Goal: Information Seeking & Learning: Check status

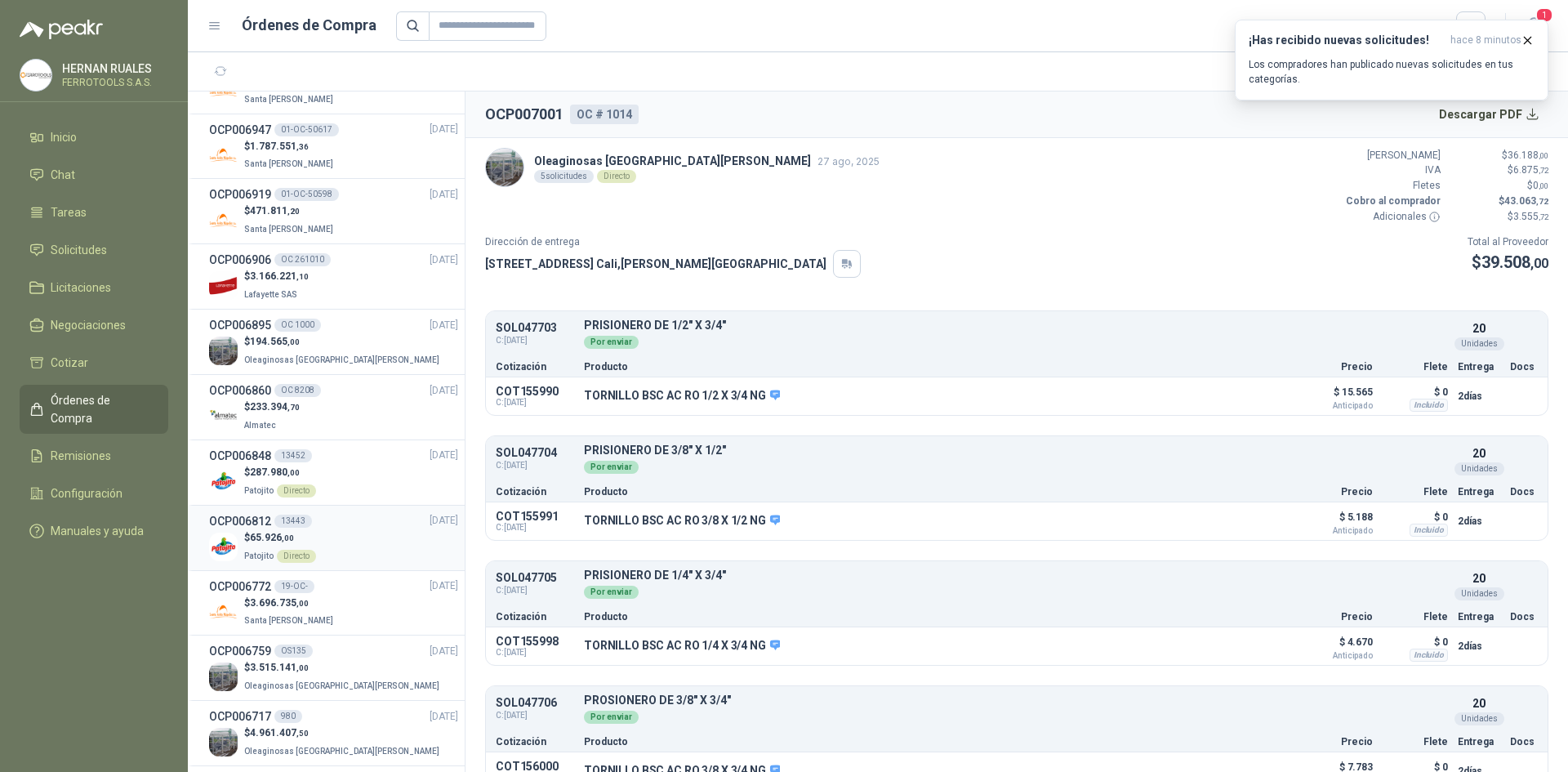
scroll to position [571, 0]
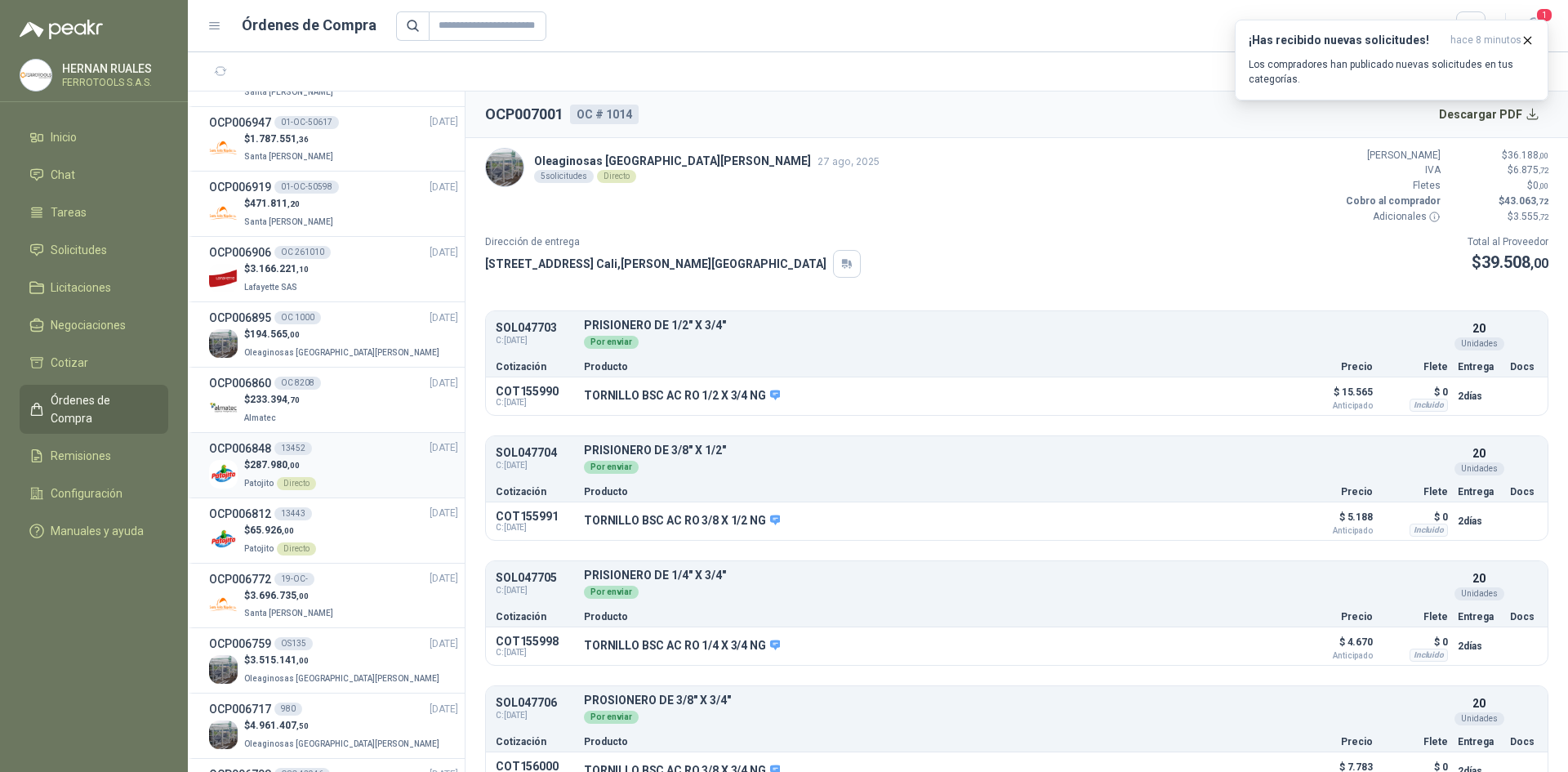
click at [318, 467] on div "$ 287.980 ,00 Patojito Directo" at bounding box center [334, 473] width 249 height 33
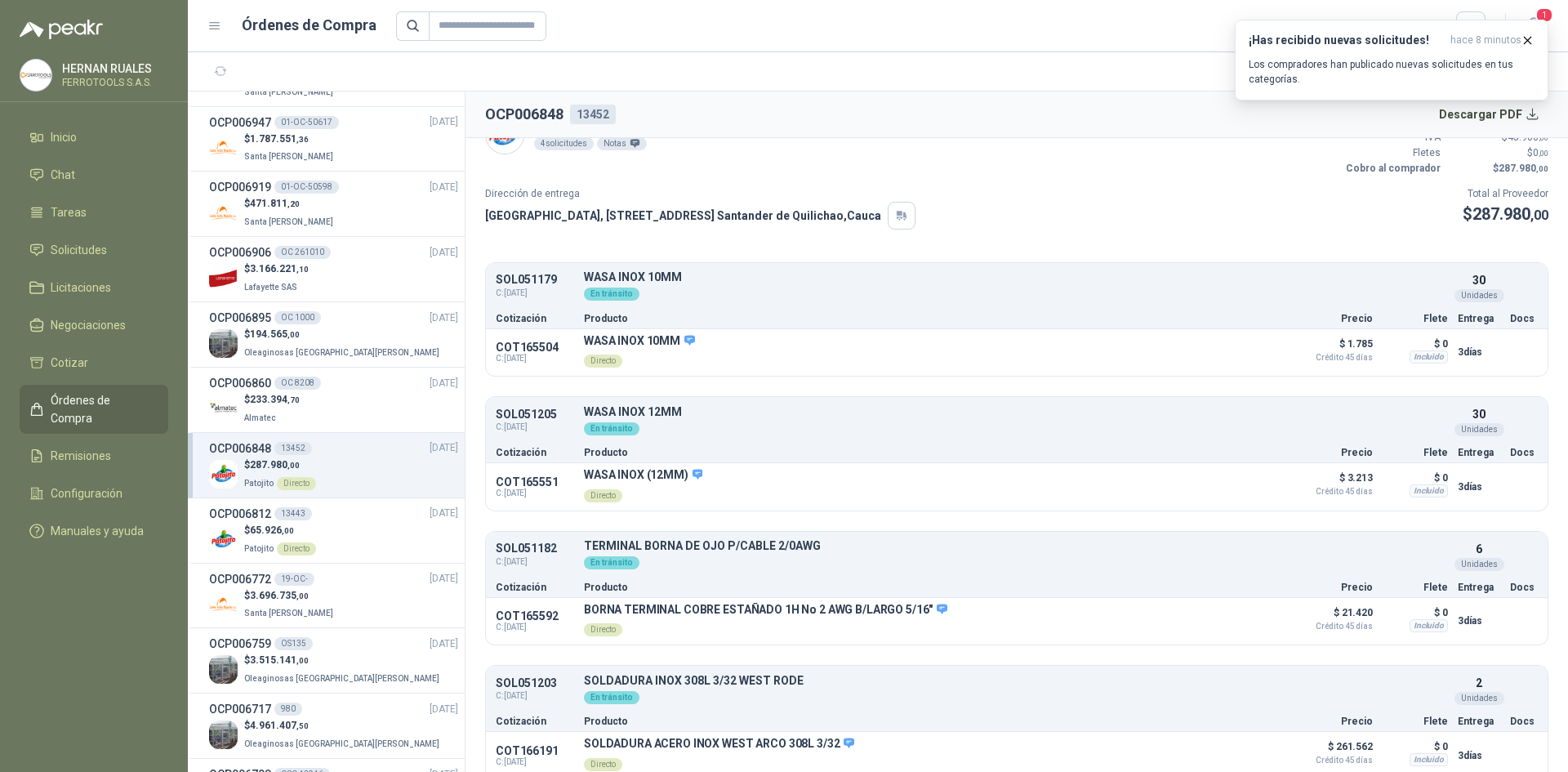
scroll to position [49, 0]
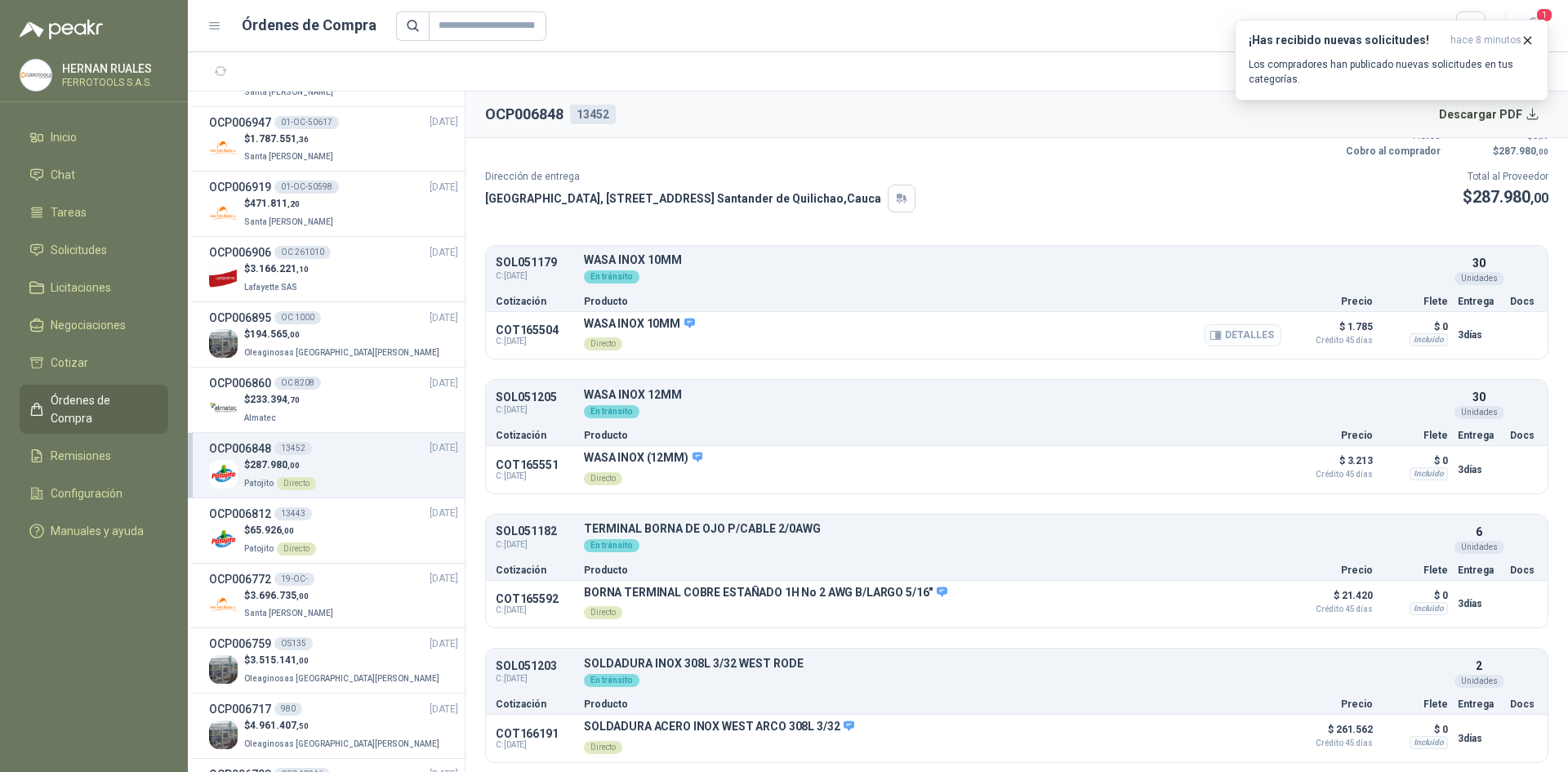
click at [1238, 338] on button "Detalles" at bounding box center [1243, 335] width 77 height 22
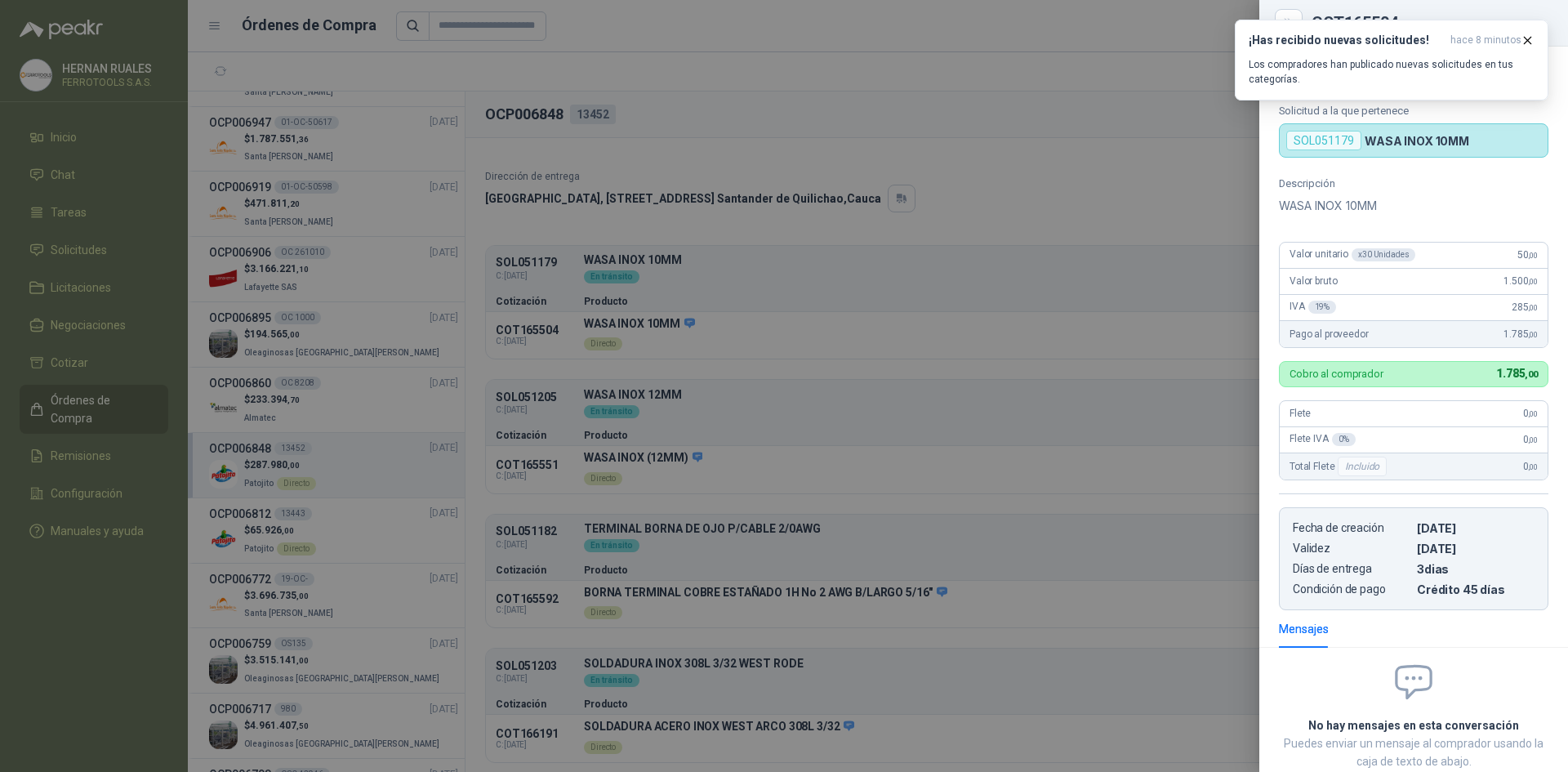
scroll to position [0, 0]
click at [911, 102] on div at bounding box center [784, 386] width 1568 height 772
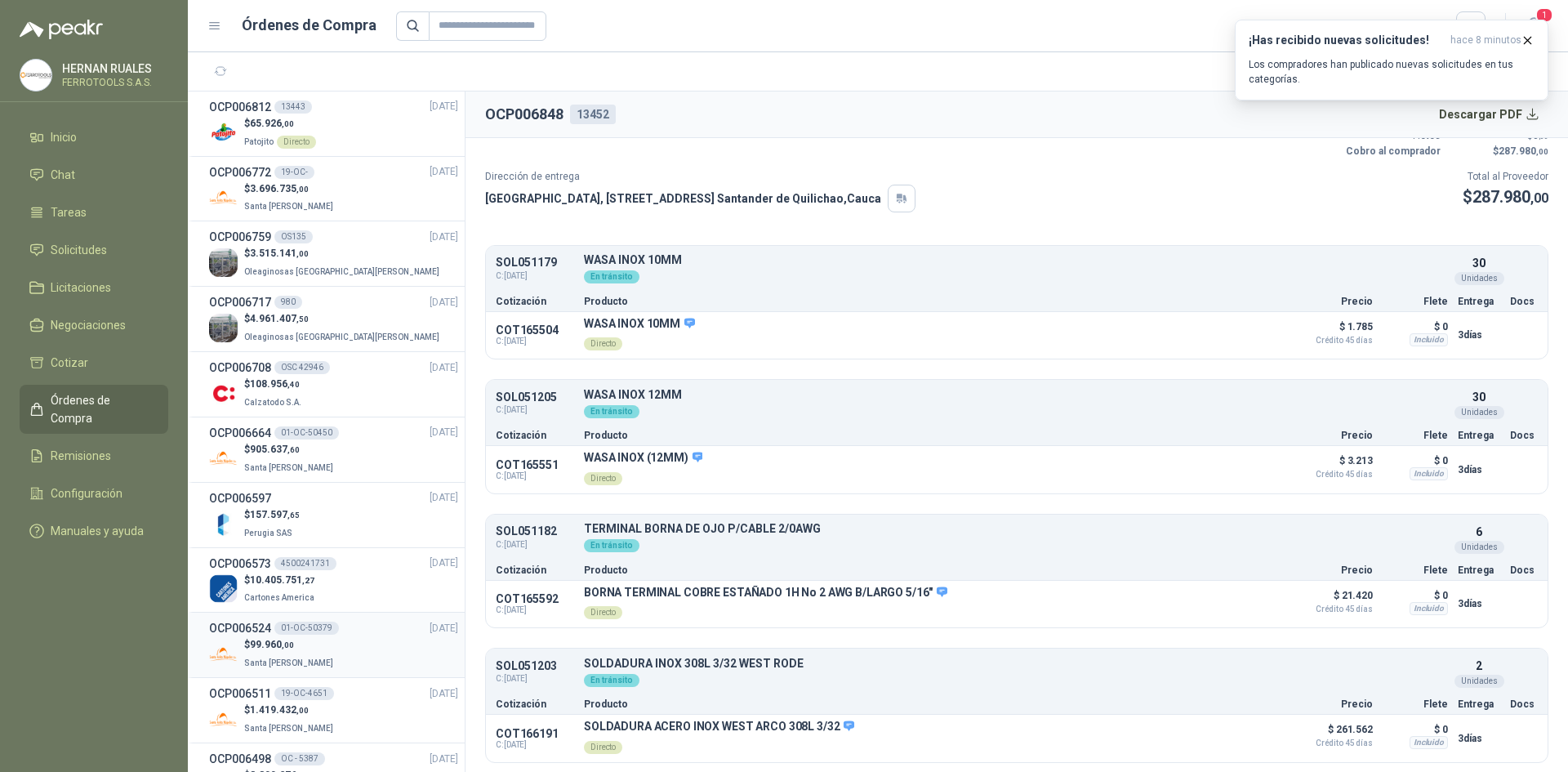
scroll to position [980, 0]
click at [354, 446] on div "$ 905.637 ,60 [GEOGRAPHIC_DATA][PERSON_NAME]" at bounding box center [334, 456] width 249 height 33
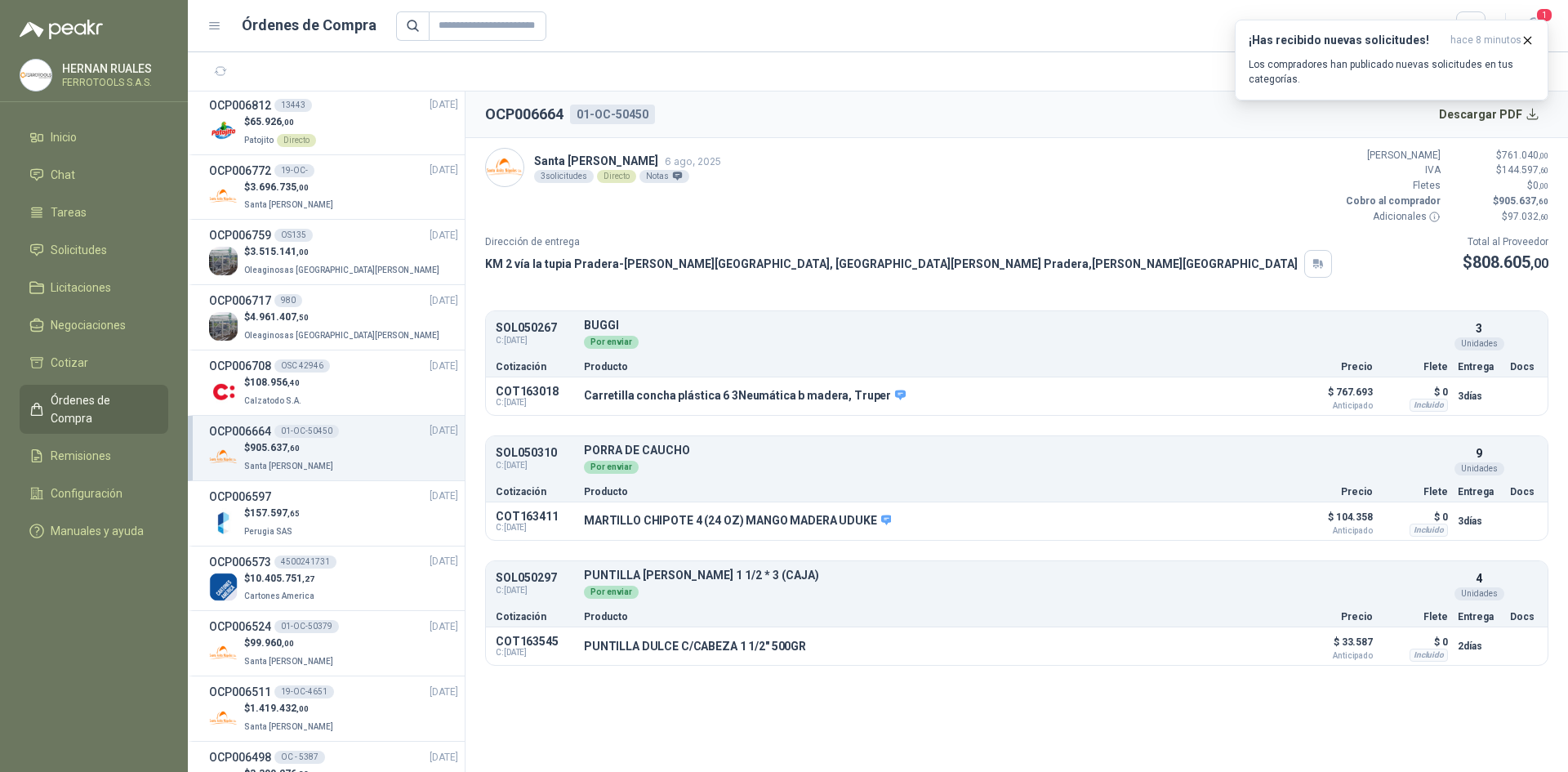
scroll to position [898, 0]
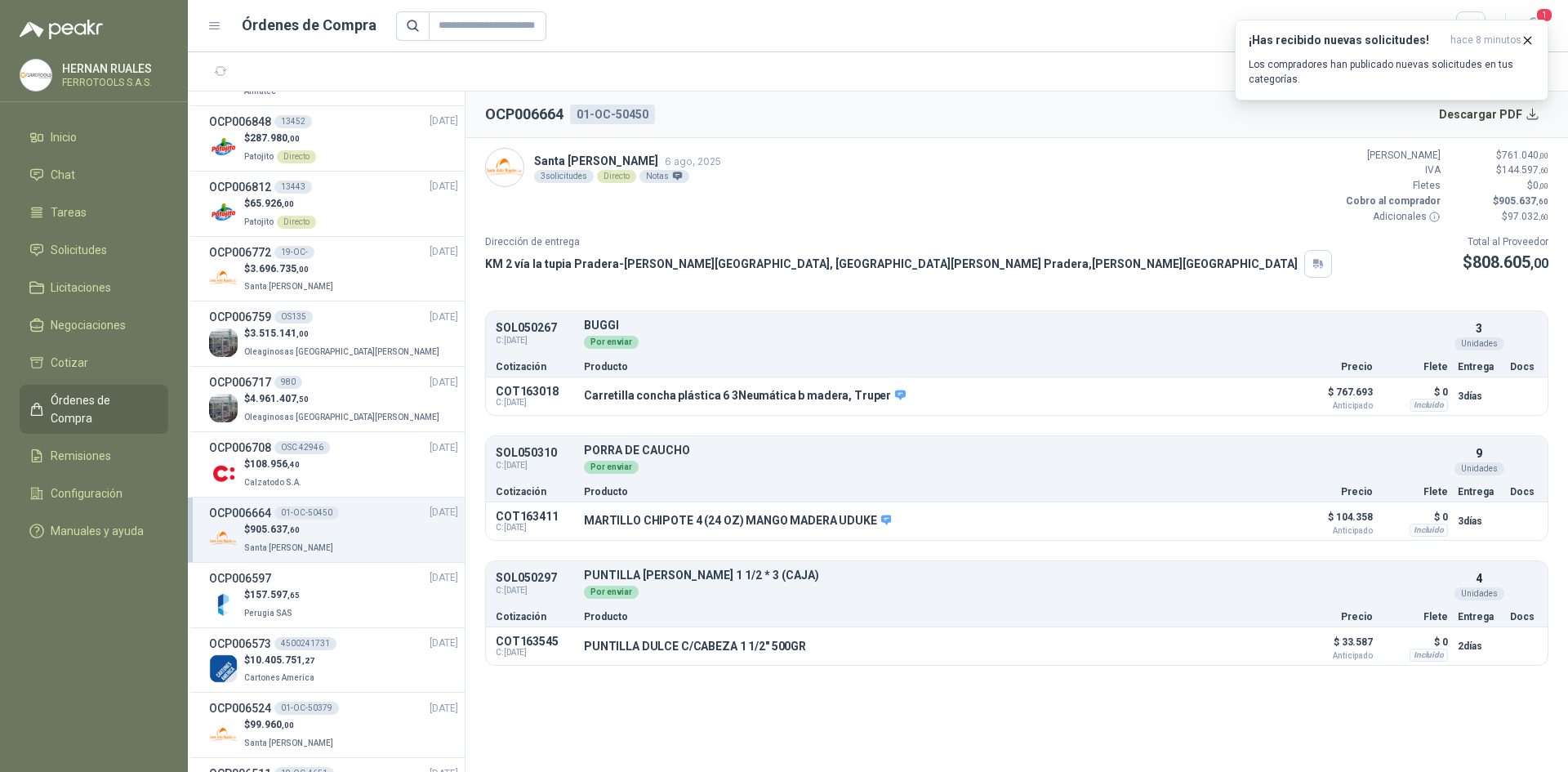
click at [345, 434] on li "OCP006708 OSC 42946 [DATE] $ 108.956 ,40 Calzatodo S.A." at bounding box center [326, 464] width 277 height 66
click at [309, 378] on div "OCP006717 980 [DATE]" at bounding box center [334, 382] width 249 height 18
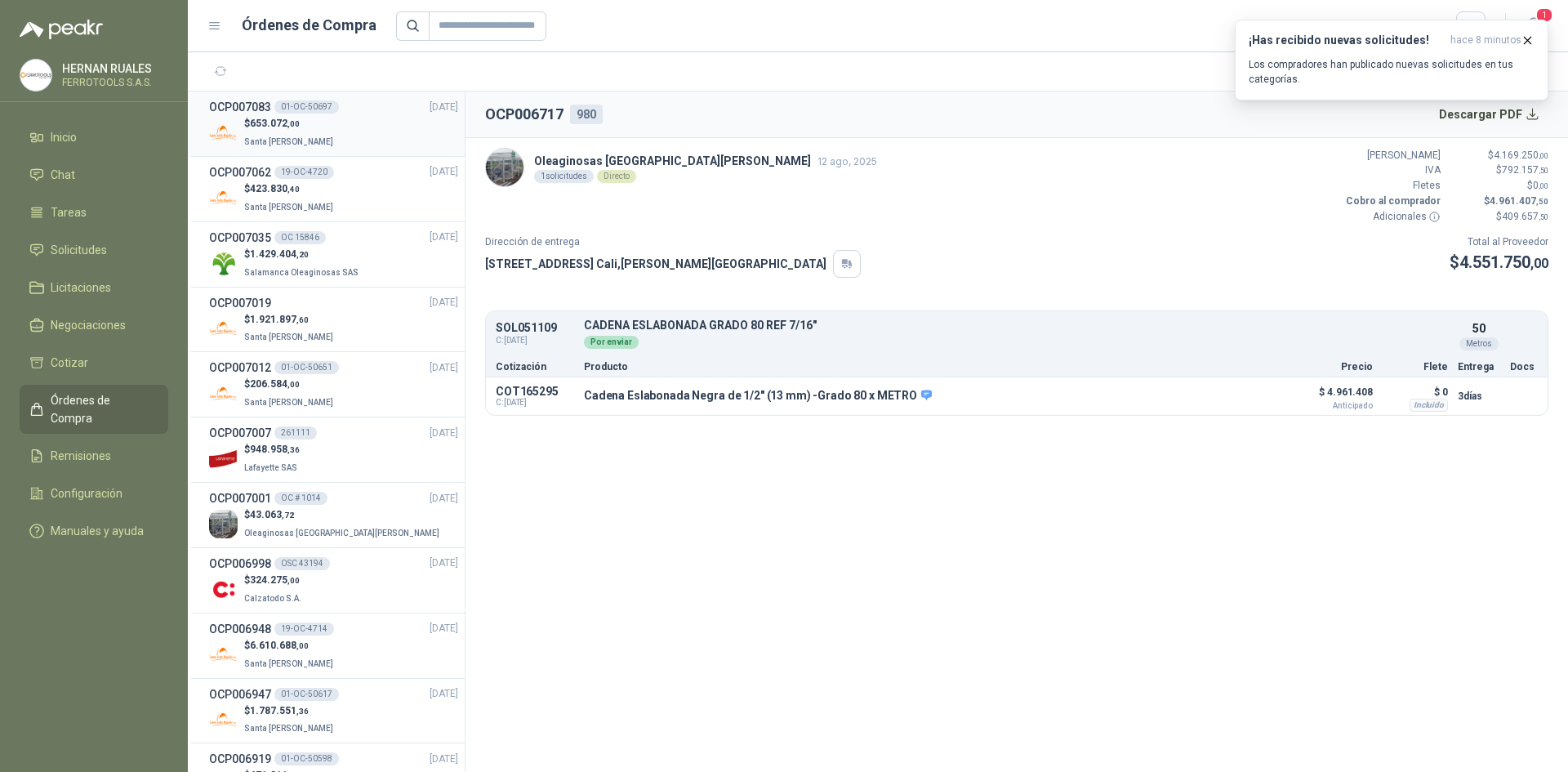
click at [374, 130] on div "$ 653.072 ,00 Santa [PERSON_NAME]" at bounding box center [334, 132] width 249 height 33
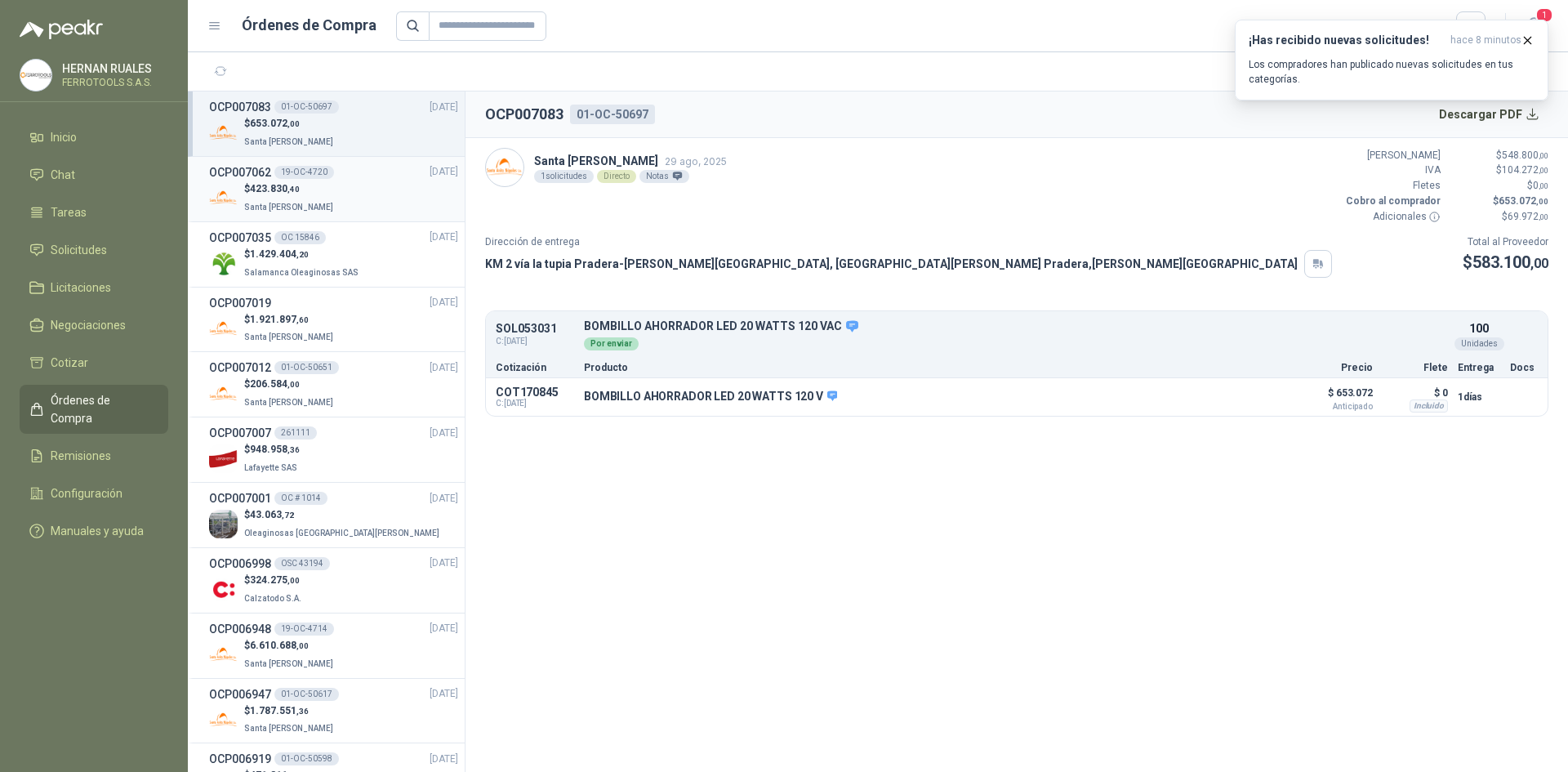
click at [352, 197] on div "$ 423.830 ,40 Santa [PERSON_NAME]" at bounding box center [334, 198] width 249 height 33
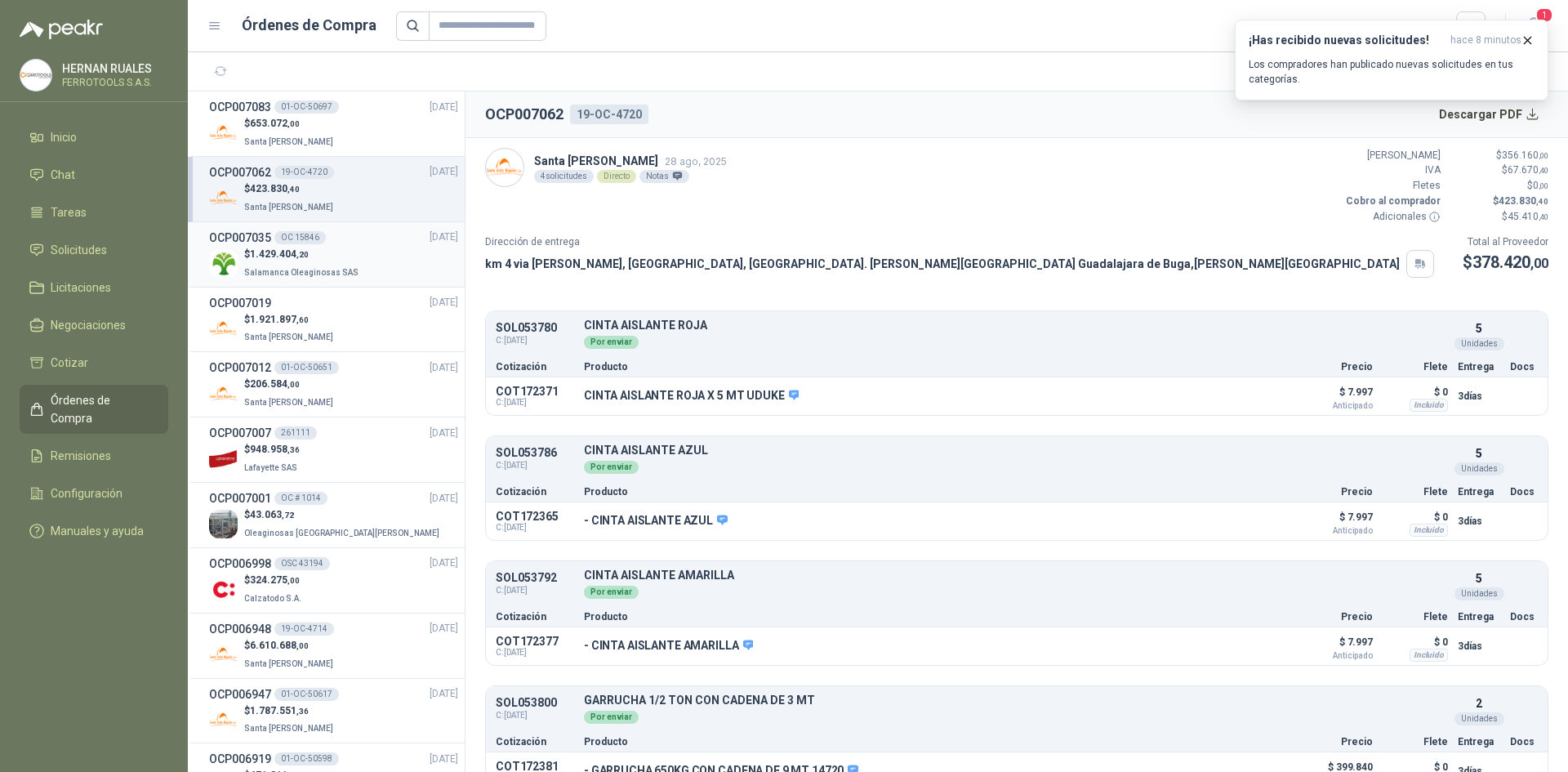
click at [355, 253] on div "$ 1.429.404 ,20 Salamanca Oleaginosas SAS" at bounding box center [334, 262] width 249 height 33
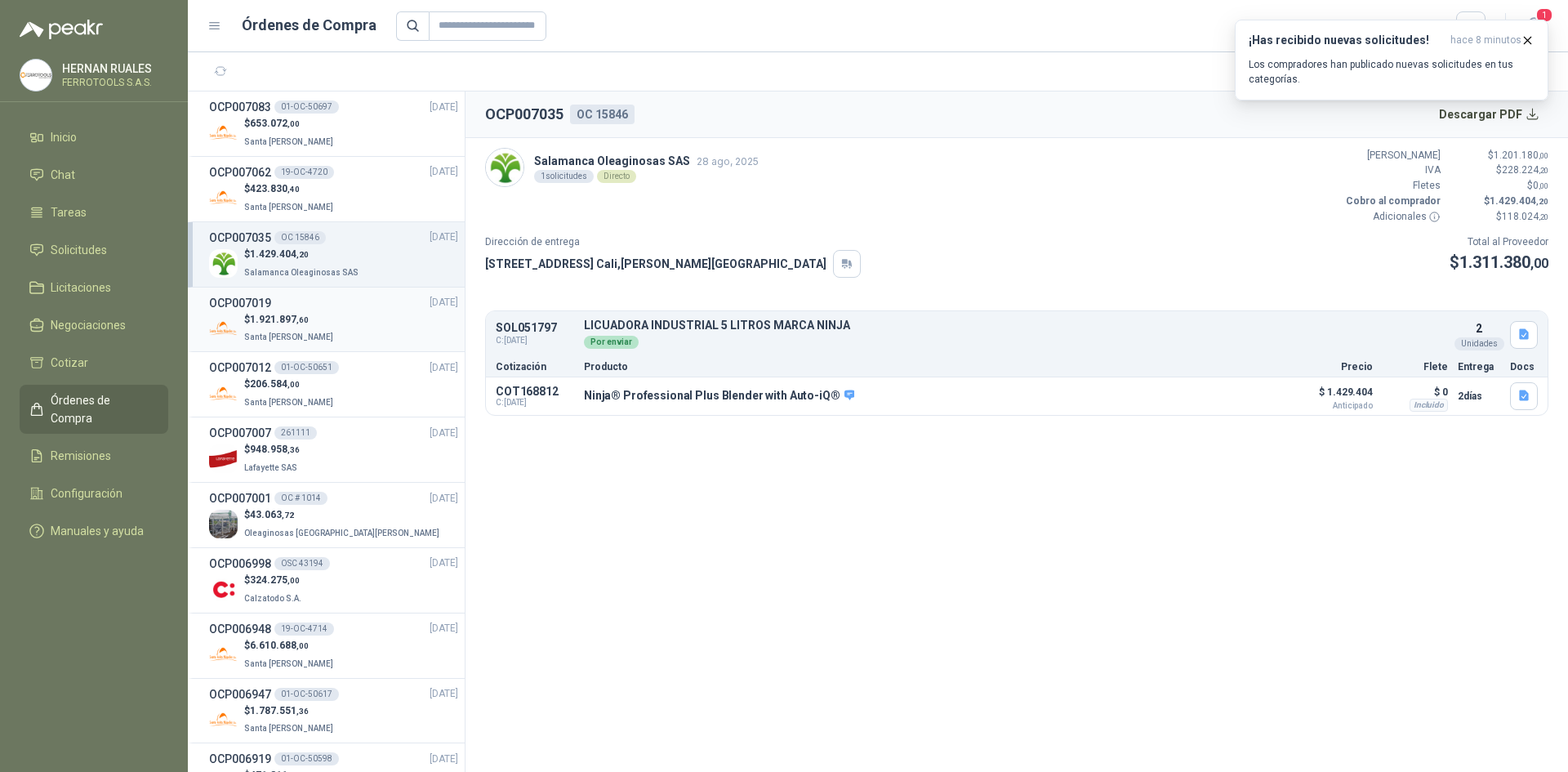
click at [364, 327] on div "$ 1.921.897 ,60 Santa [PERSON_NAME]" at bounding box center [334, 328] width 249 height 33
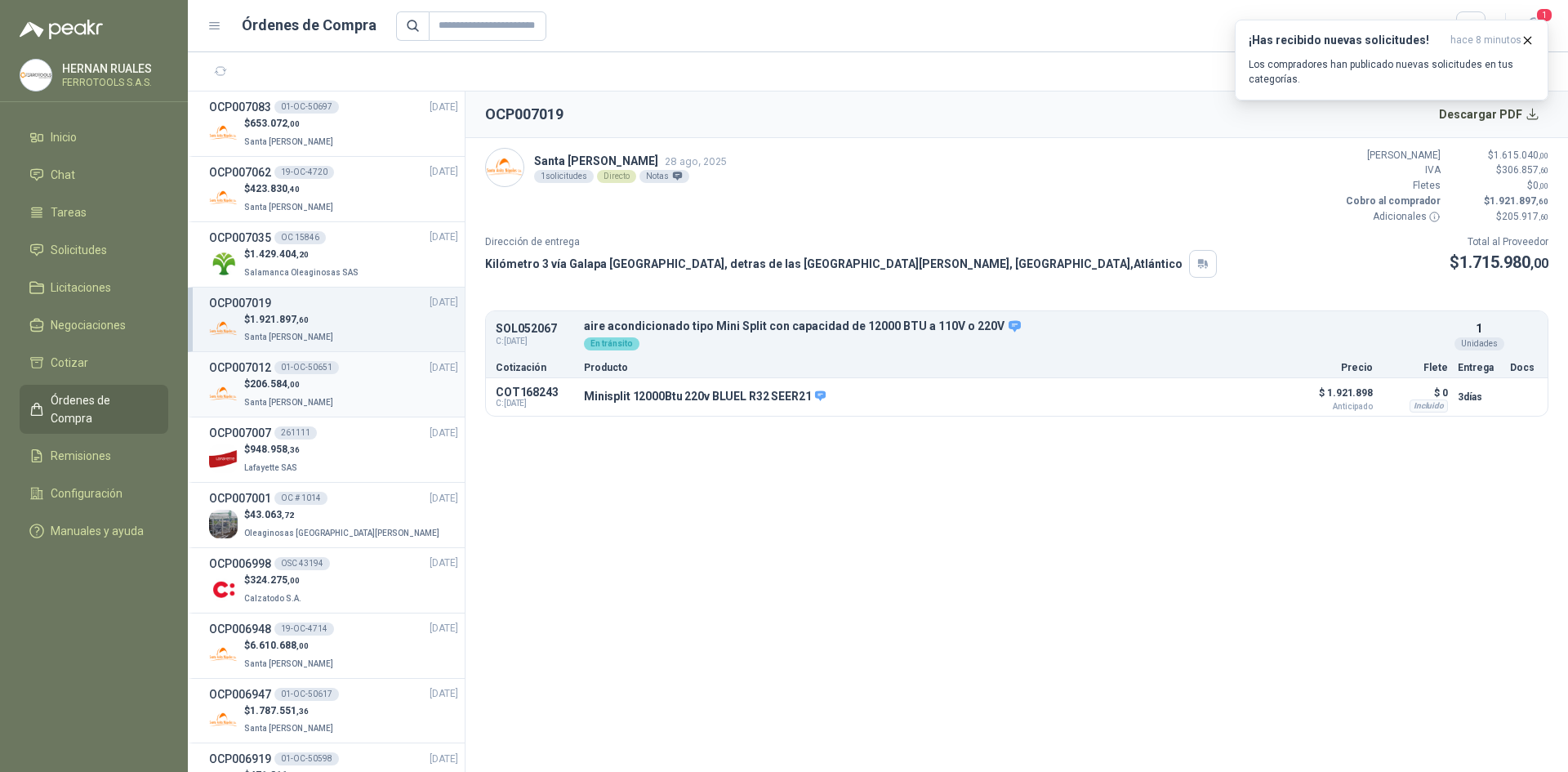
click at [359, 386] on div "$ 206.584 ,00 Santa [PERSON_NAME]" at bounding box center [334, 393] width 249 height 33
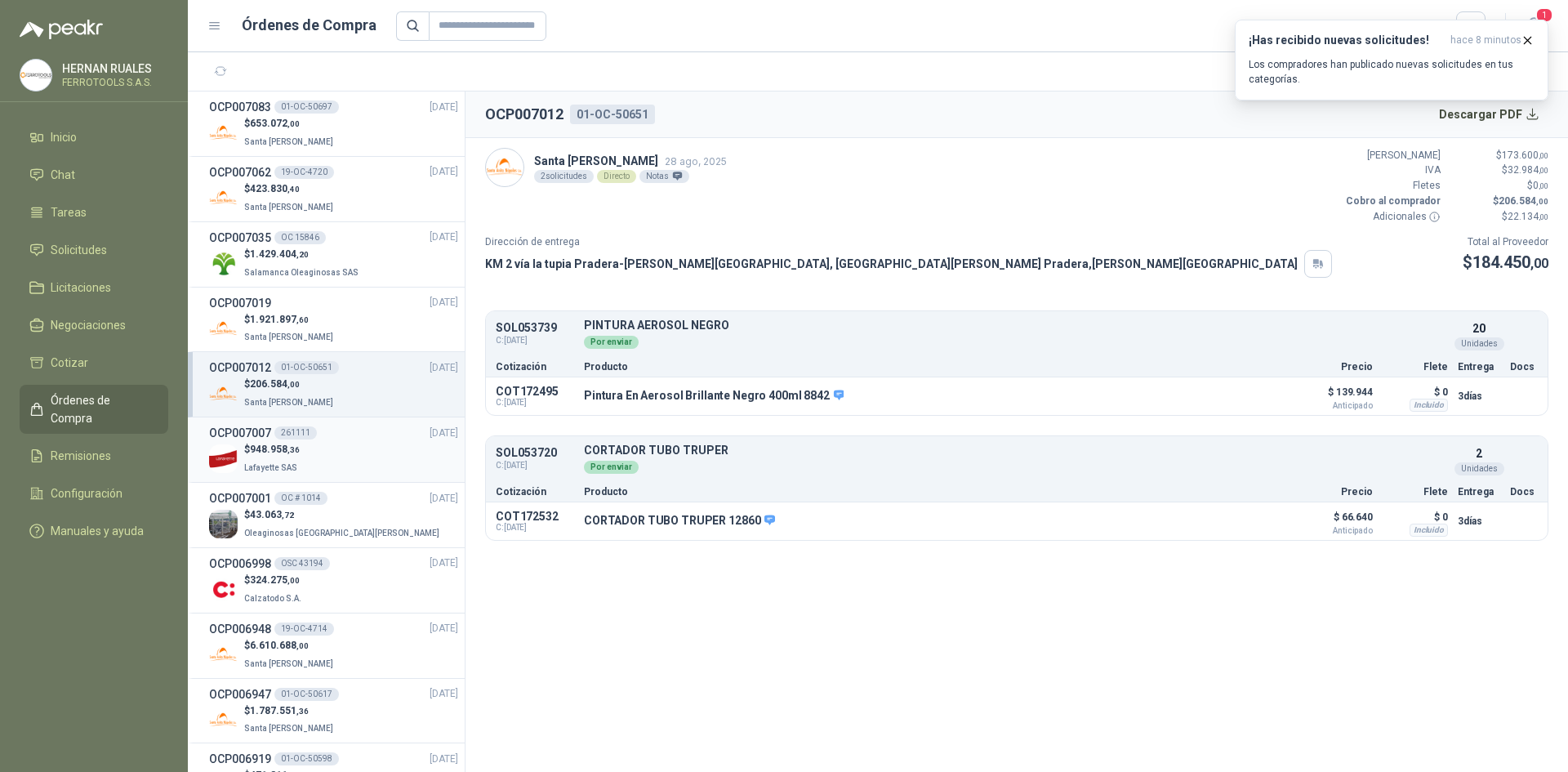
click at [361, 450] on div "$ 948.958 ,36 [GEOGRAPHIC_DATA]" at bounding box center [334, 458] width 249 height 33
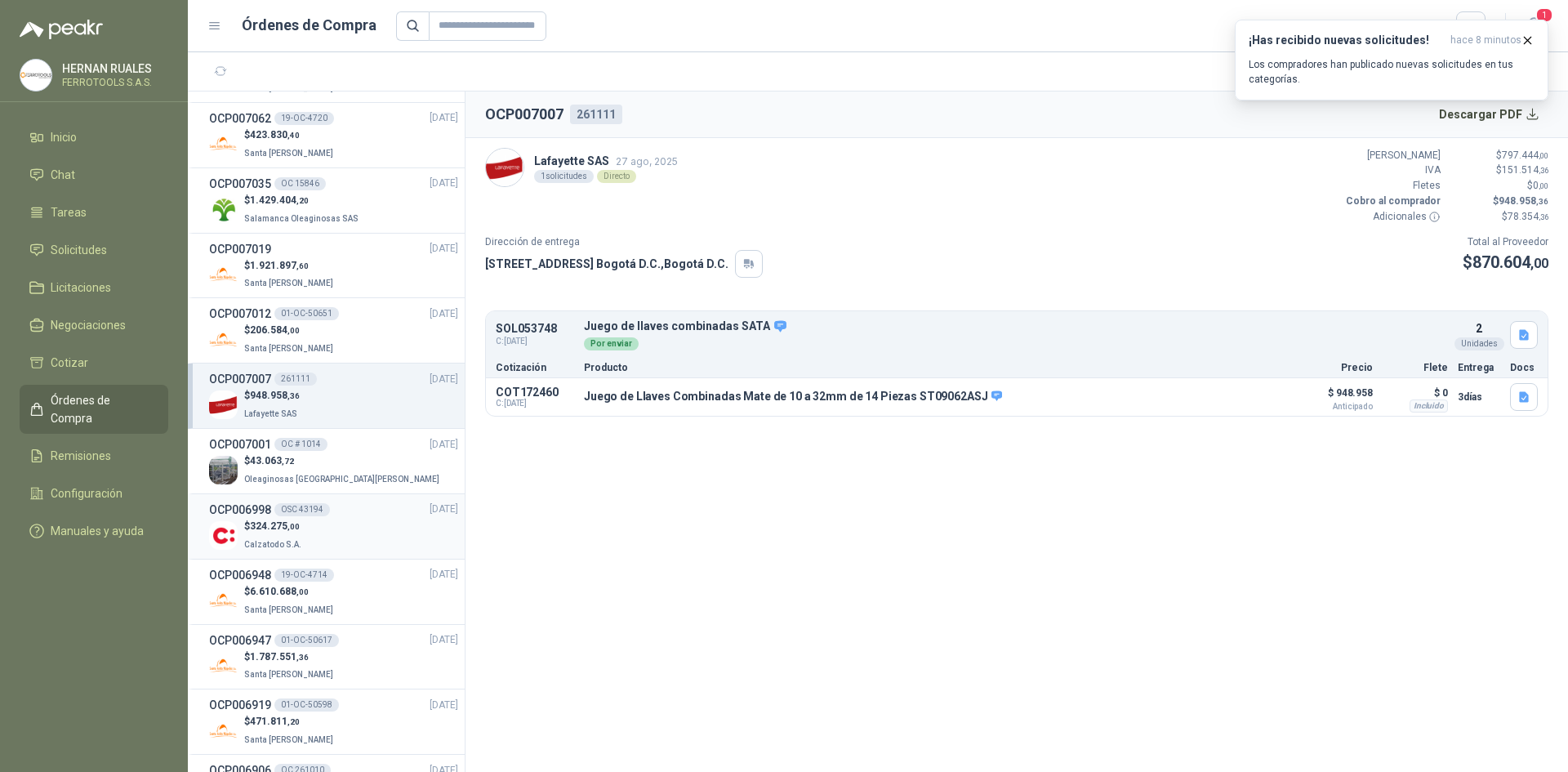
scroll to position [82, 0]
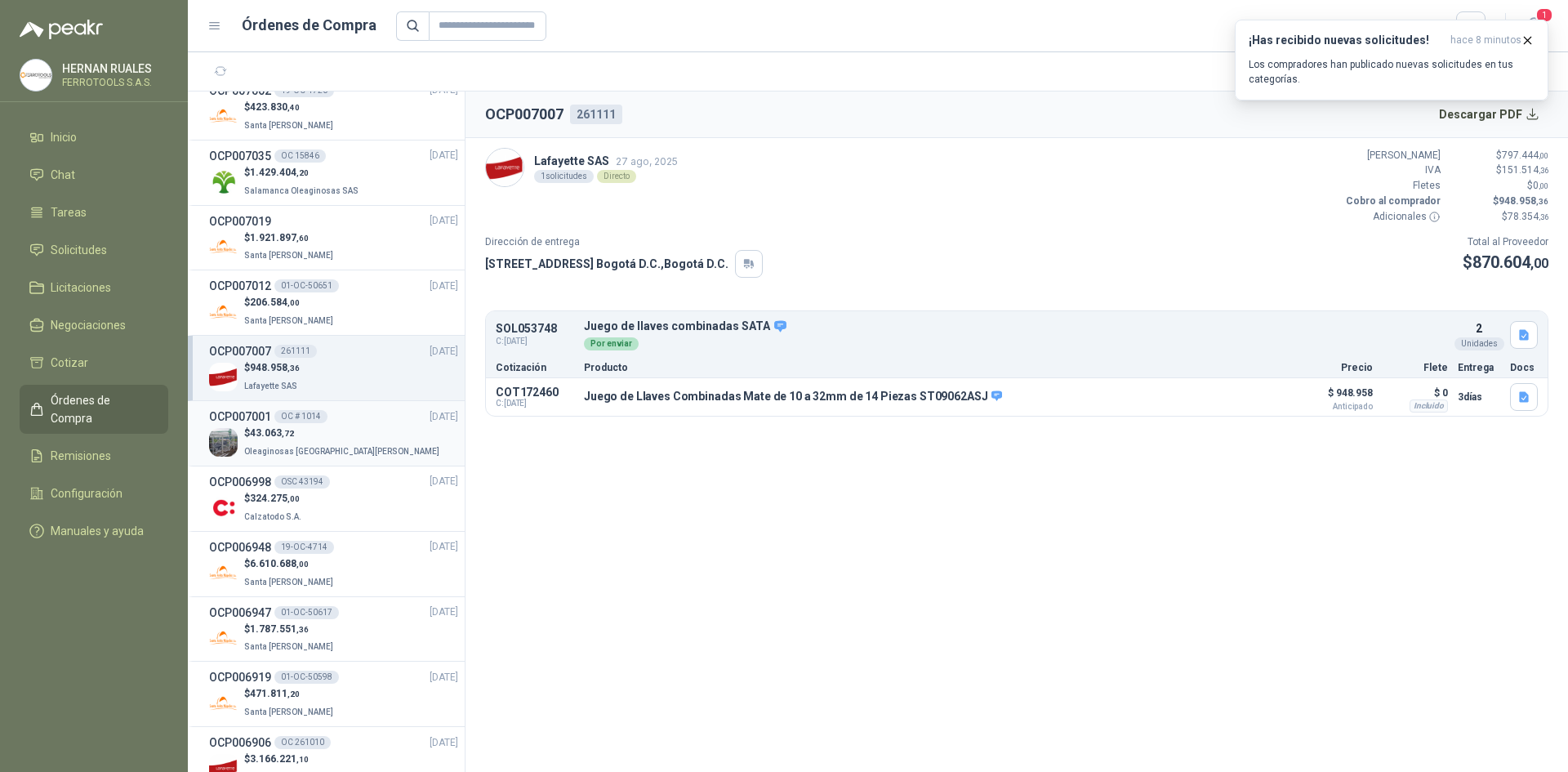
click at [377, 439] on div "$ 43.063 ,72 Oleaginosas [GEOGRAPHIC_DATA][PERSON_NAME]" at bounding box center [334, 442] width 249 height 33
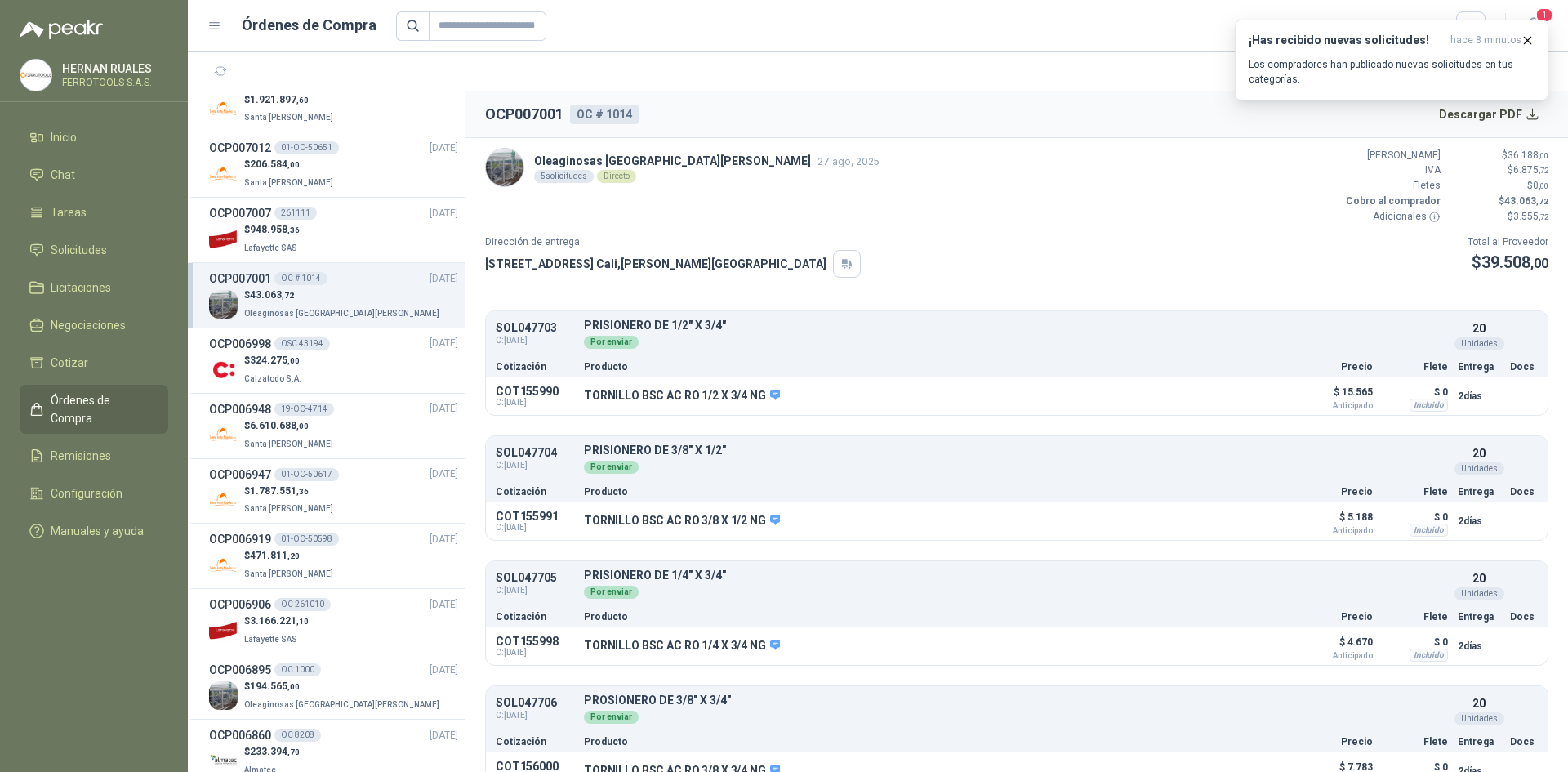
scroll to position [245, 0]
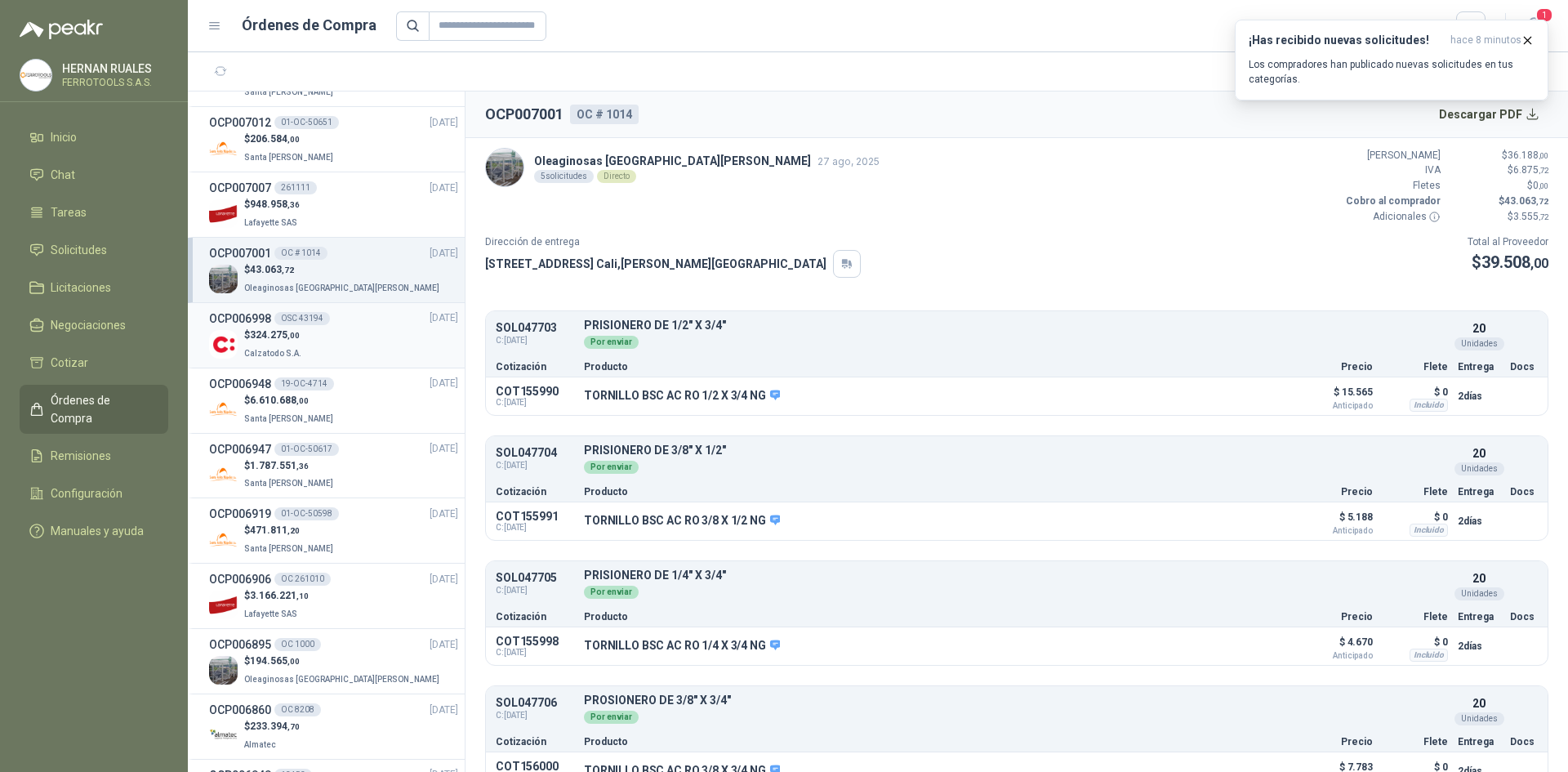
click at [362, 329] on div "$ 324.275 ,00 Calzatodo S.A." at bounding box center [334, 344] width 249 height 33
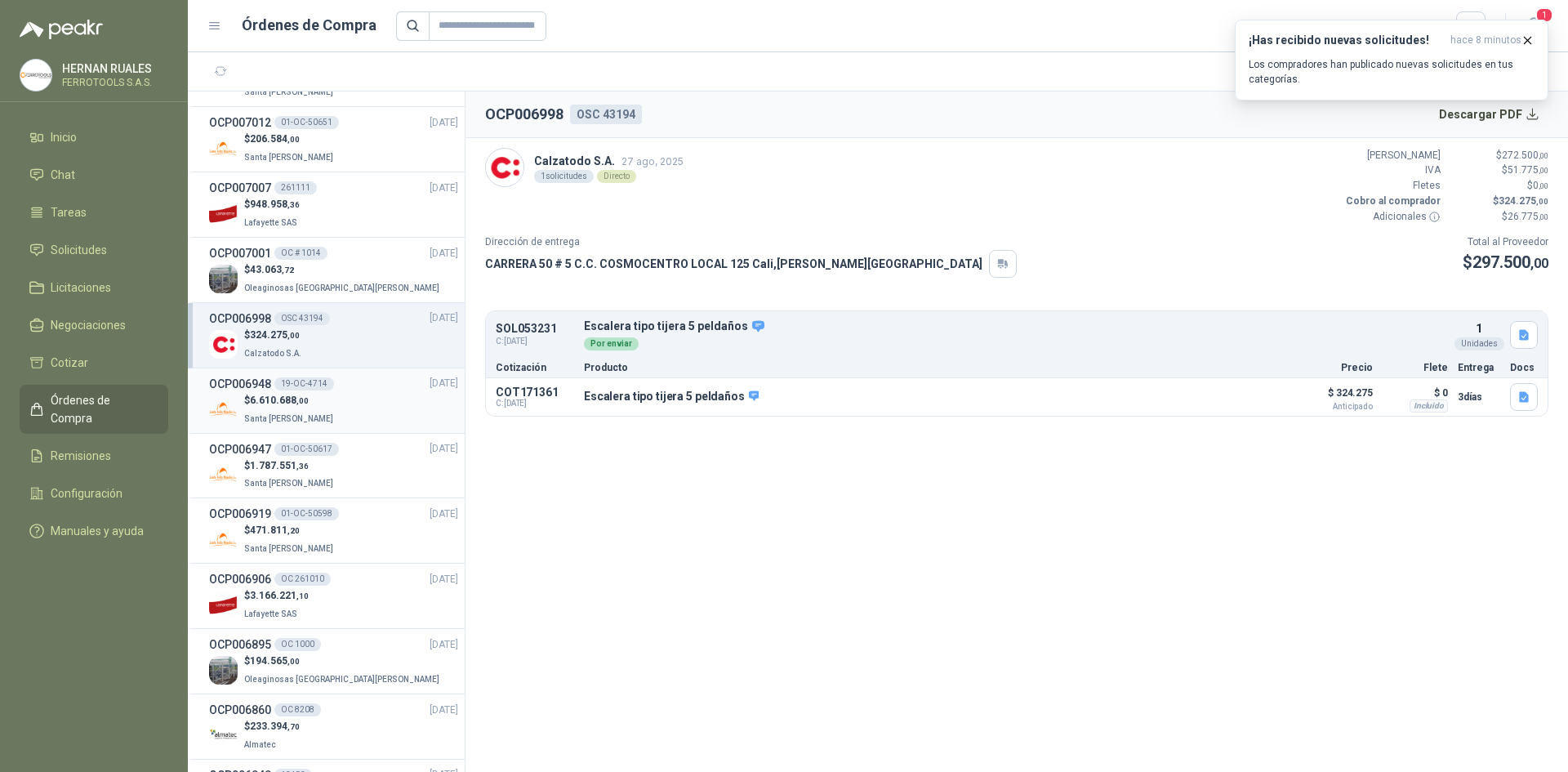
click at [362, 414] on div "$ 6.610.688 ,00 Santa [PERSON_NAME]" at bounding box center [334, 409] width 249 height 33
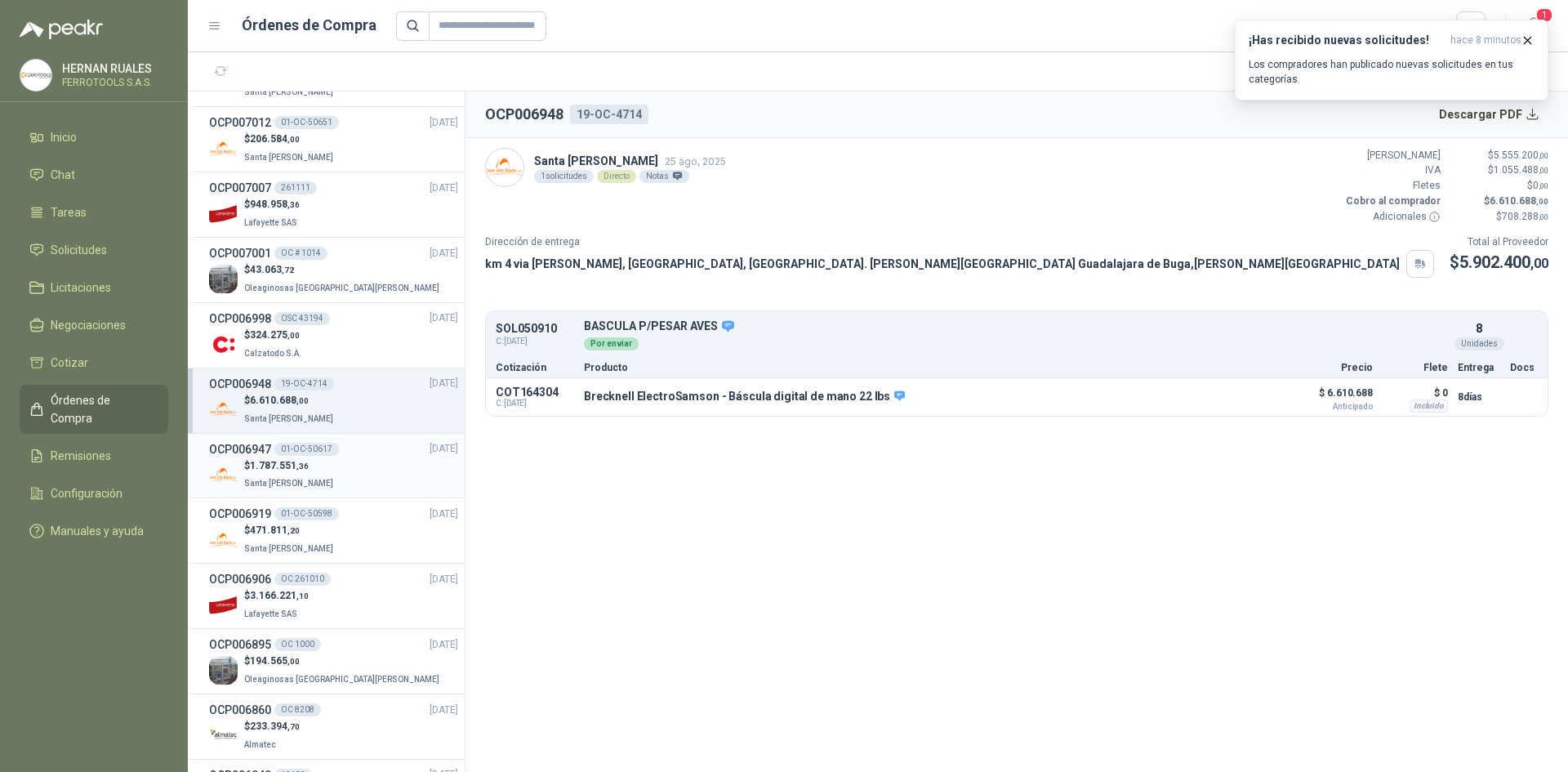
click at [367, 469] on div "$ 1.787.551 ,36 [GEOGRAPHIC_DATA][PERSON_NAME]" at bounding box center [334, 474] width 249 height 33
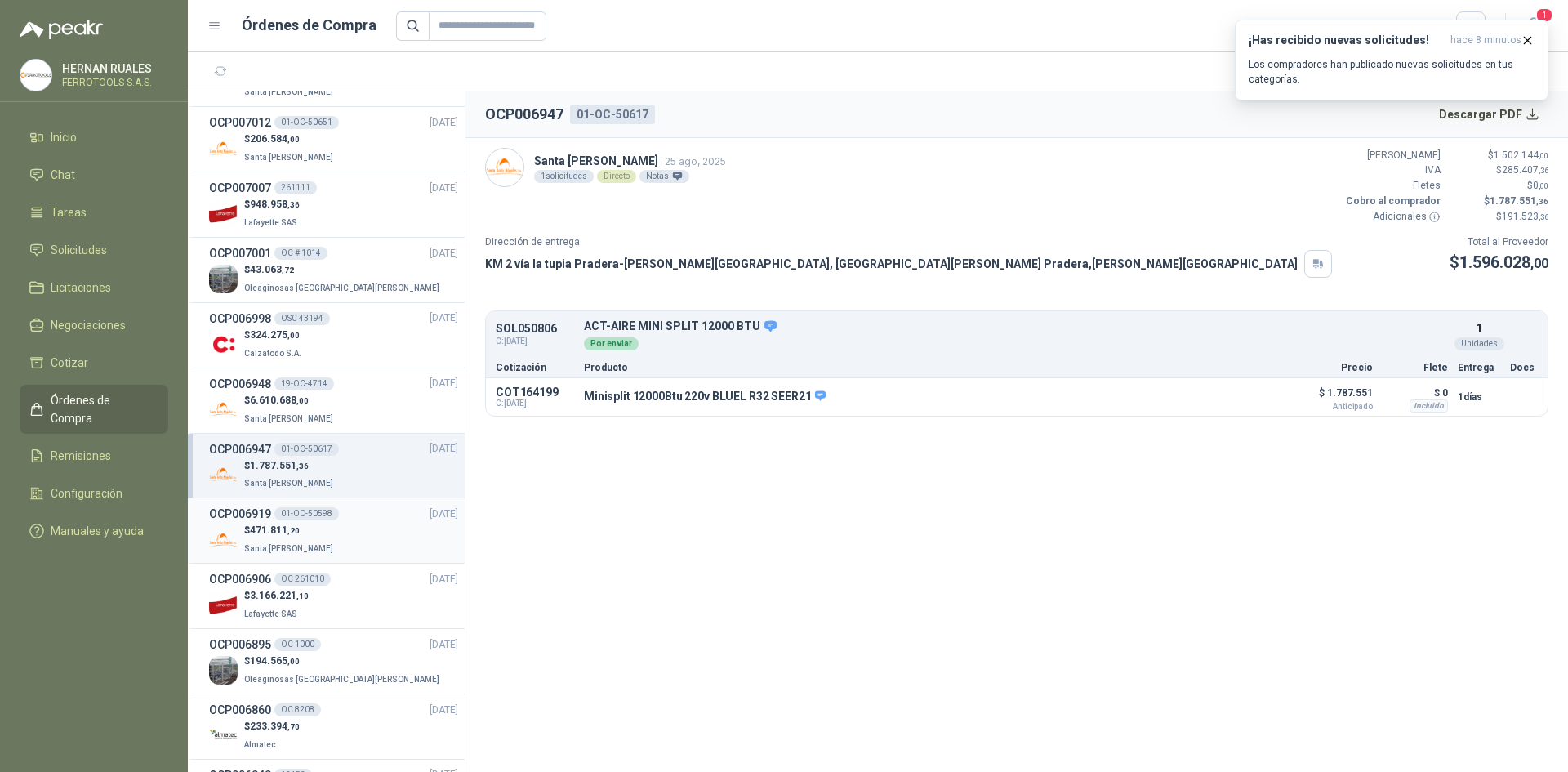
click at [369, 527] on div "$ 471.811 ,20 Santa [PERSON_NAME]" at bounding box center [334, 539] width 249 height 33
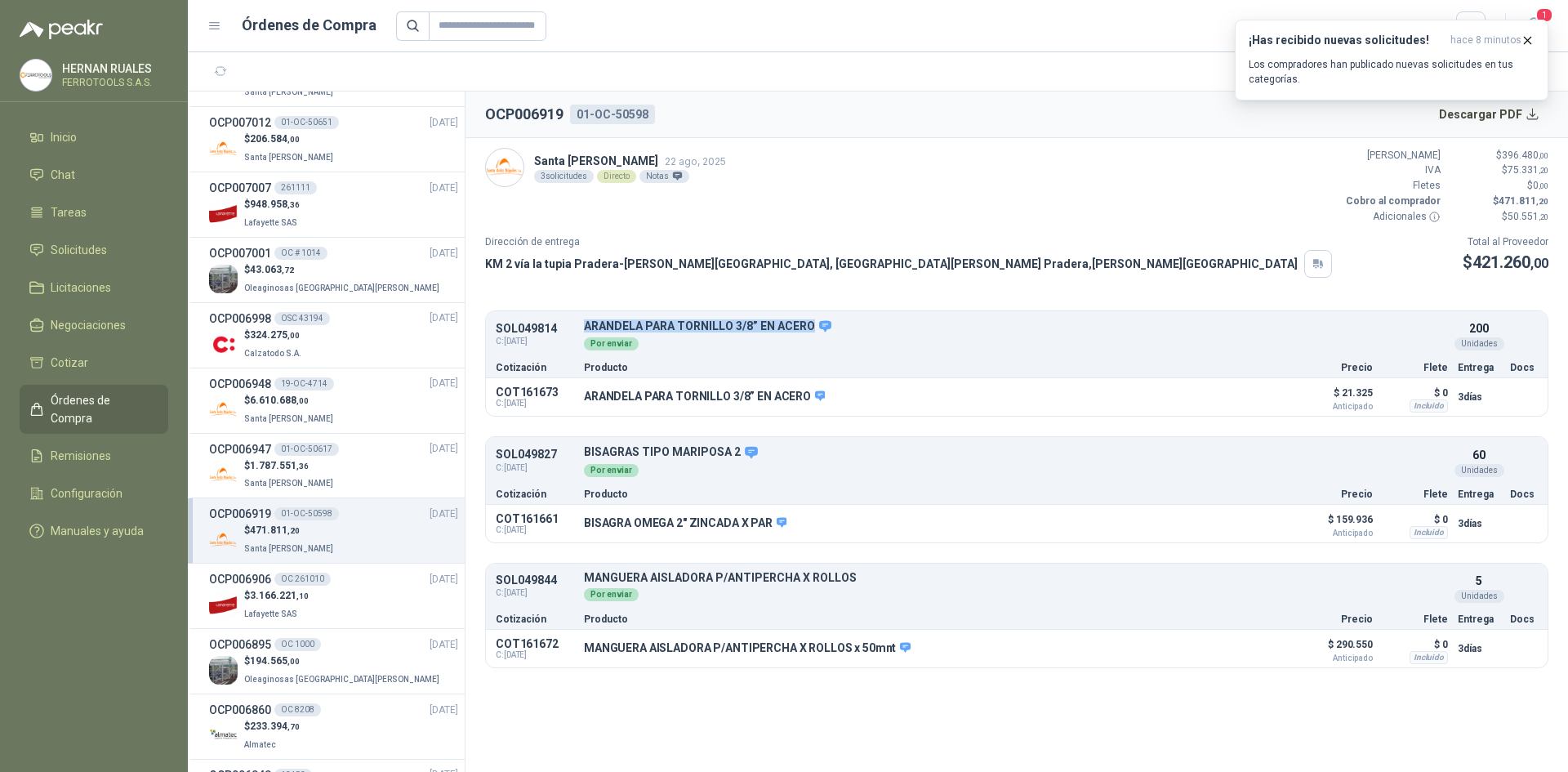
drag, startPoint x: 809, startPoint y: 328, endPoint x: 578, endPoint y: 328, distance: 231.0
click at [578, 328] on div "SOL049814 C: [DATE] ARANDELA PARA TORNILLO 3/8” EN ACERO Detalles Por enviar 20…" at bounding box center [1016, 336] width 1062 height 43
copy p "ARANDELA PARA TORNILLO 3/8” EN ACERO"
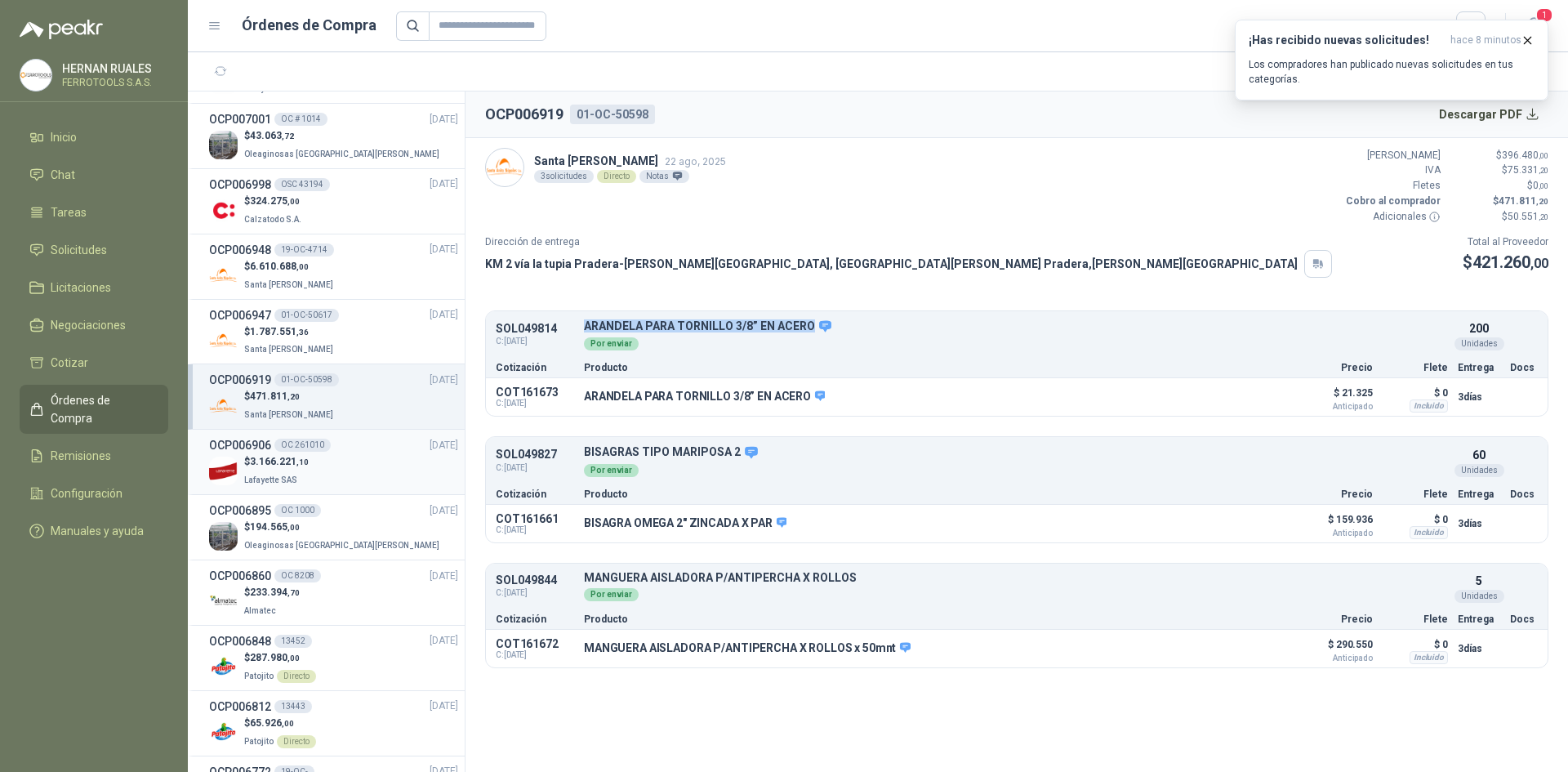
scroll to position [409, 0]
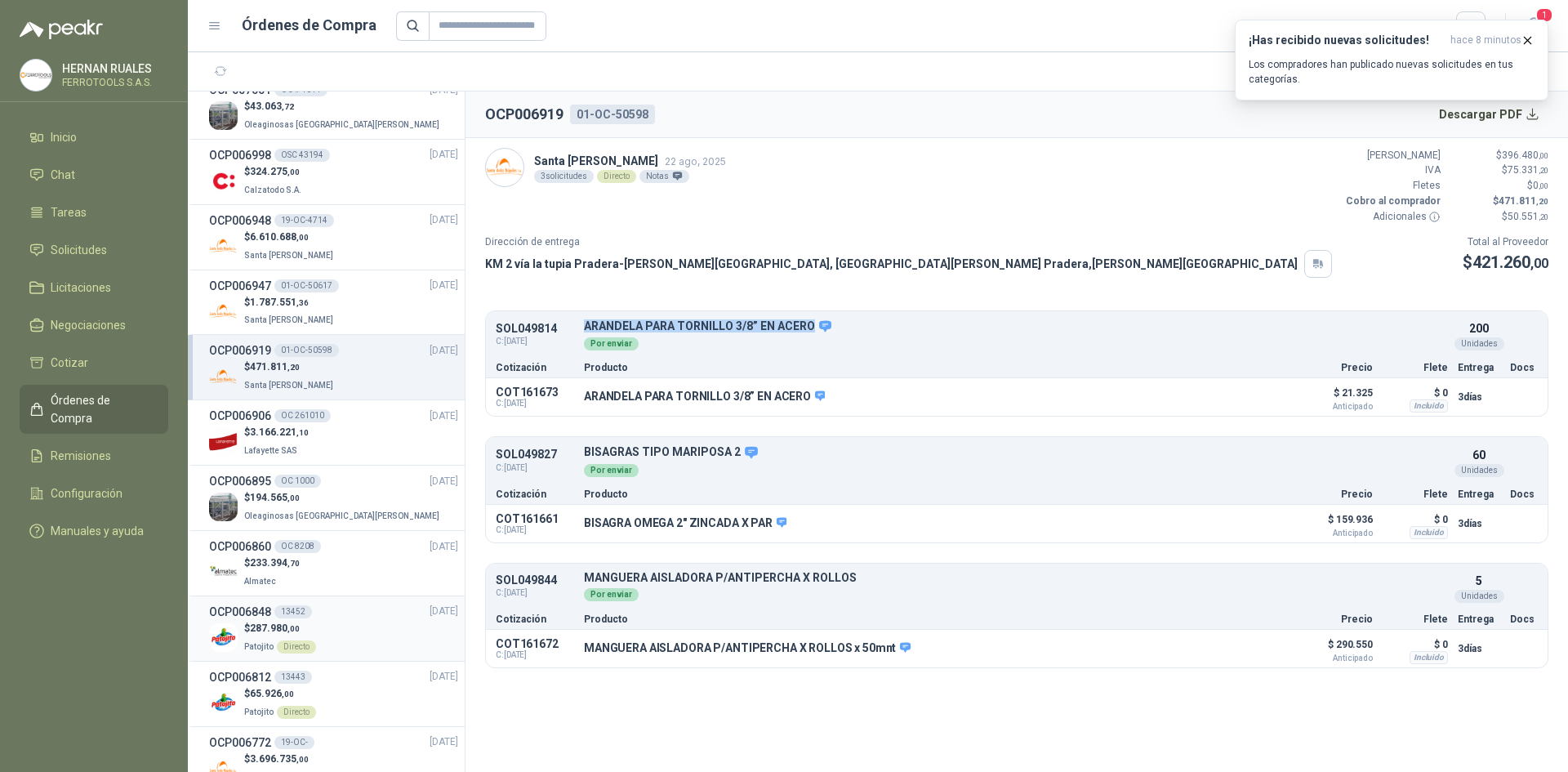
click at [345, 625] on div "$ 287.980 ,00 Patojito Directo" at bounding box center [334, 637] width 249 height 33
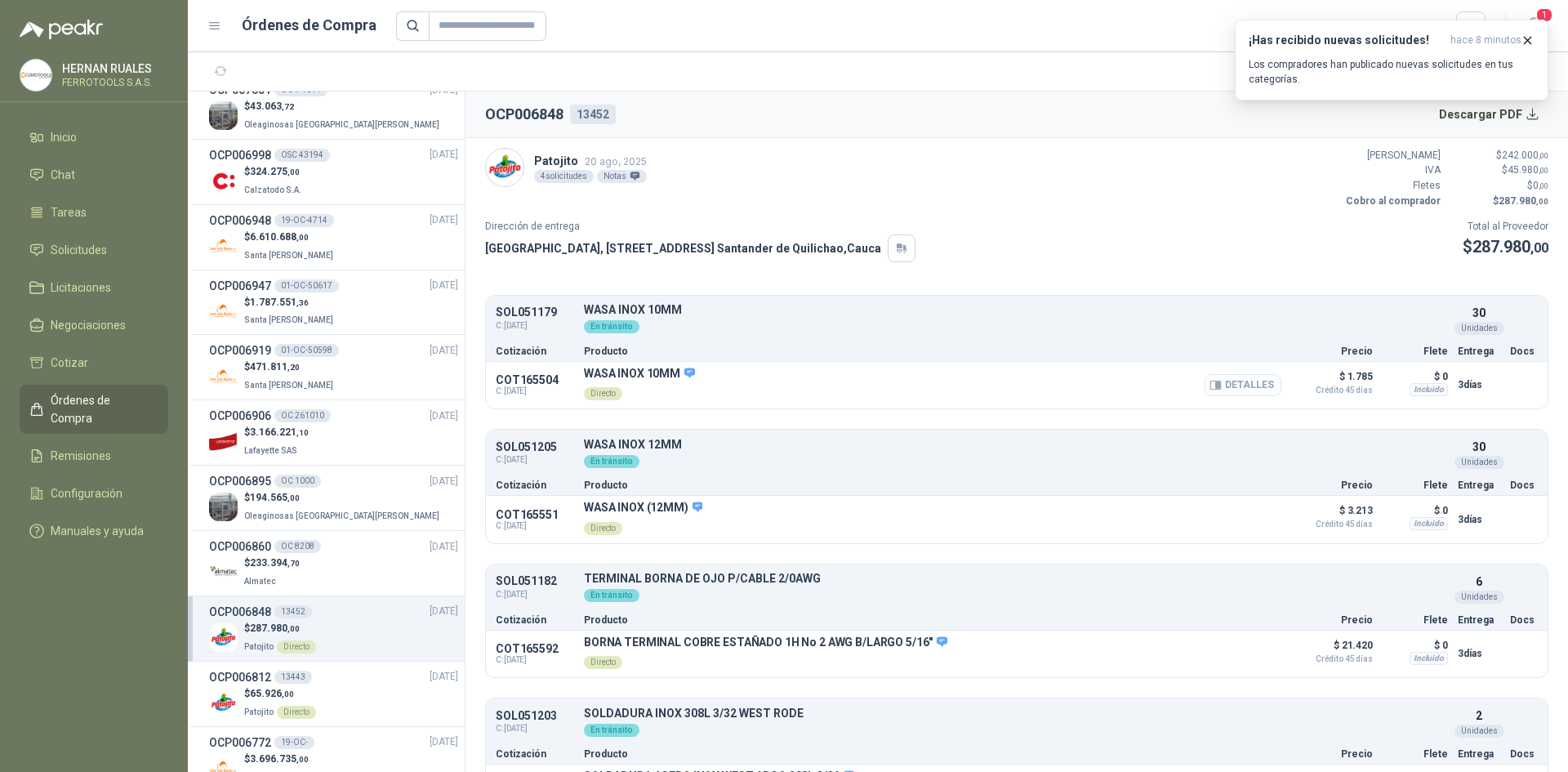
click at [1216, 383] on button "Detalles" at bounding box center [1243, 384] width 77 height 22
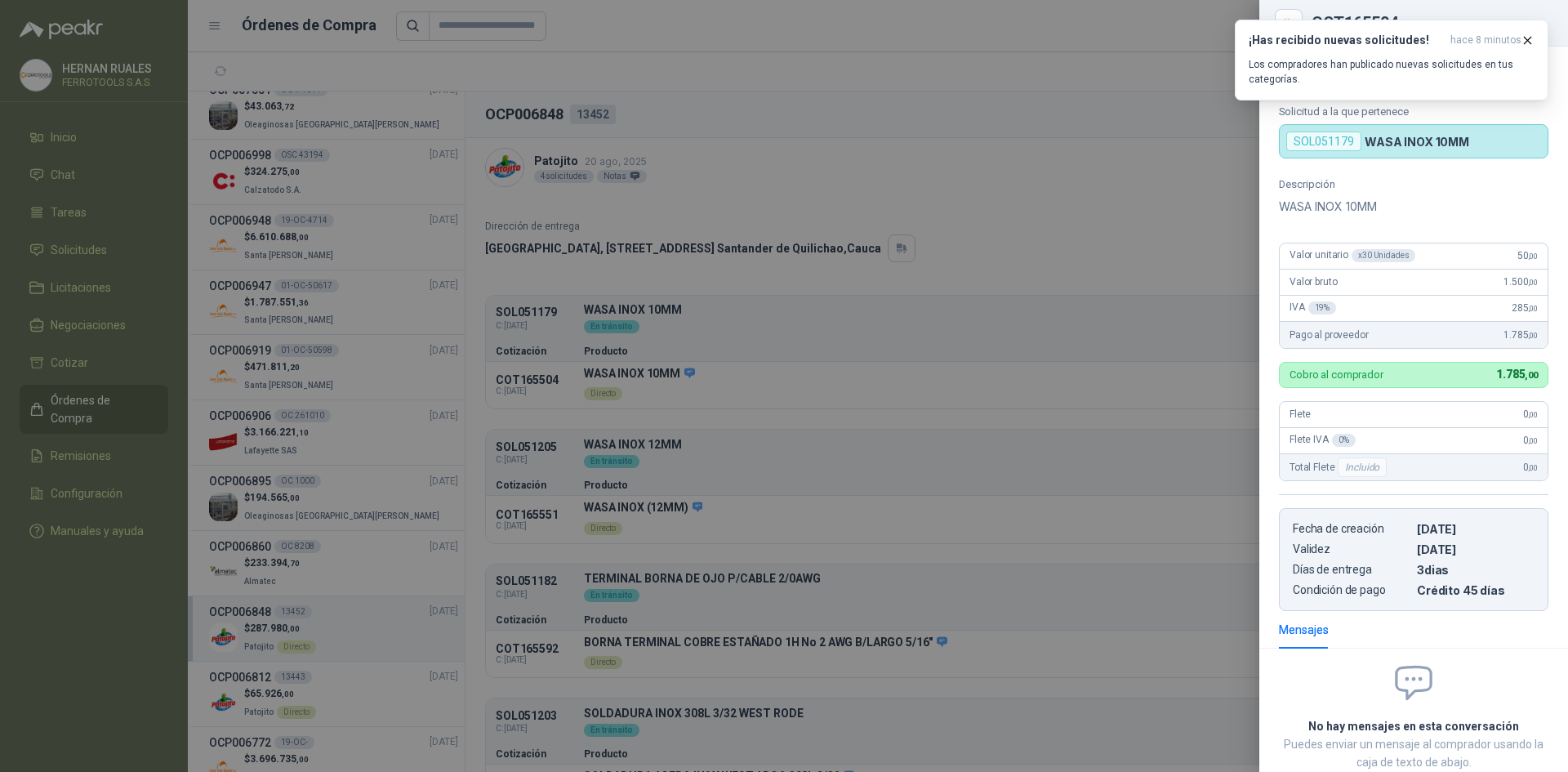
scroll to position [102, 0]
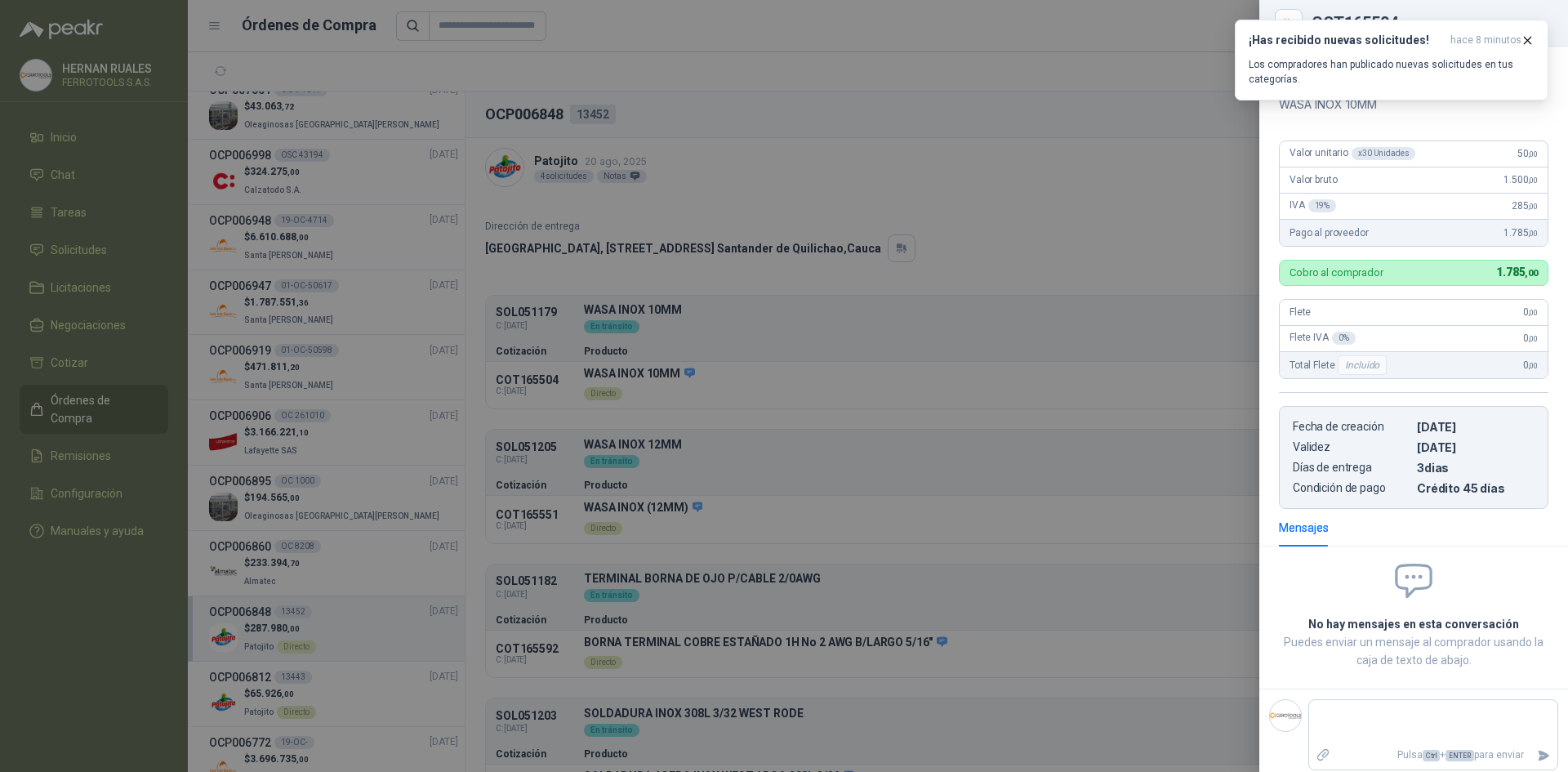
click at [1060, 218] on div at bounding box center [784, 386] width 1568 height 772
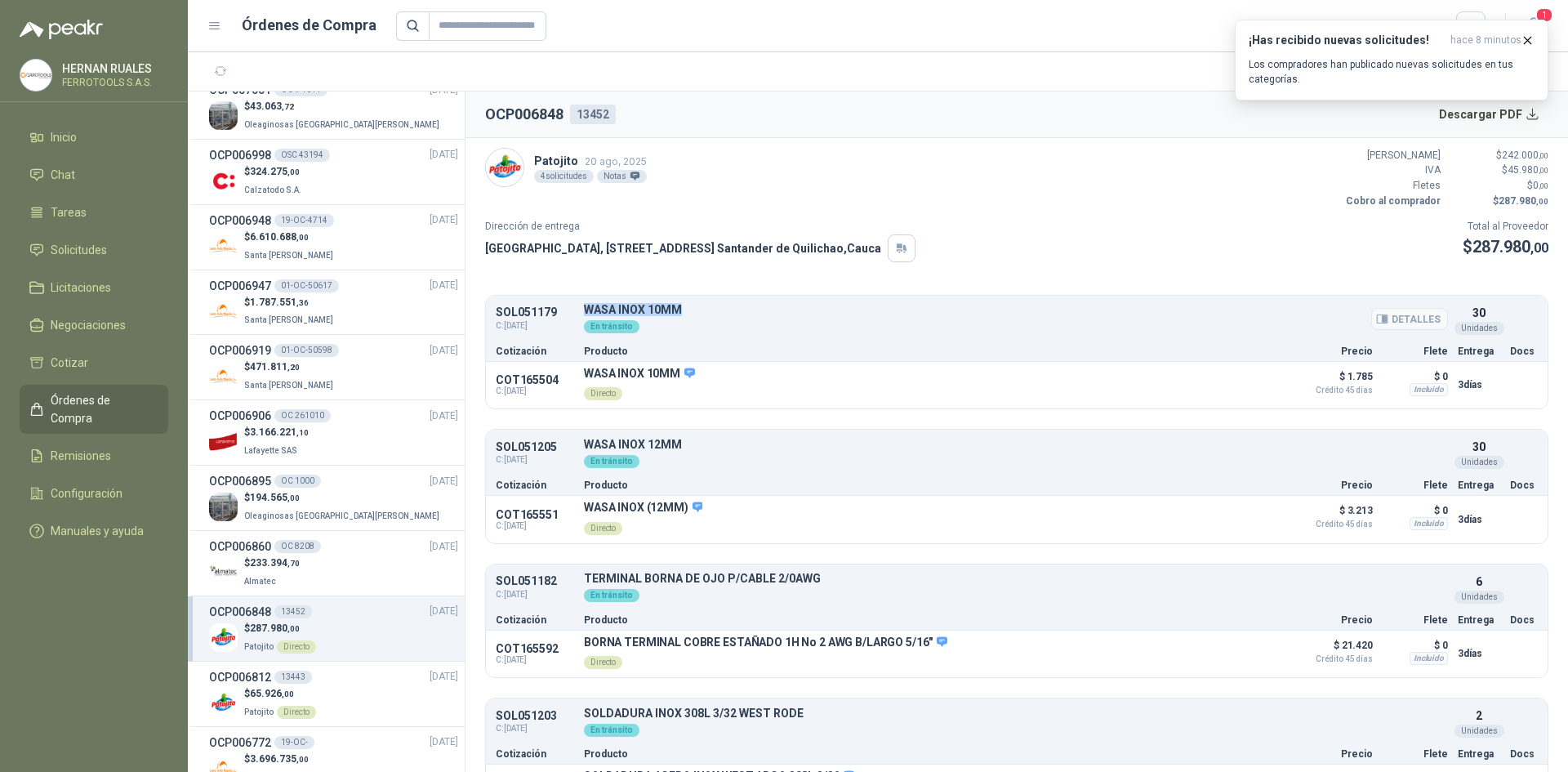
drag, startPoint x: 583, startPoint y: 305, endPoint x: 694, endPoint y: 304, distance: 111.0
click at [694, 304] on p "WASA INOX 10MM" at bounding box center [1016, 310] width 864 height 12
copy p "WASA INOX 10MM"
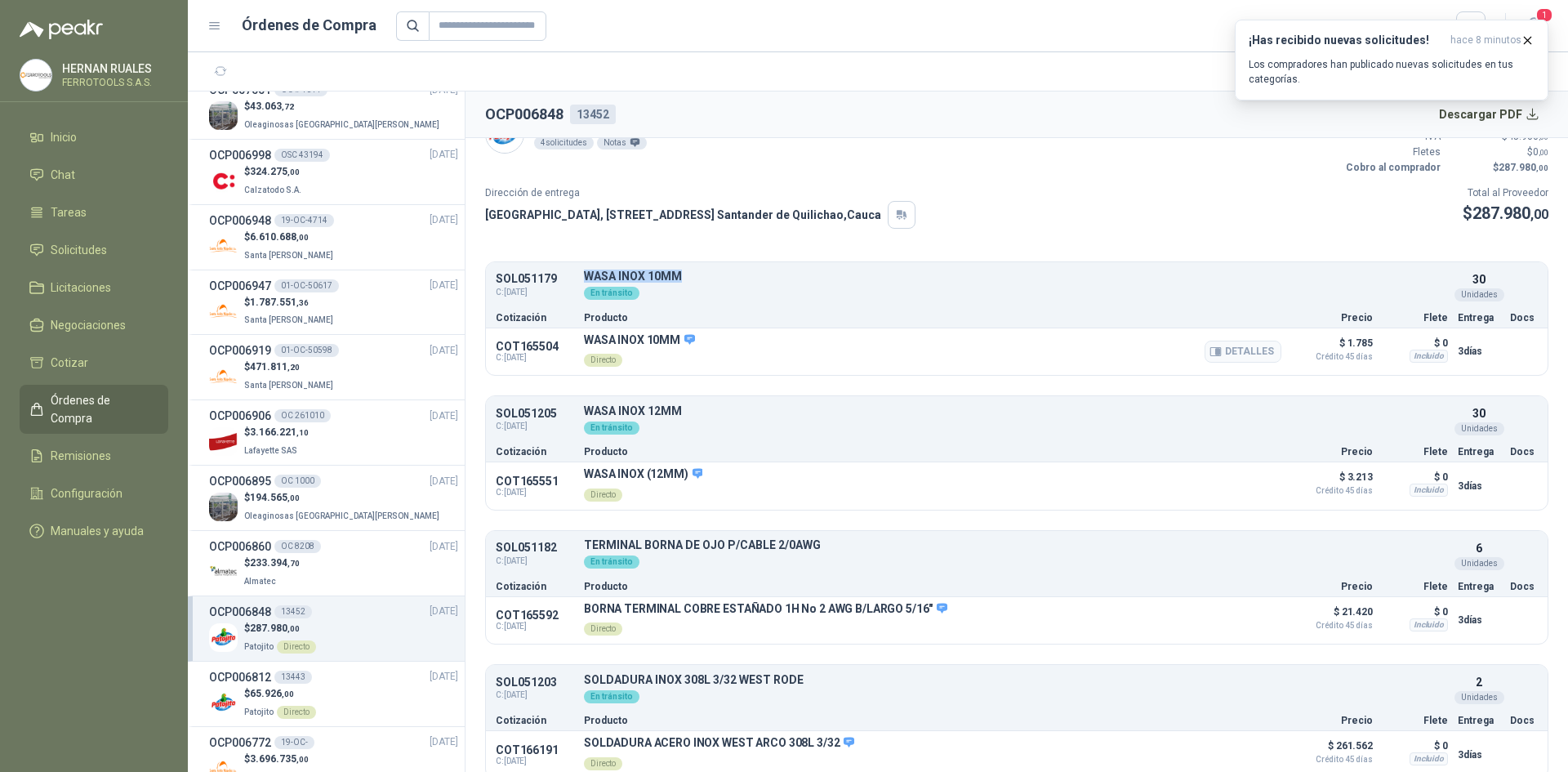
scroll to position [49, 0]
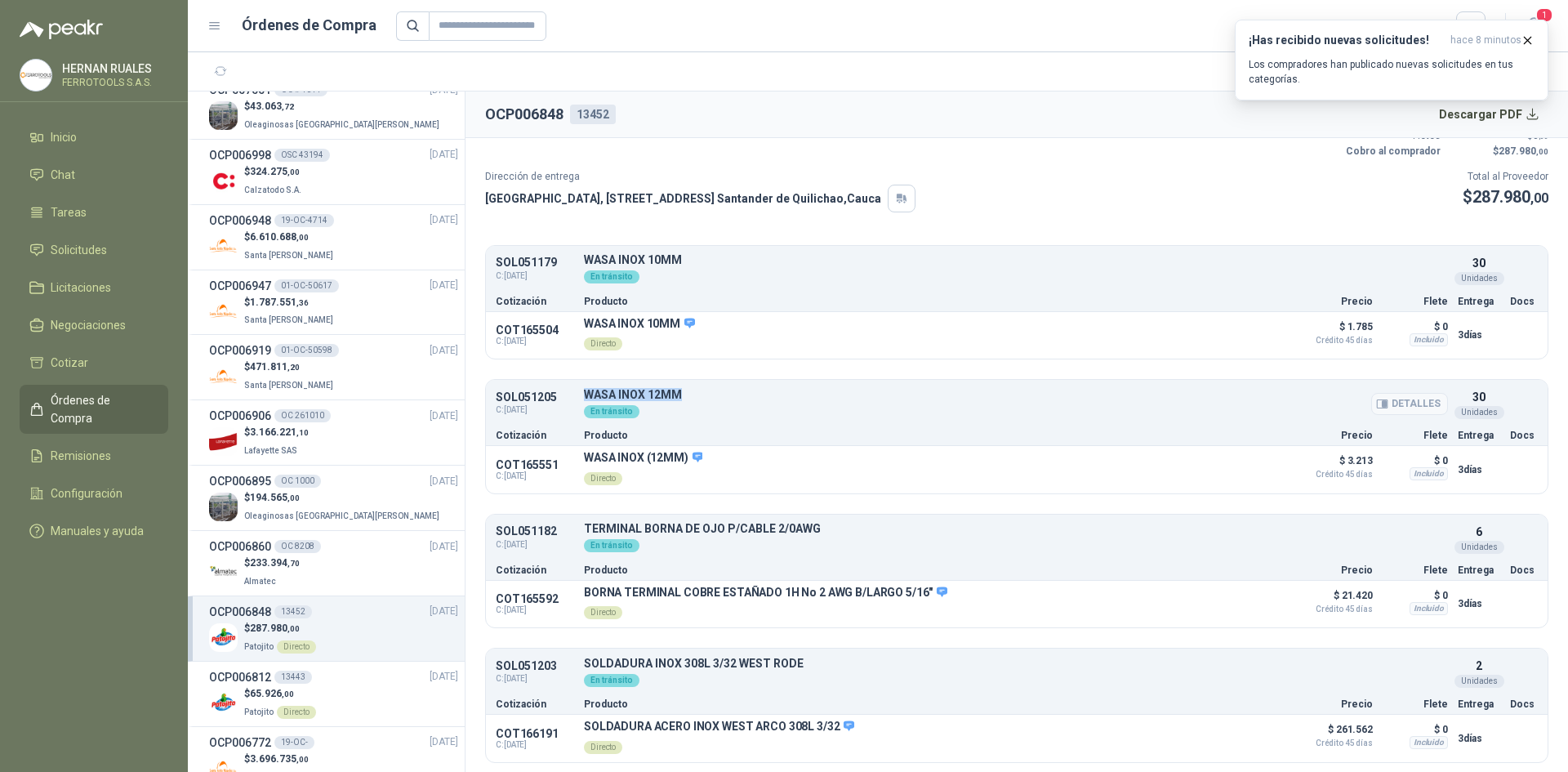
drag, startPoint x: 584, startPoint y: 393, endPoint x: 689, endPoint y: 392, distance: 105.0
click at [689, 392] on p "WASA INOX 12MM" at bounding box center [1016, 395] width 864 height 12
copy p "WASA INOX 12MM"
click at [327, 678] on div "OCP006812 13443 [DATE]" at bounding box center [334, 677] width 249 height 18
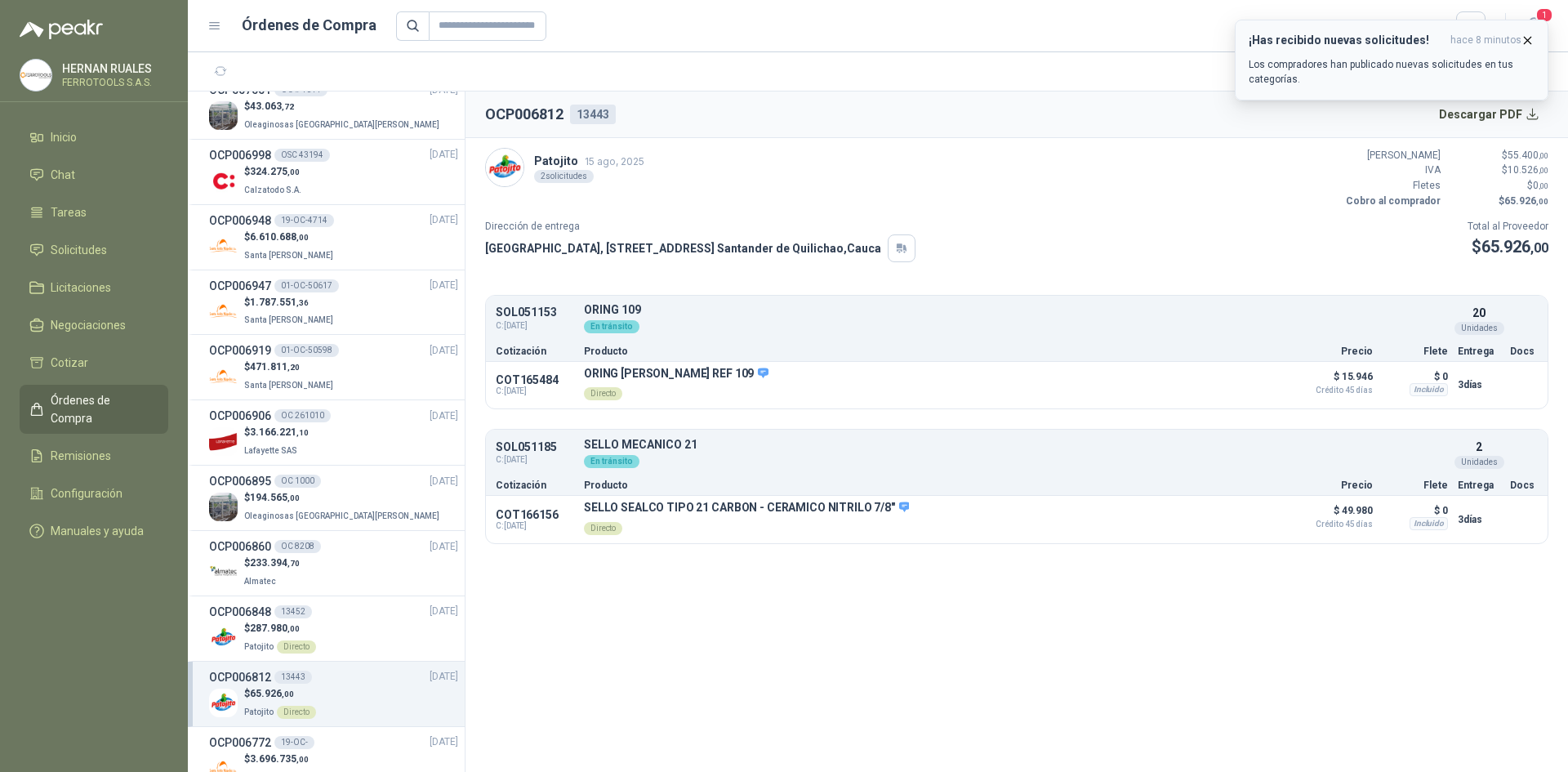
click at [1530, 35] on icon "button" at bounding box center [1528, 40] width 14 height 14
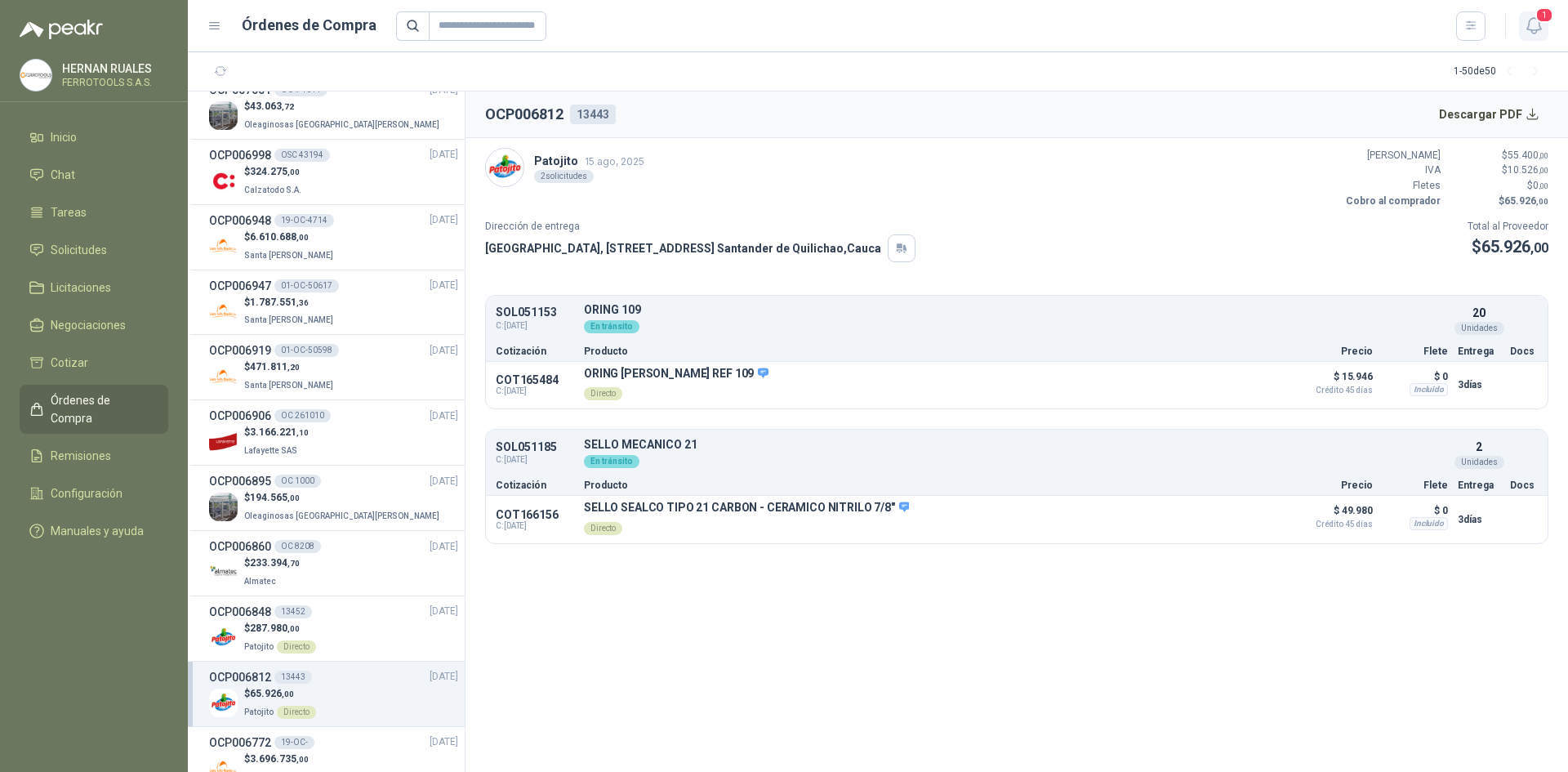
click at [1535, 22] on icon "button" at bounding box center [1534, 25] width 20 height 20
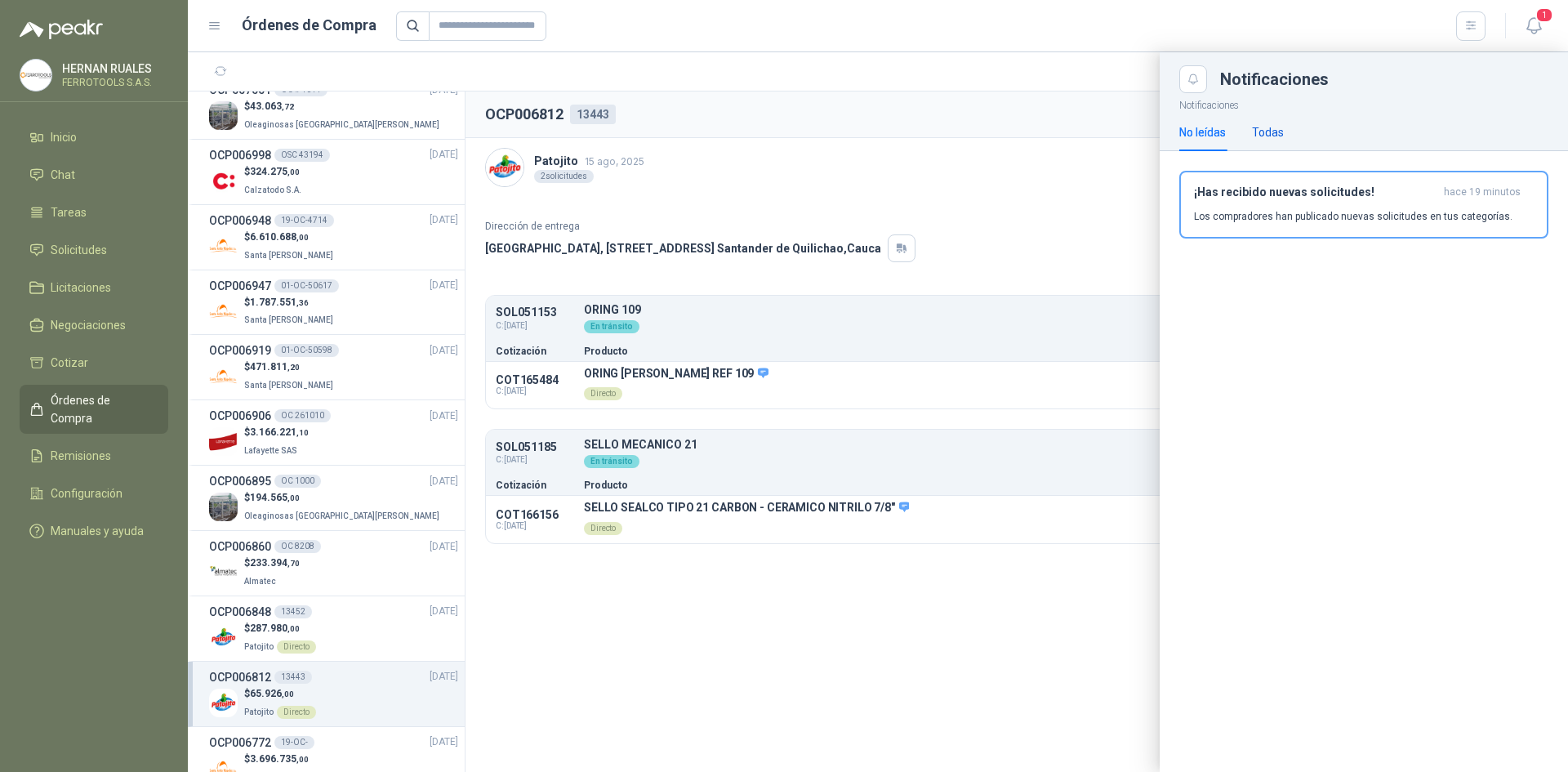
click at [1280, 125] on div "Todas" at bounding box center [1268, 132] width 32 height 18
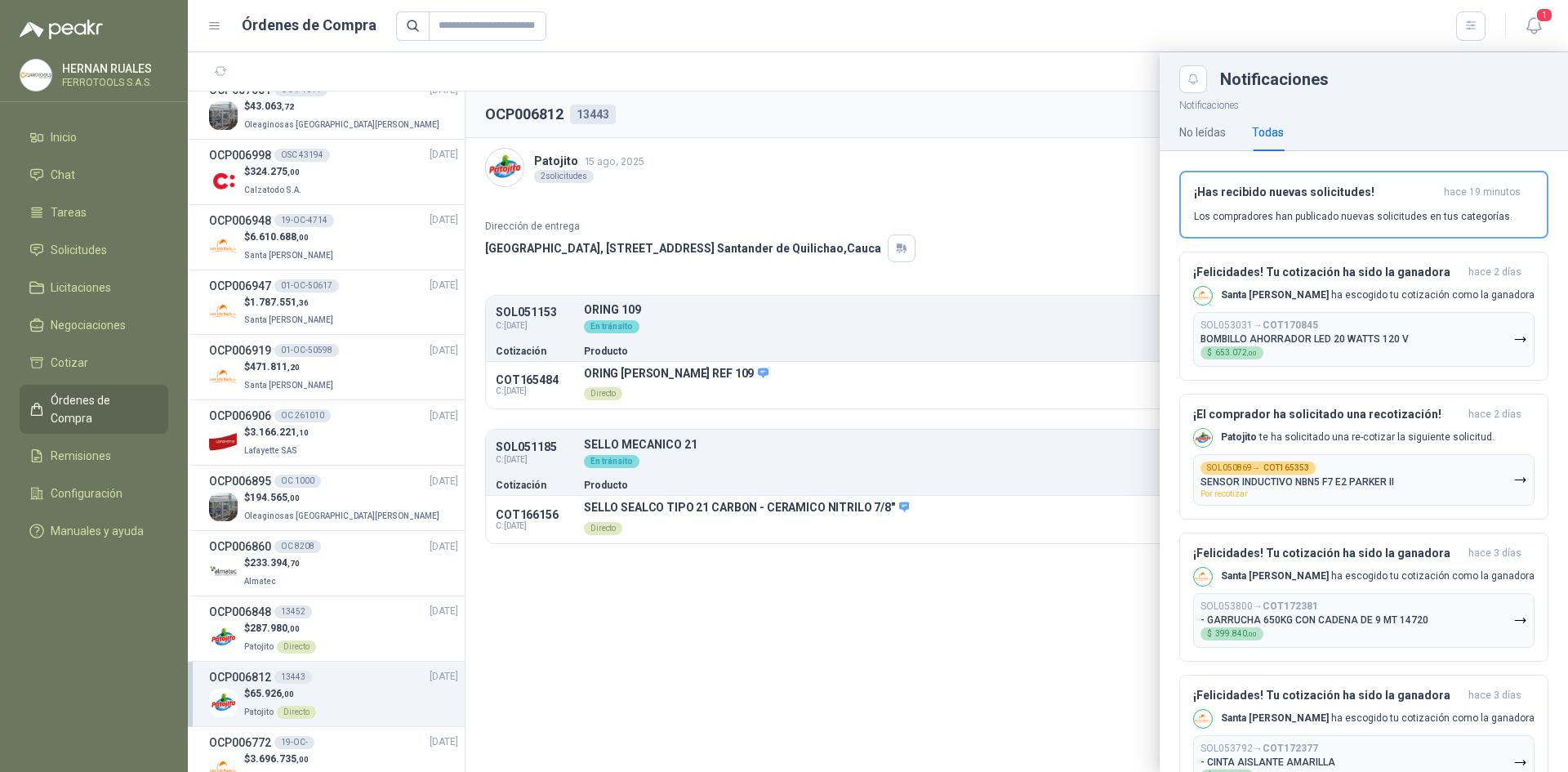
click at [1032, 84] on div at bounding box center [879, 412] width 1381 height 720
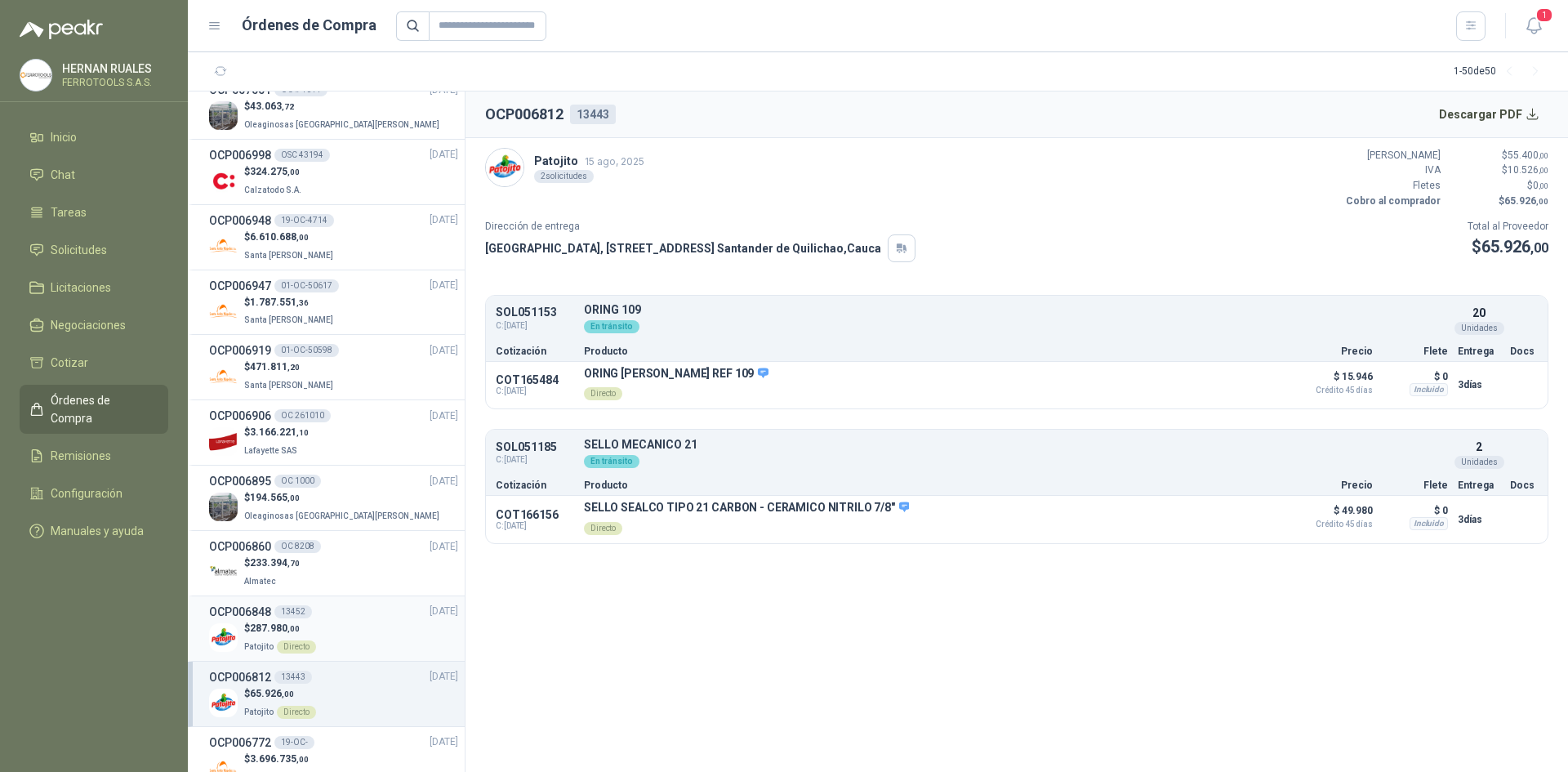
click at [327, 641] on div "$ 287.980 ,00 Patojito Directo" at bounding box center [334, 637] width 249 height 33
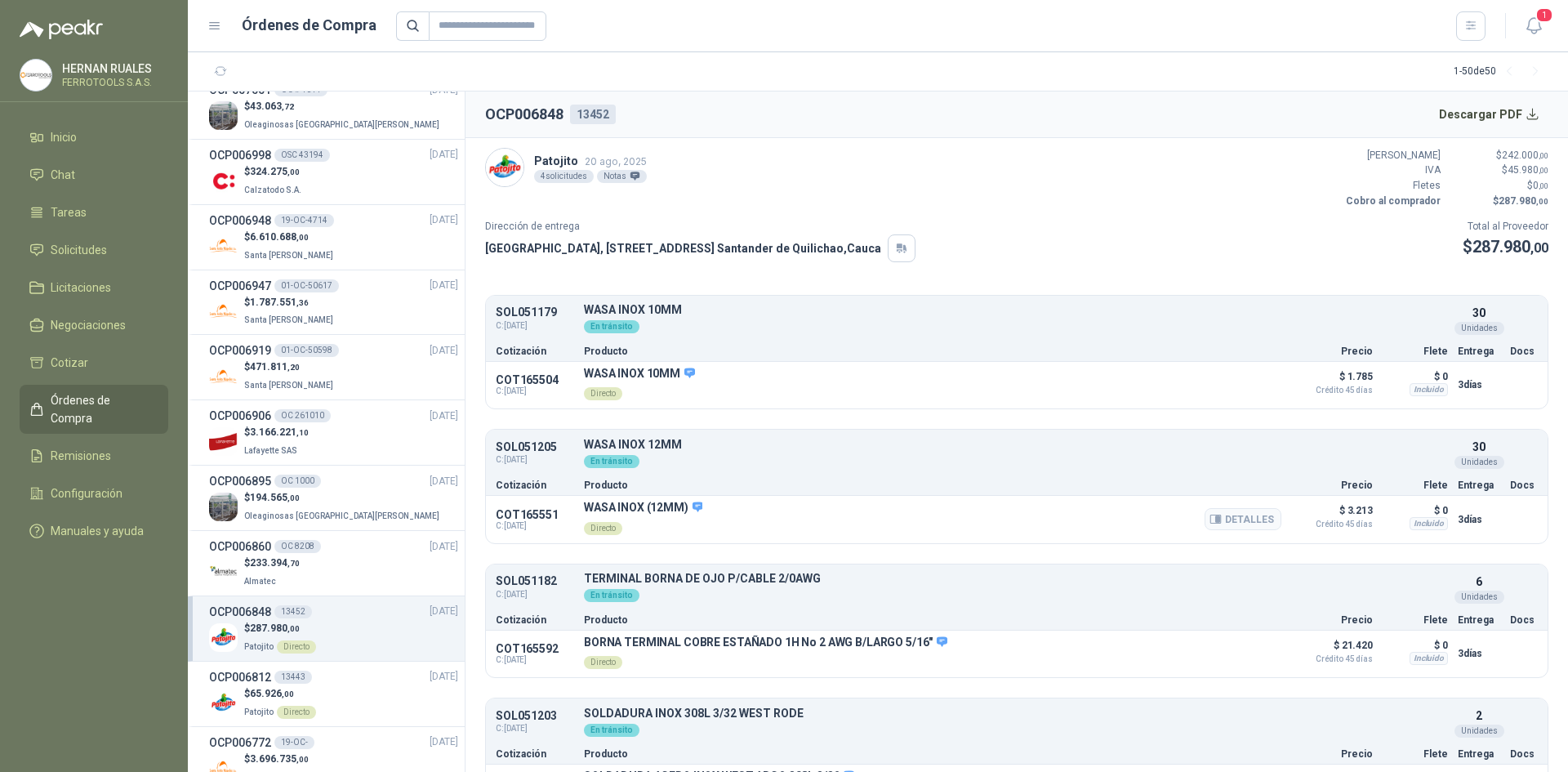
scroll to position [49, 0]
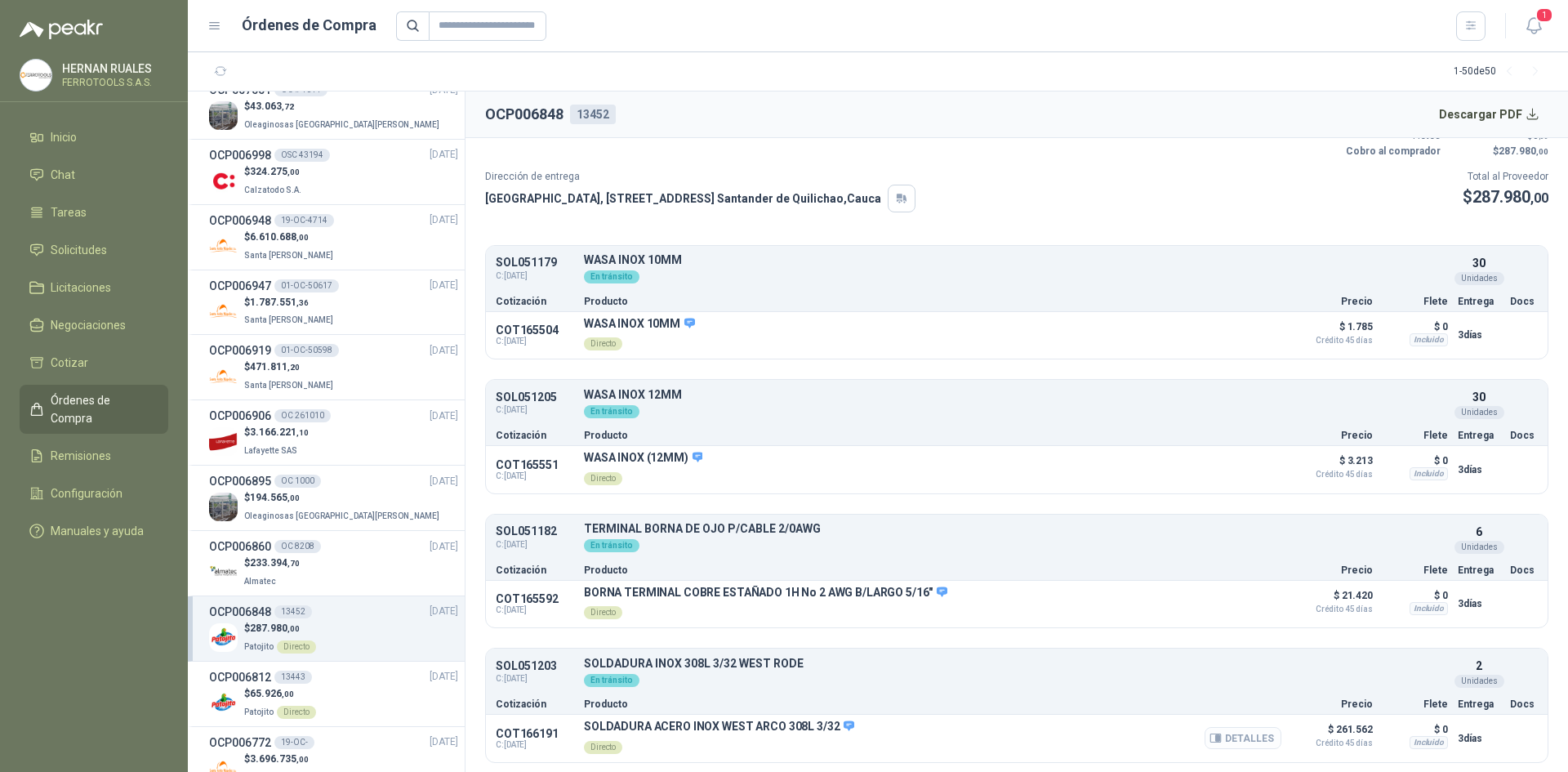
click at [1245, 736] on button "Detalles" at bounding box center [1243, 738] width 77 height 22
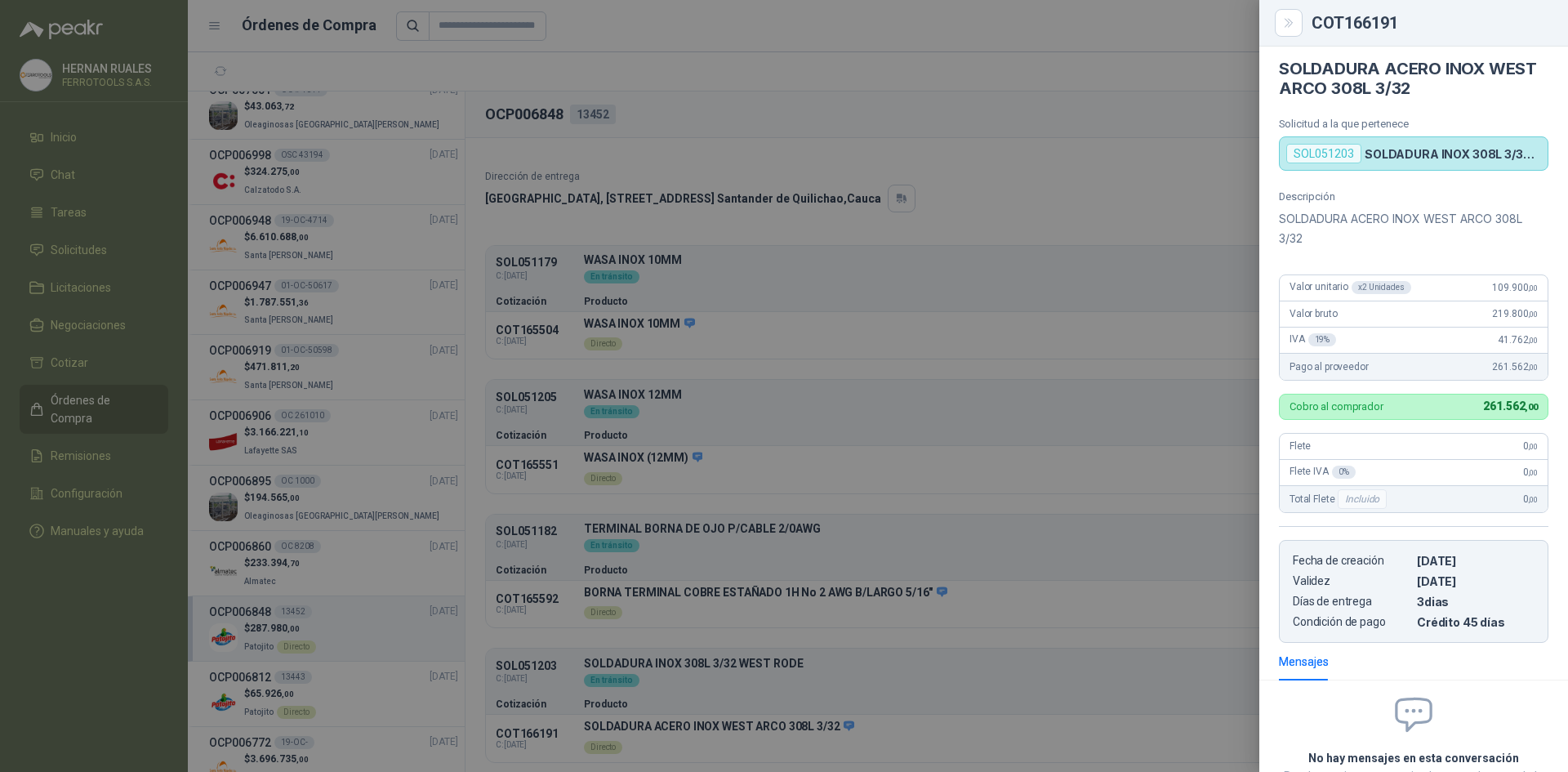
scroll to position [0, 0]
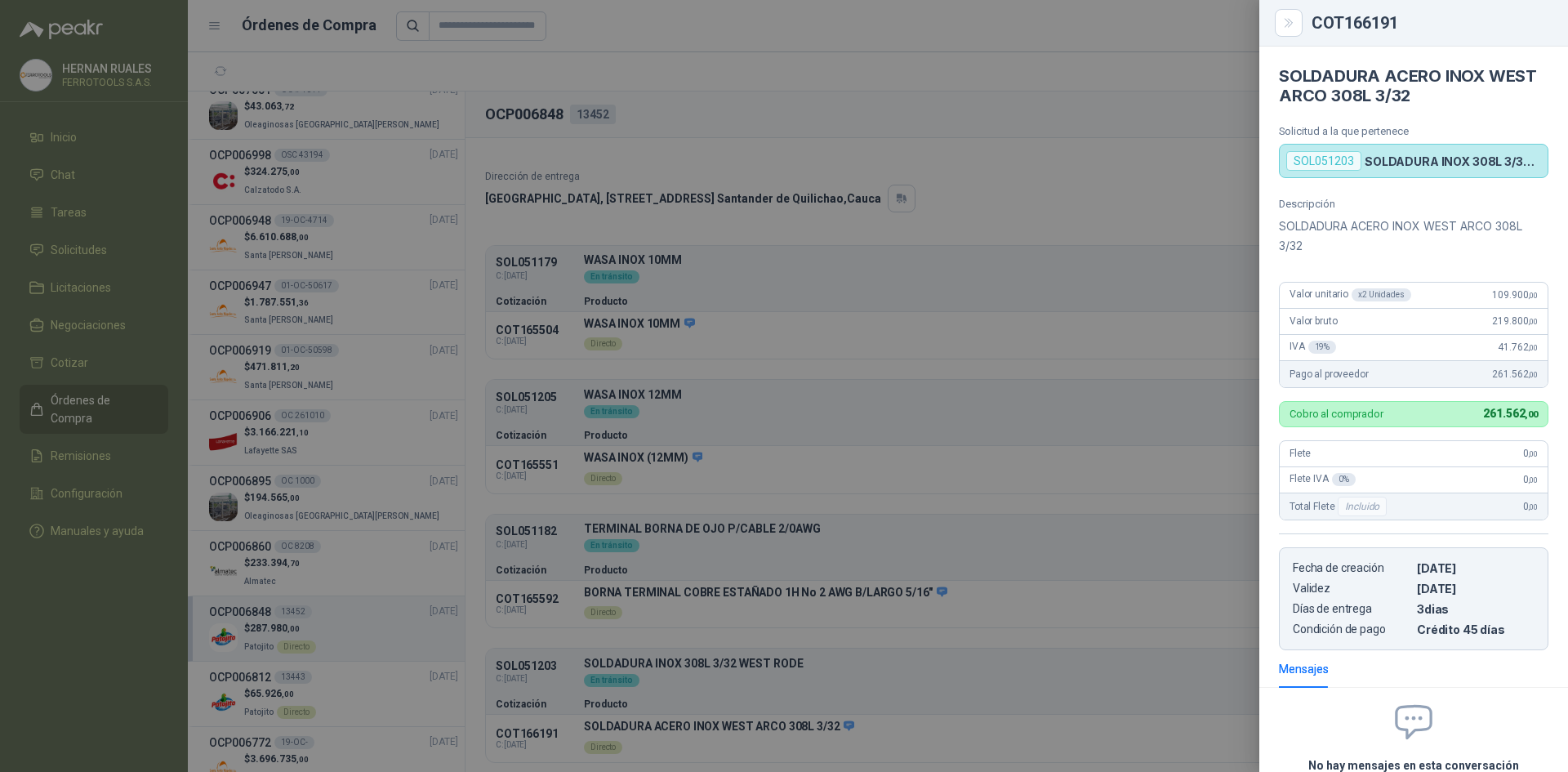
click at [842, 720] on div at bounding box center [784, 386] width 1568 height 772
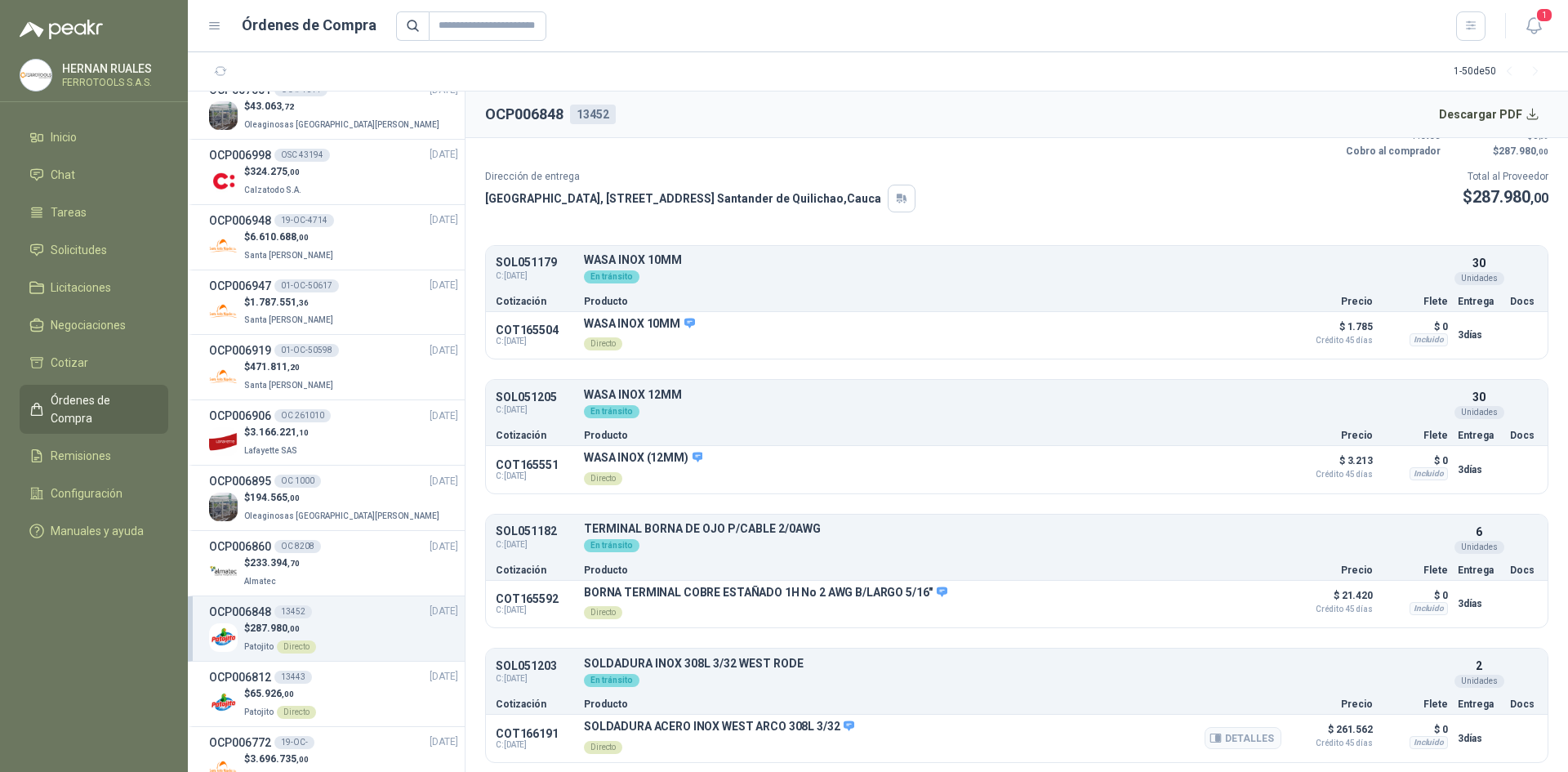
click at [844, 726] on icon at bounding box center [848, 726] width 10 height 10
click at [1241, 734] on button "Detalles" at bounding box center [1243, 738] width 77 height 22
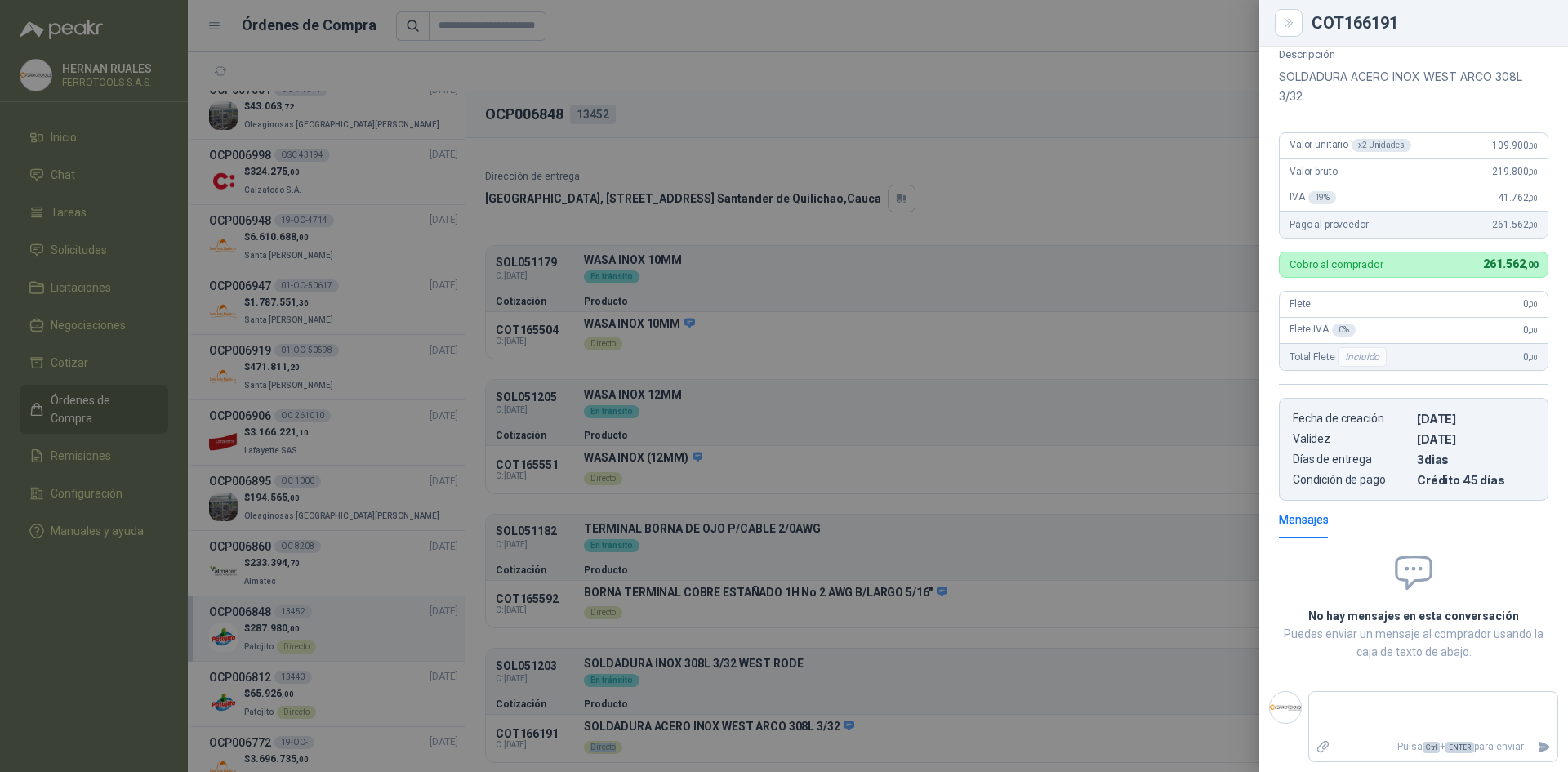
scroll to position [0, 0]
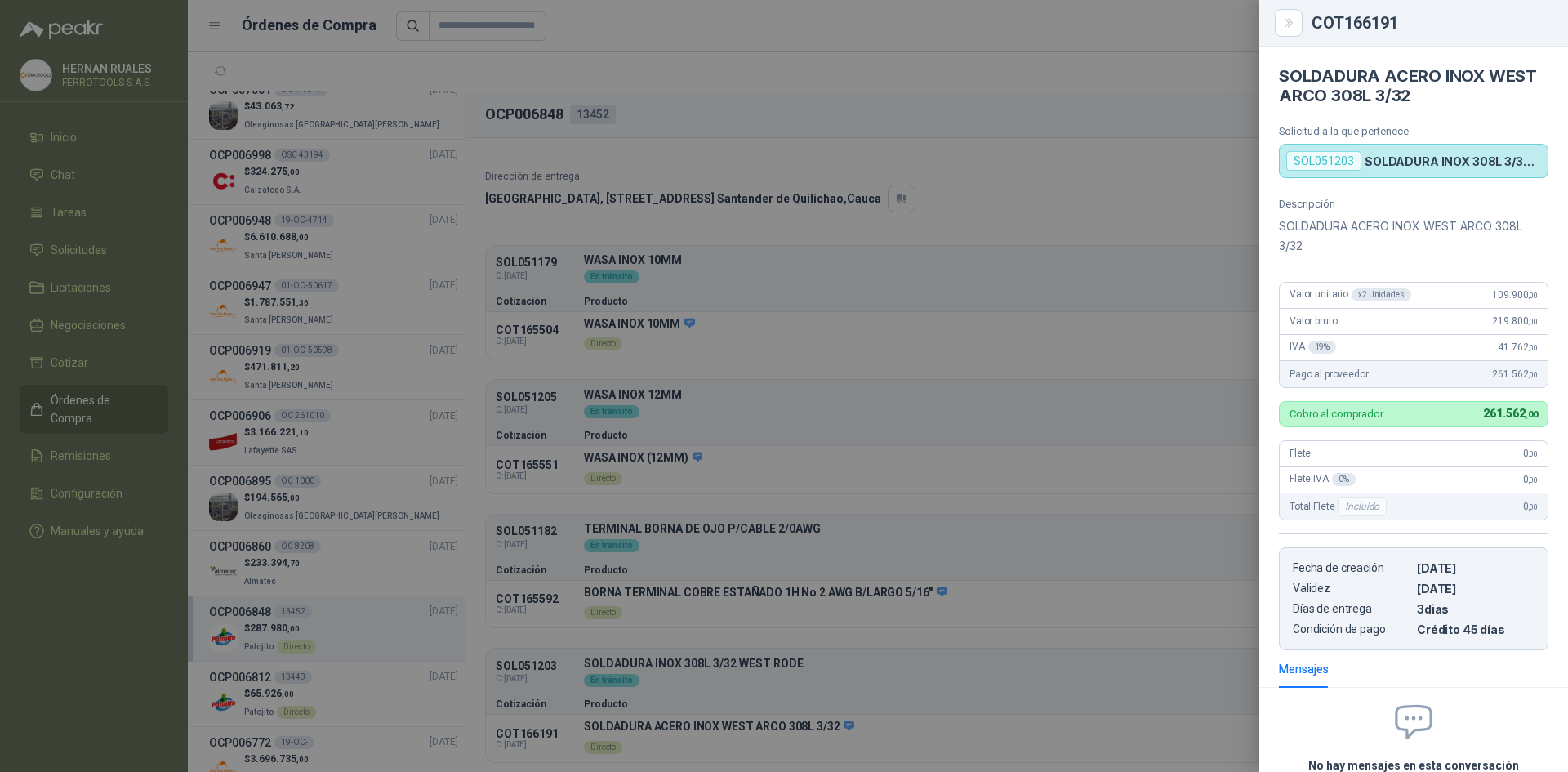
click at [1375, 160] on p "SOLDADURA INOX 308L 3/32 WEST RODE" at bounding box center [1454, 161] width 177 height 14
click at [1418, 166] on p "SOLDADURA INOX 308L 3/32 WEST RODE" at bounding box center [1454, 161] width 177 height 14
click at [948, 704] on div at bounding box center [784, 386] width 1568 height 772
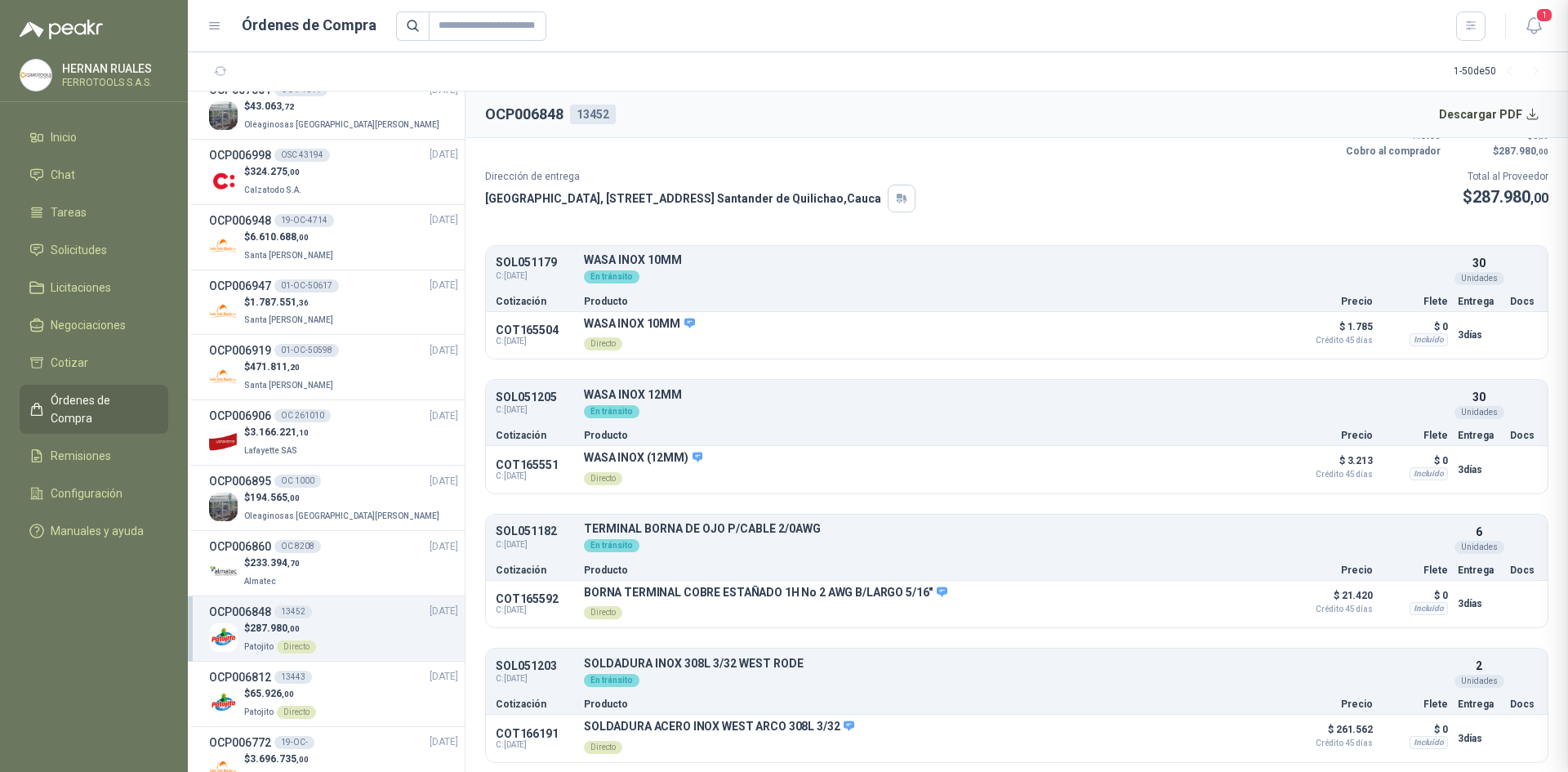
scroll to position [149, 0]
click at [1389, 669] on button "Detalles" at bounding box center [1409, 672] width 77 height 22
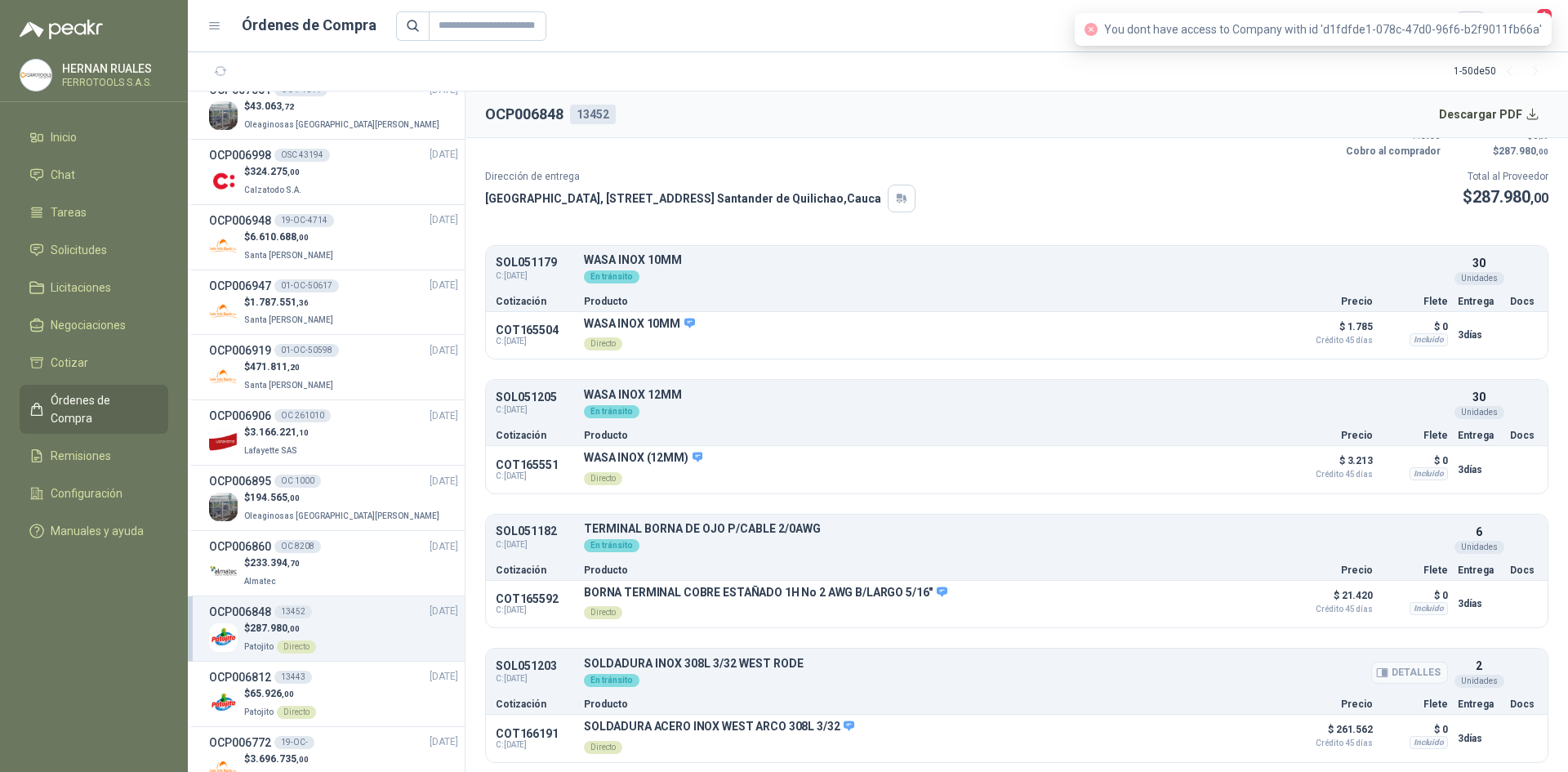
drag, startPoint x: 623, startPoint y: 665, endPoint x: 609, endPoint y: 683, distance: 22.8
click at [617, 676] on div "SOLDADURA INOX 308L 3/32 [PERSON_NAME] RODE Detalles En tránsito" at bounding box center [1016, 673] width 864 height 30
click at [609, 684] on div "En tránsito" at bounding box center [611, 681] width 55 height 13
click at [1406, 669] on button "Detalles" at bounding box center [1409, 672] width 77 height 22
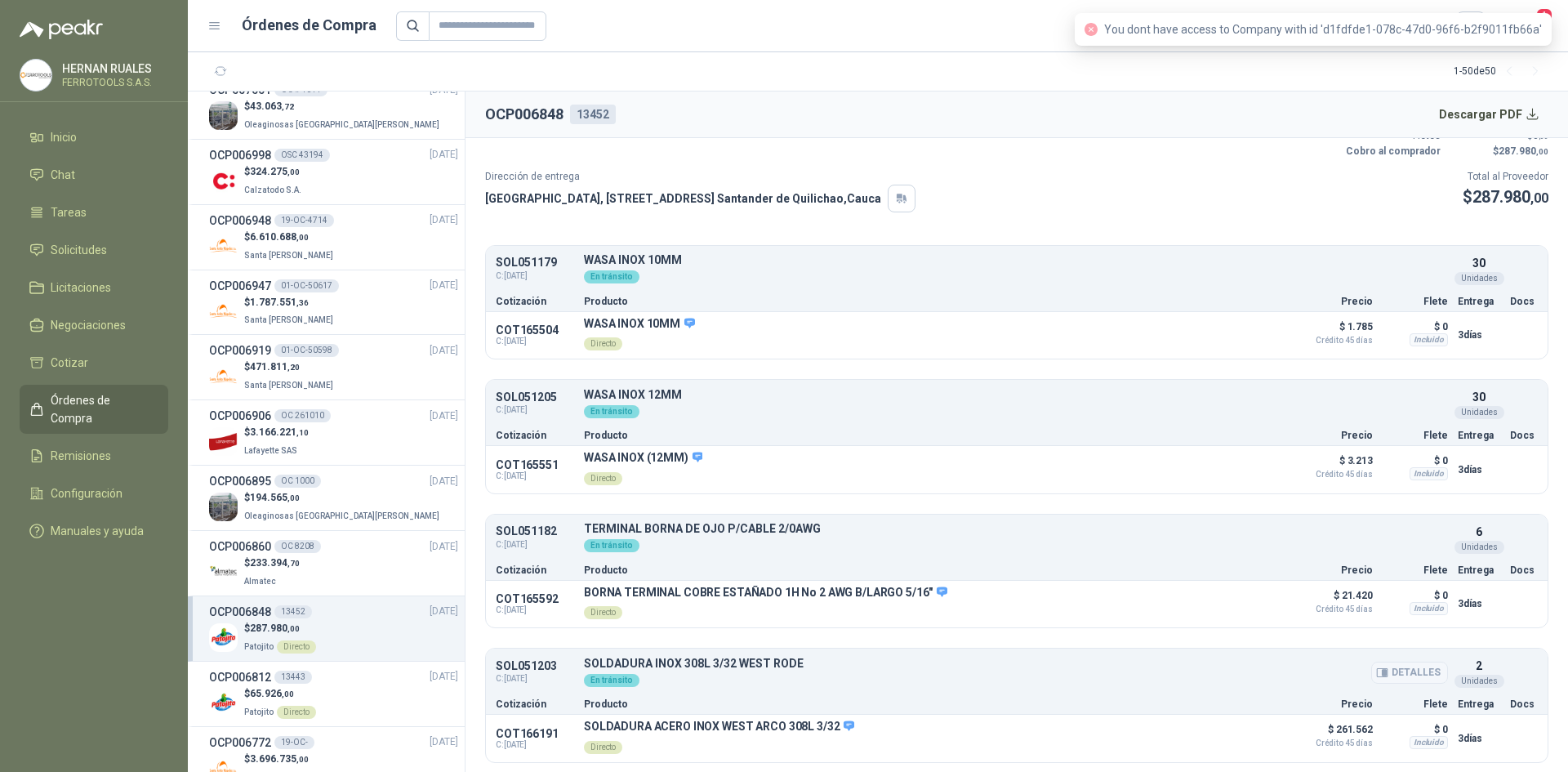
click at [1405, 669] on button "Detalles" at bounding box center [1409, 672] width 77 height 22
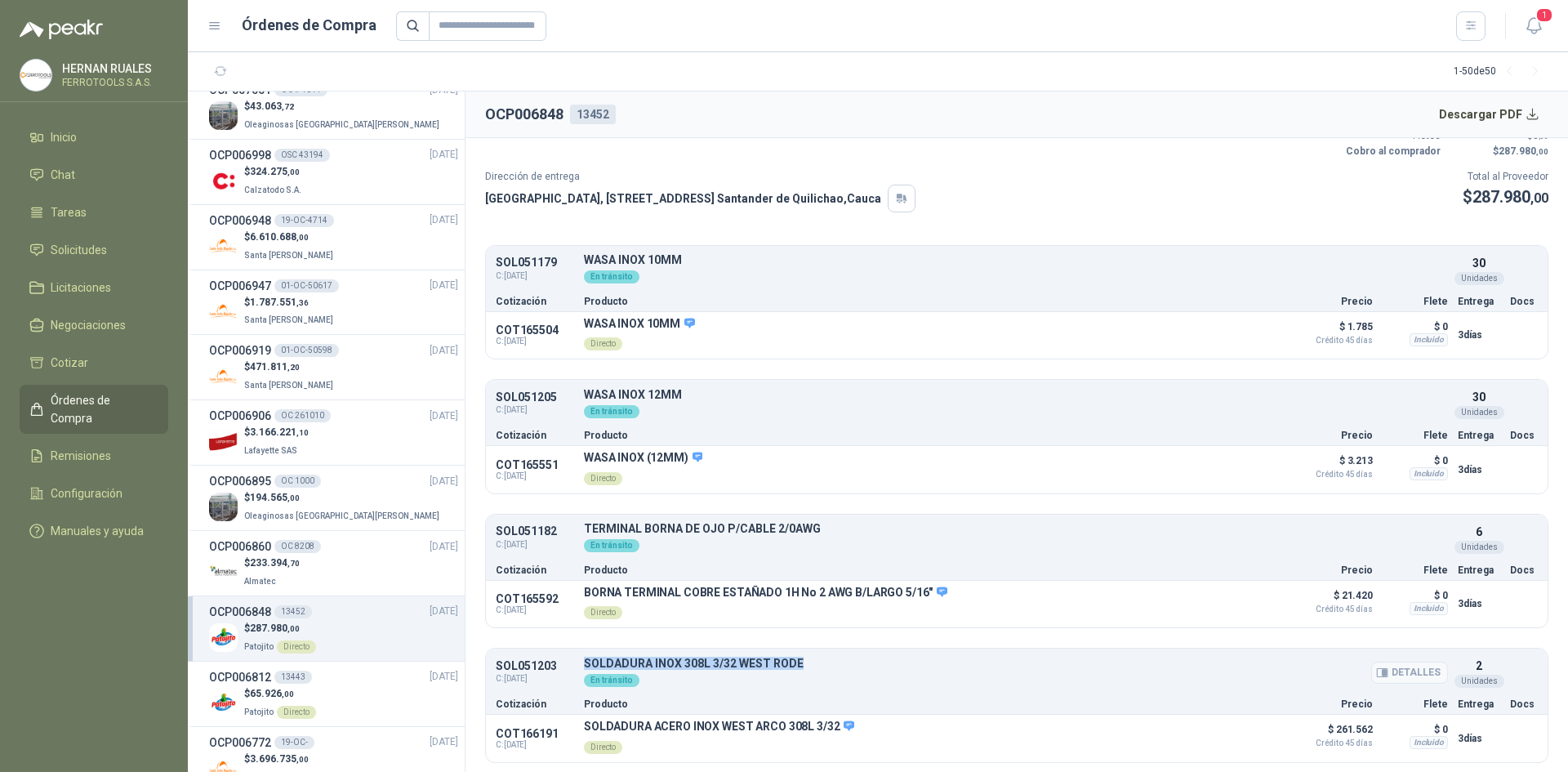
drag, startPoint x: 583, startPoint y: 660, endPoint x: 931, endPoint y: 660, distance: 348.0
click at [931, 660] on p "SOLDADURA INOX 308L 3/32 WEST RODE" at bounding box center [1016, 664] width 864 height 12
copy p "SOLDADURA INOX 308L 3/32 WEST RODE"
click at [121, 246] on li "Solicitudes" at bounding box center [94, 249] width 129 height 18
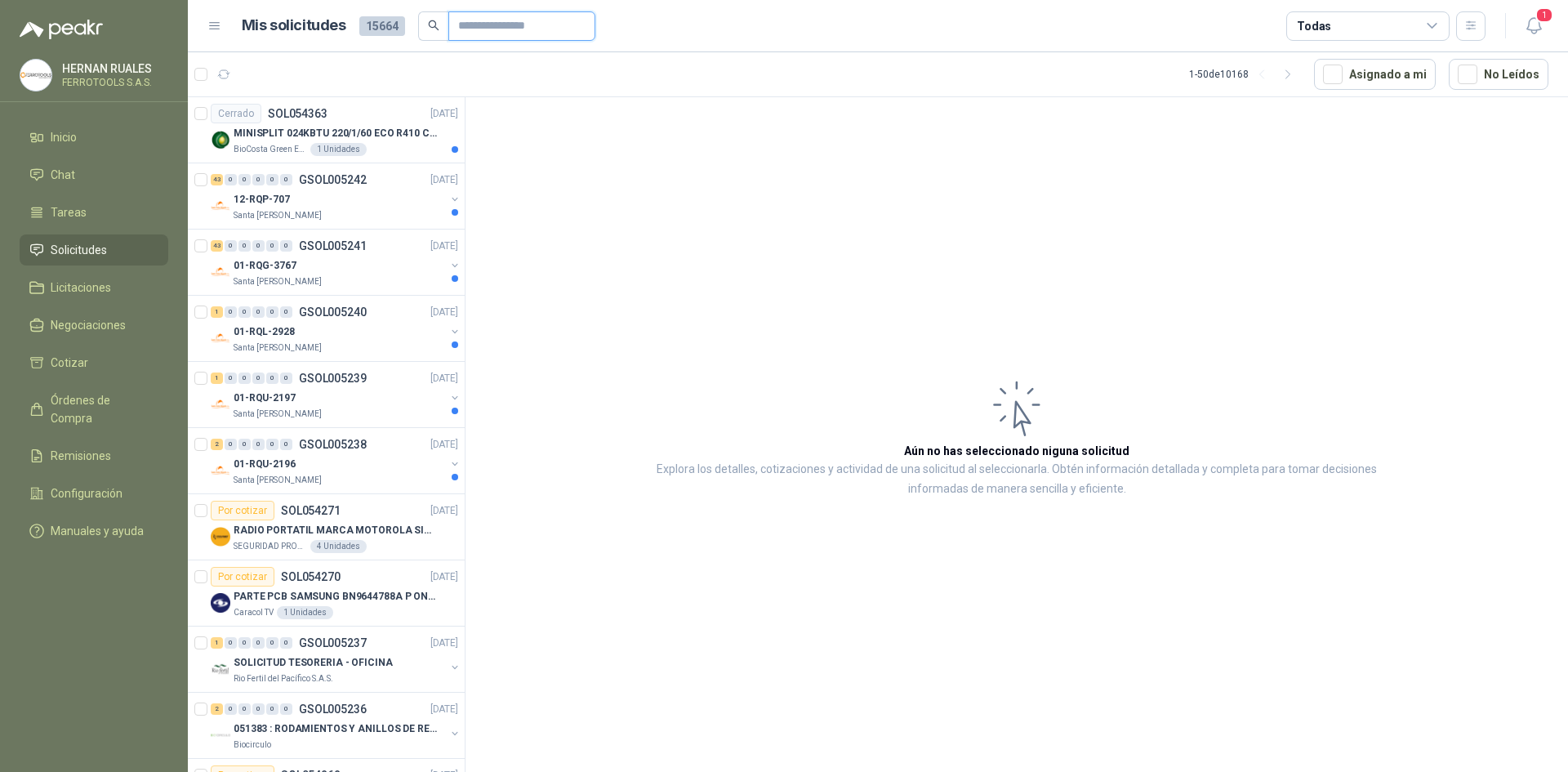
click at [499, 34] on input "text" at bounding box center [515, 26] width 114 height 28
paste input "**********"
type input "**********"
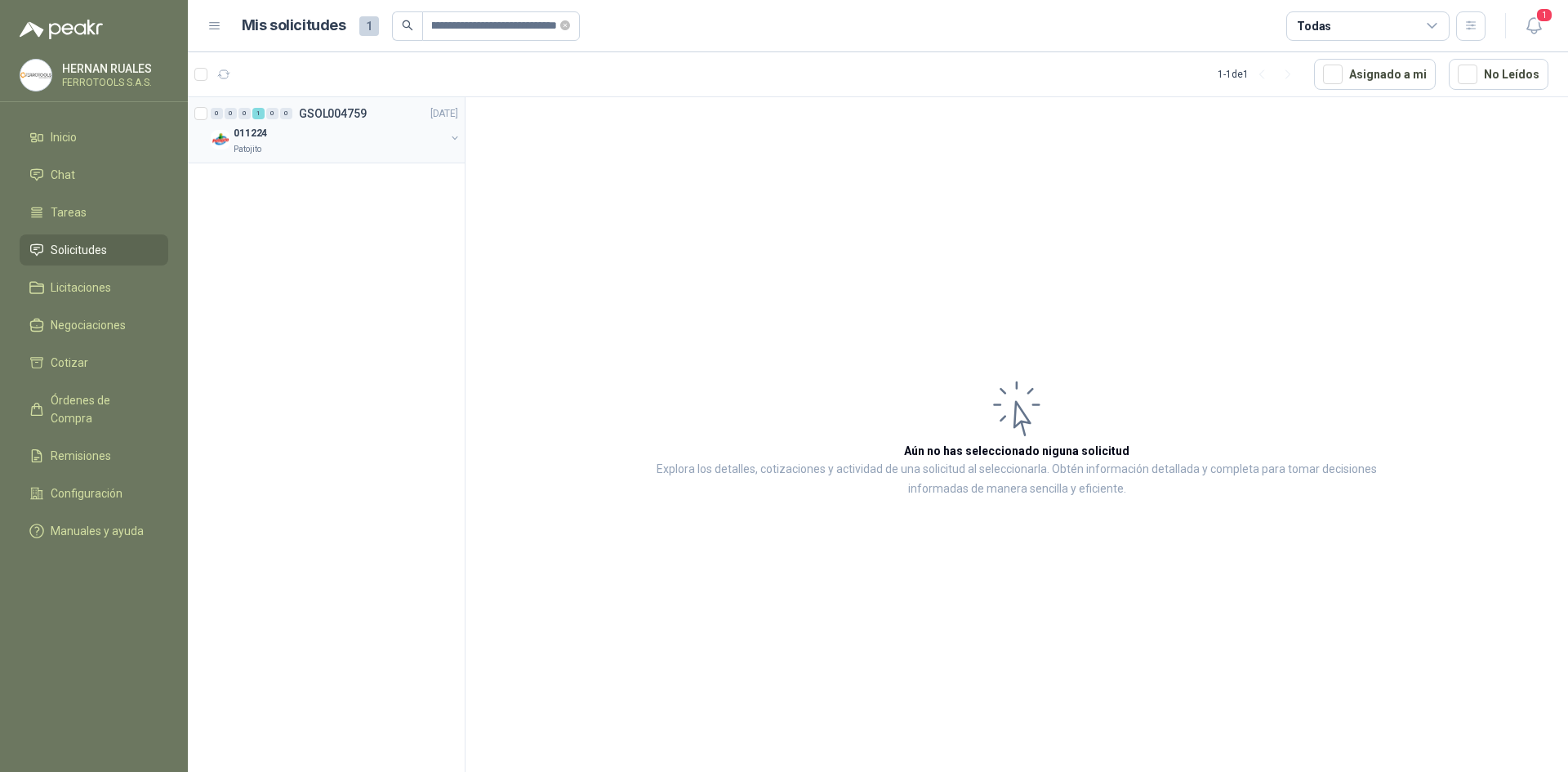
click at [320, 159] on div "0 0 0 1 0 0 GSOL004759 [DATE] 011224 Patojito" at bounding box center [326, 130] width 277 height 67
click at [392, 141] on div "011224" at bounding box center [339, 133] width 212 height 20
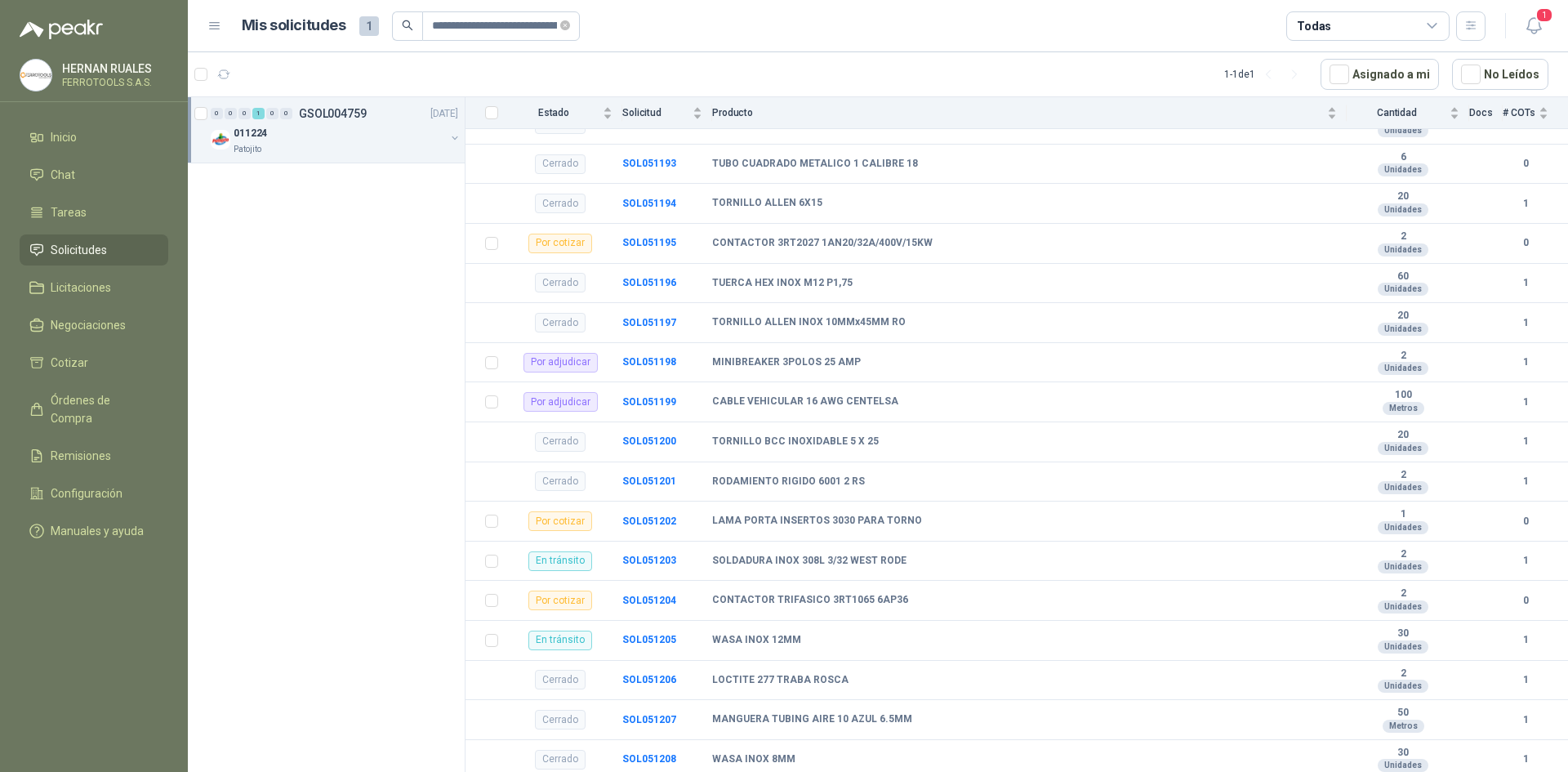
scroll to position [1681, 0]
click at [650, 562] on b "SOL051203" at bounding box center [649, 559] width 54 height 11
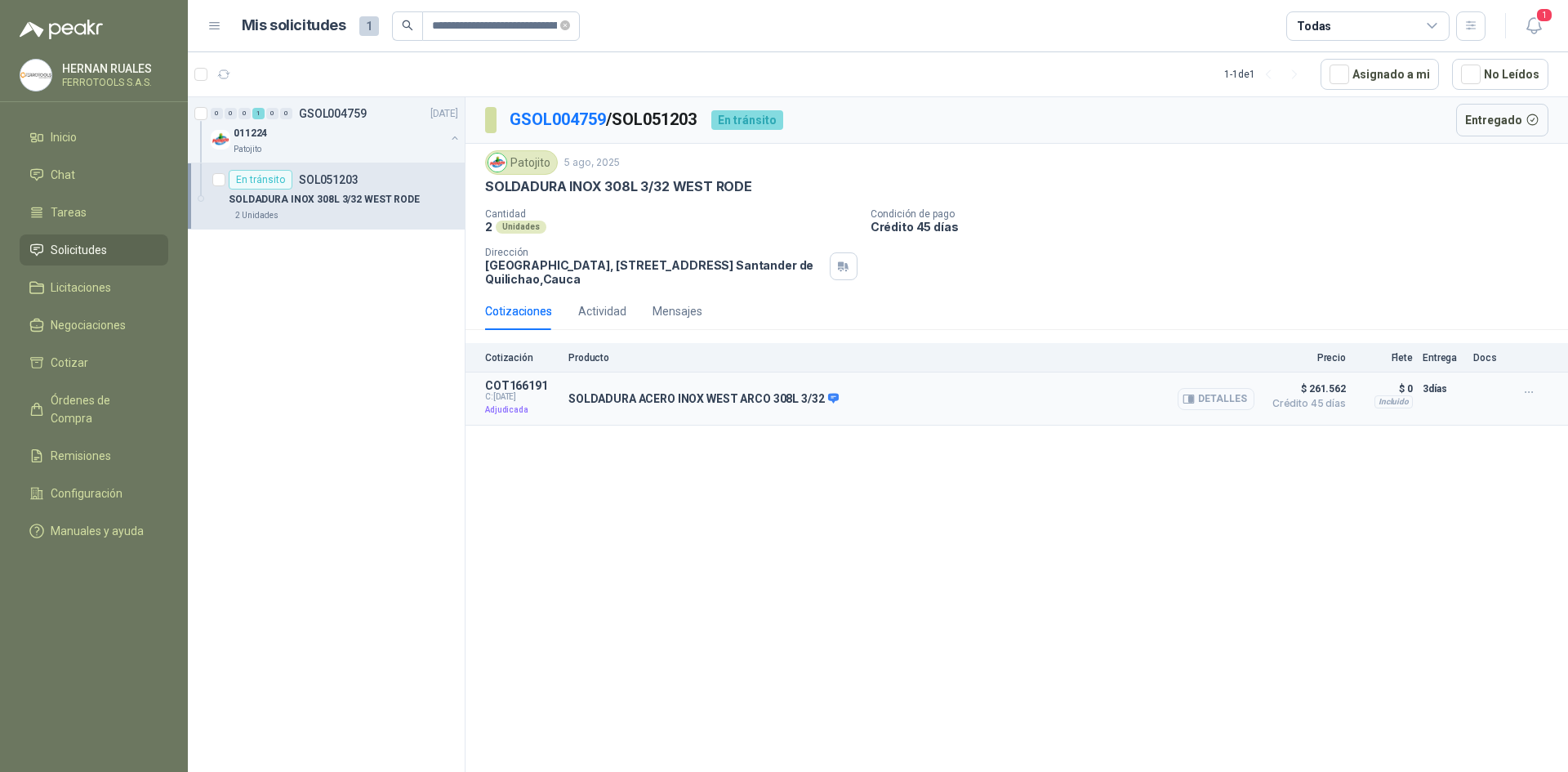
click at [1199, 409] on button "Detalles" at bounding box center [1216, 398] width 77 height 22
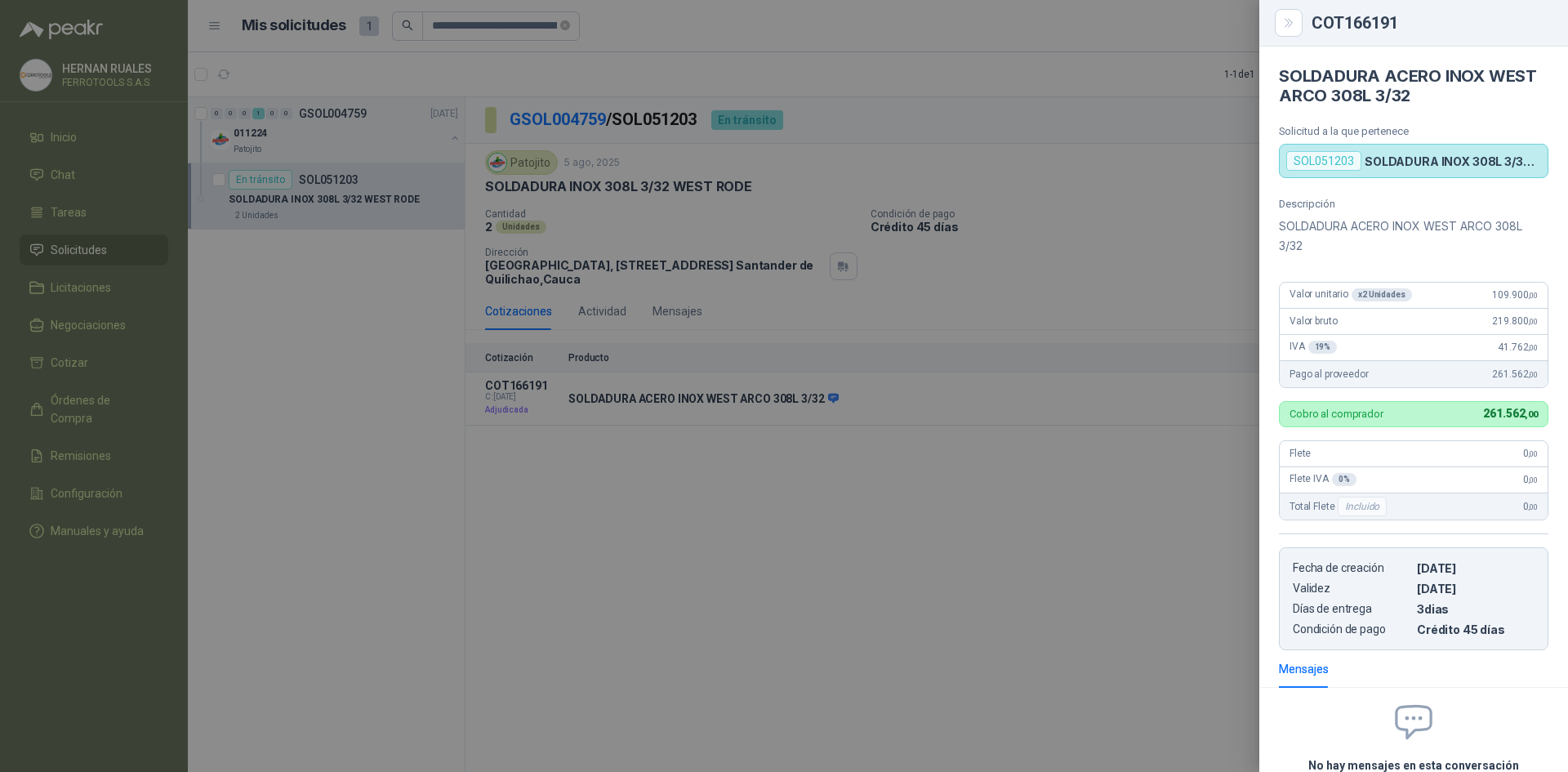
drag, startPoint x: 836, startPoint y: 156, endPoint x: 774, endPoint y: 158, distance: 62.0
click at [835, 155] on div at bounding box center [784, 386] width 1568 height 772
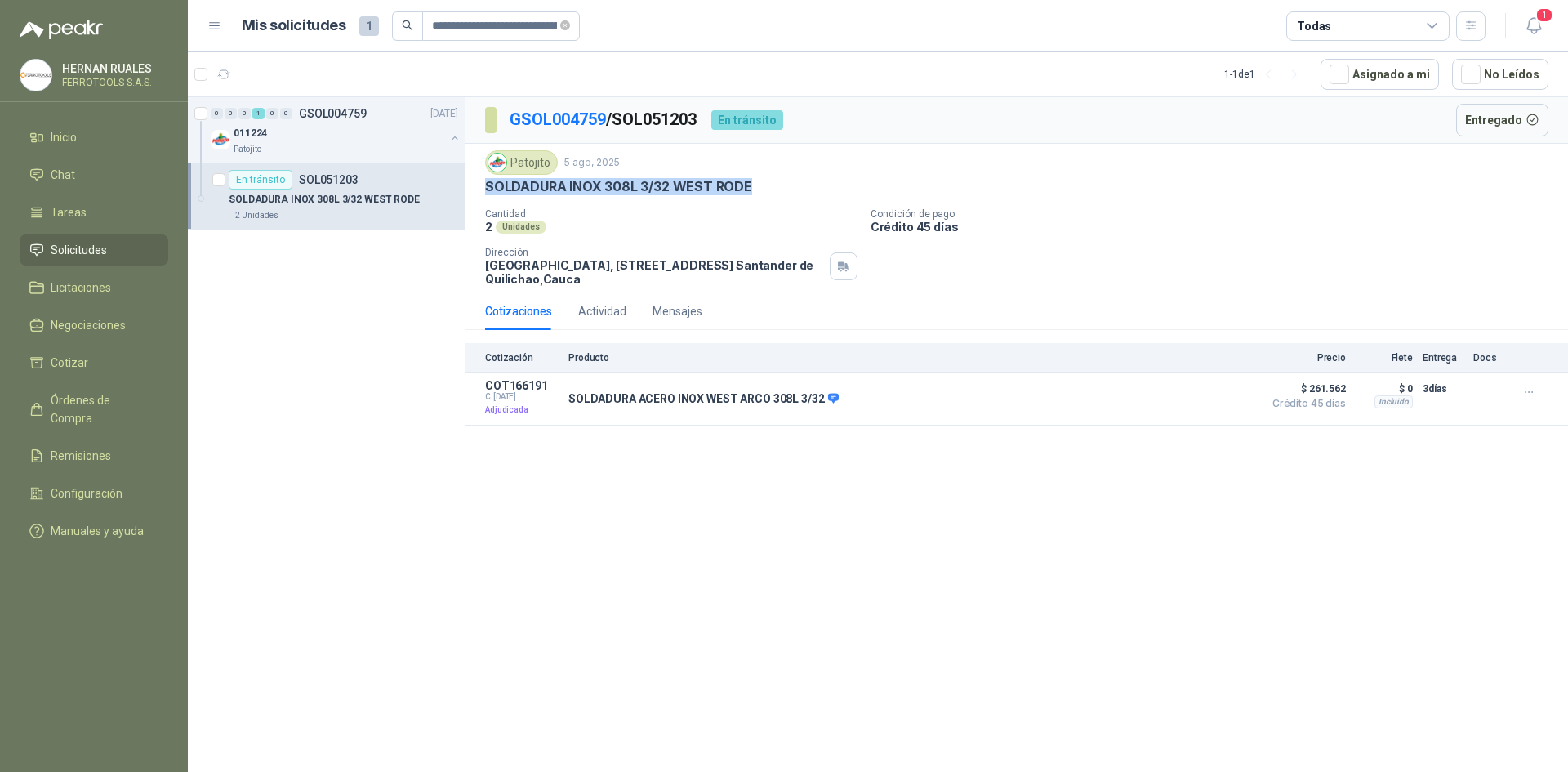
drag, startPoint x: 764, startPoint y: 183, endPoint x: 484, endPoint y: 193, distance: 280.2
click at [484, 193] on div "Patojito [DATE] SOLDADURA INOX 308L 3/32 [PERSON_NAME] RODE Cantidad 2 Unidades…" at bounding box center [1017, 218] width 1103 height 148
copy p "SOLDADURA INOX 308L 3/32 WEST RODE"
click at [117, 400] on span "Órdenes de Compra" at bounding box center [101, 410] width 102 height 36
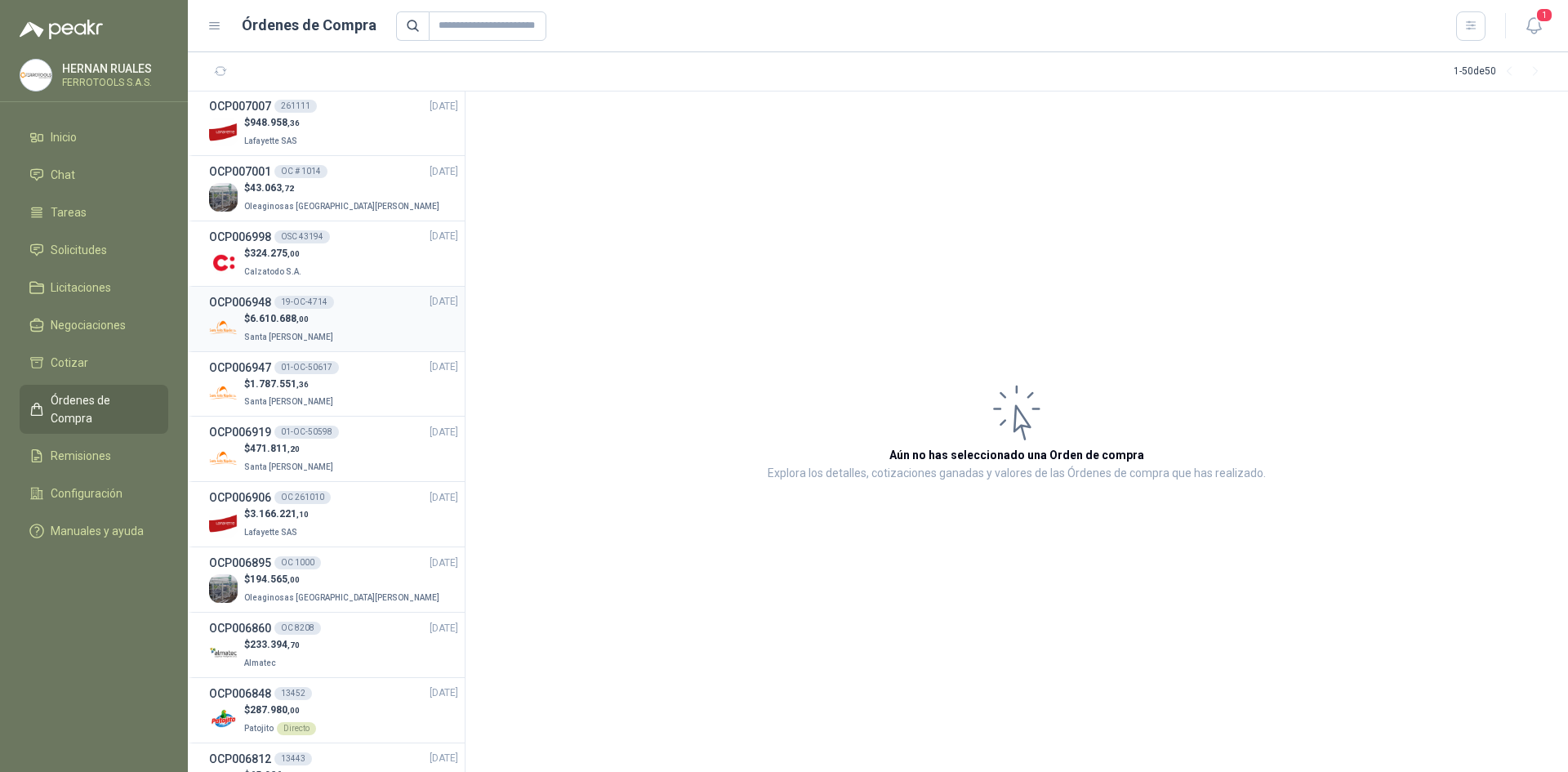
scroll to position [571, 0]
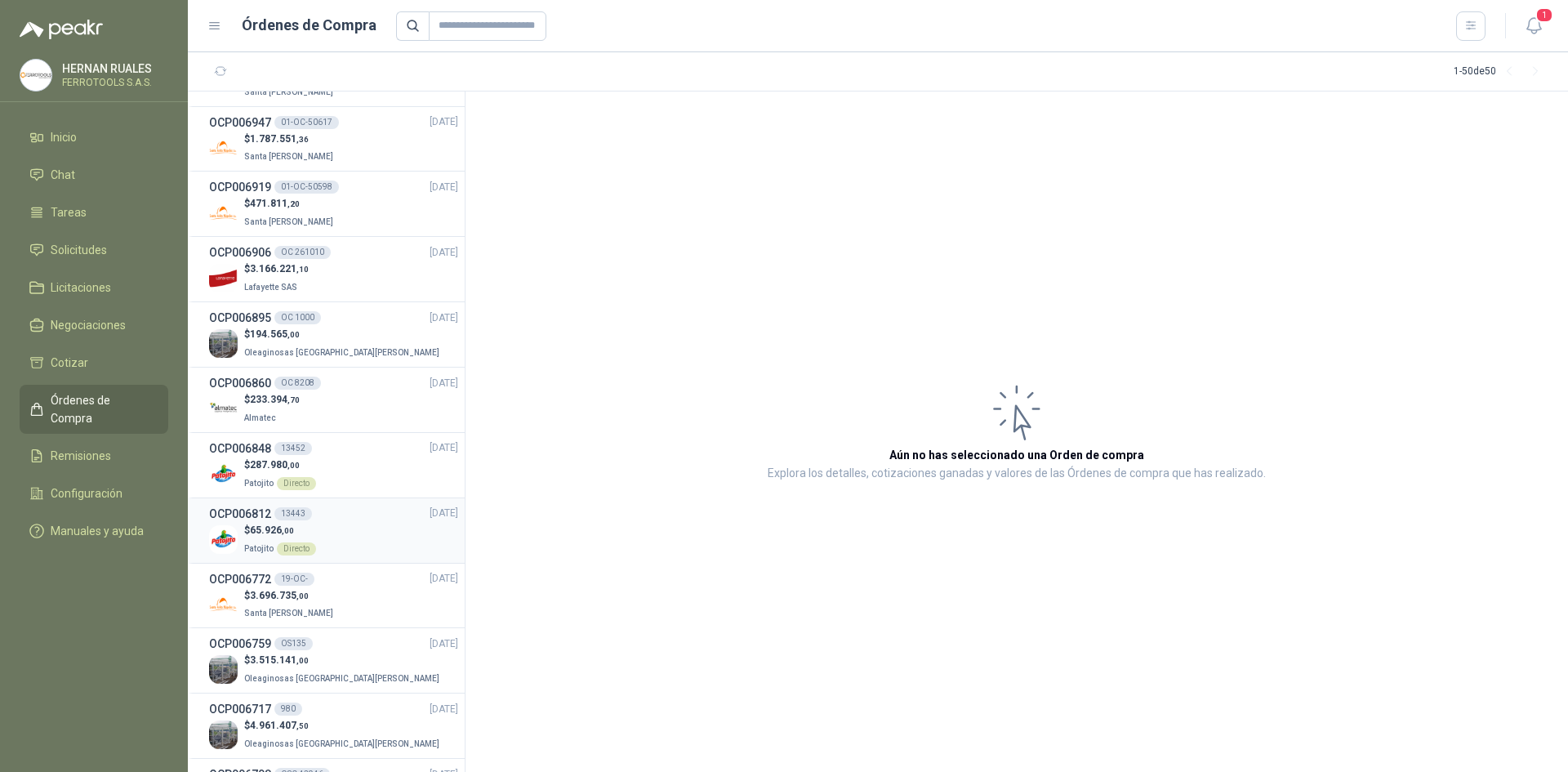
click at [328, 525] on div "$ 65.926 ,00 Patojito Directo" at bounding box center [334, 539] width 249 height 33
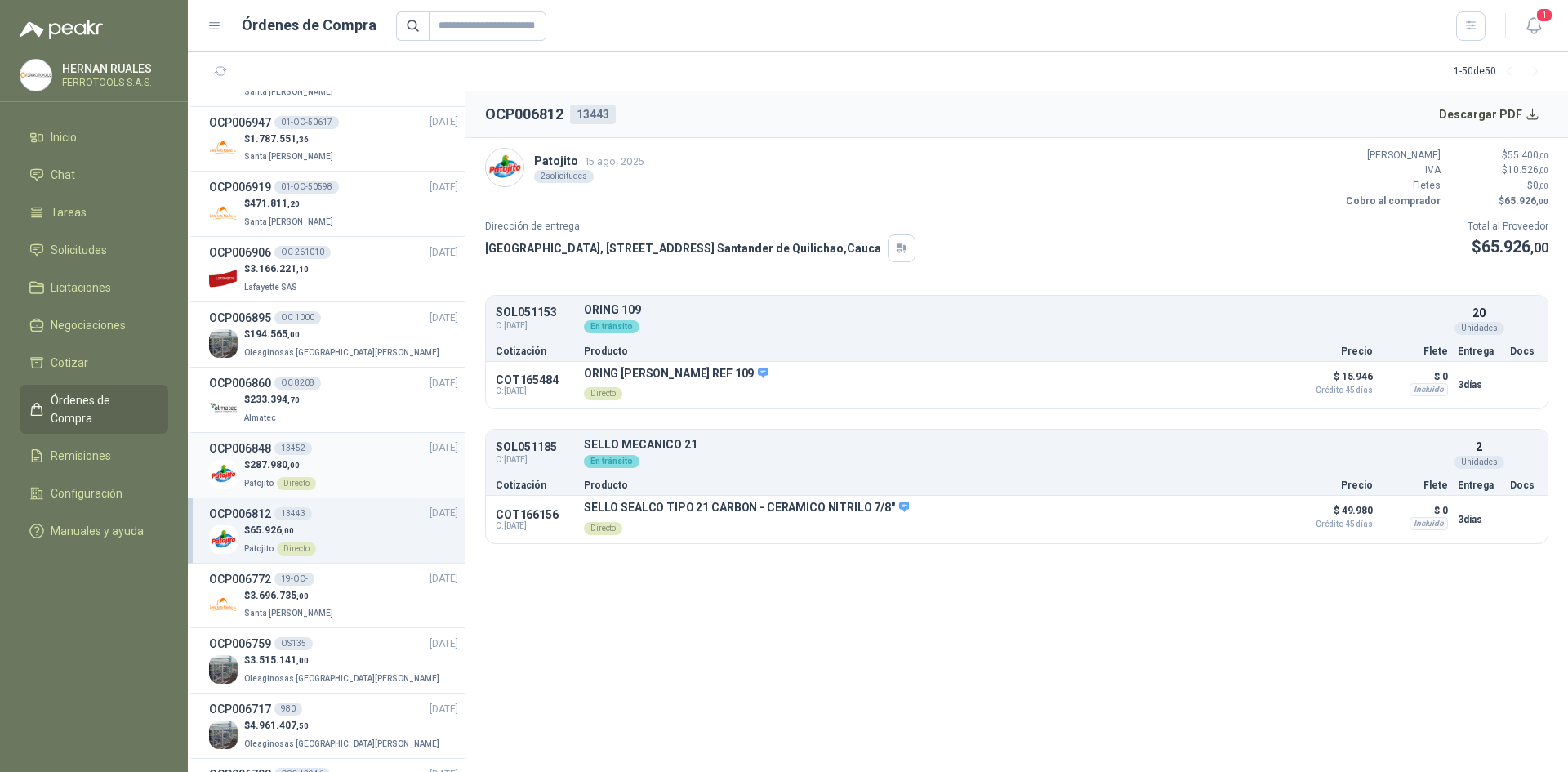
click at [348, 464] on div "$ 287.980 ,00 Patojito Directo" at bounding box center [334, 473] width 249 height 33
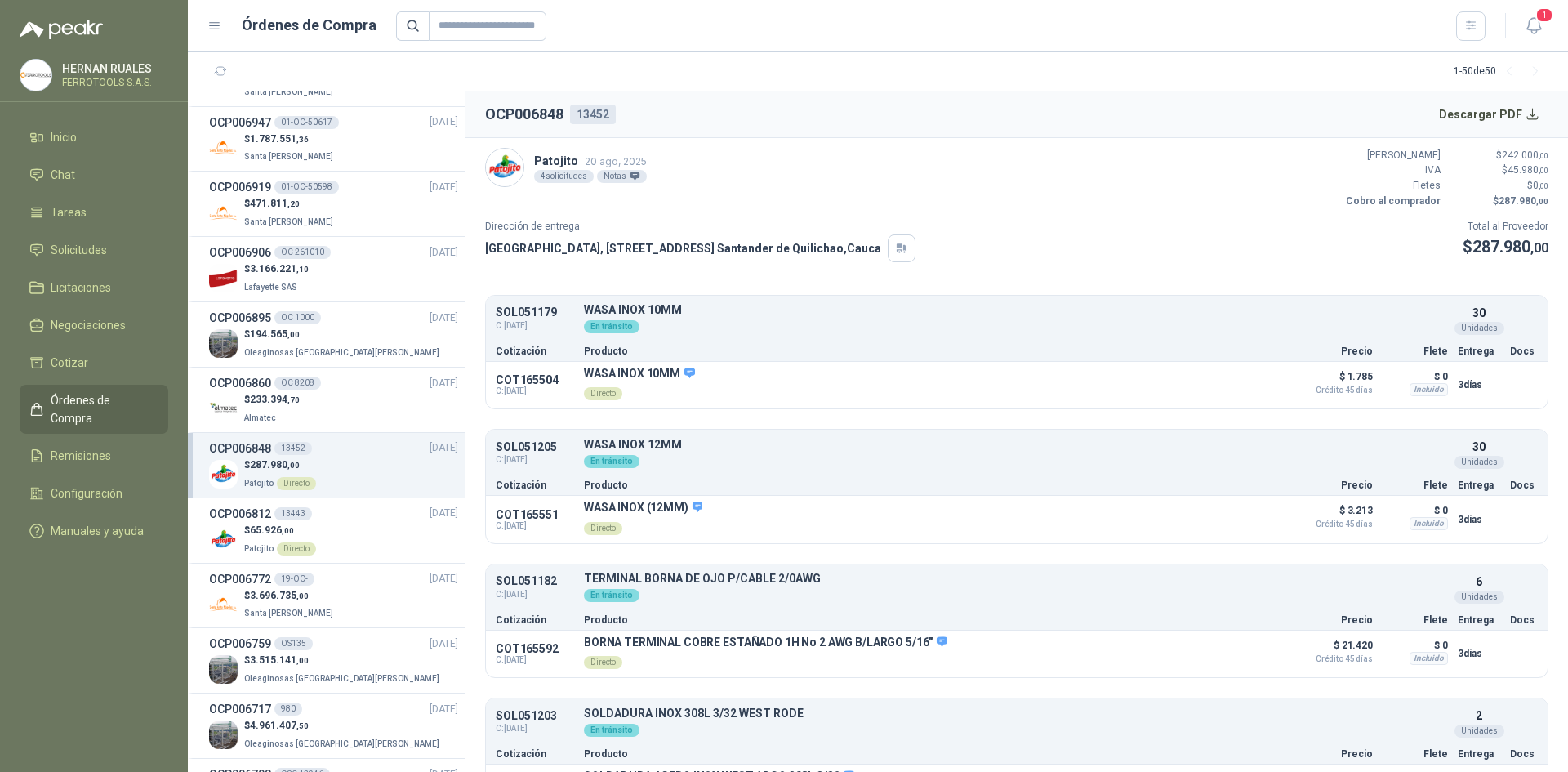
scroll to position [49, 0]
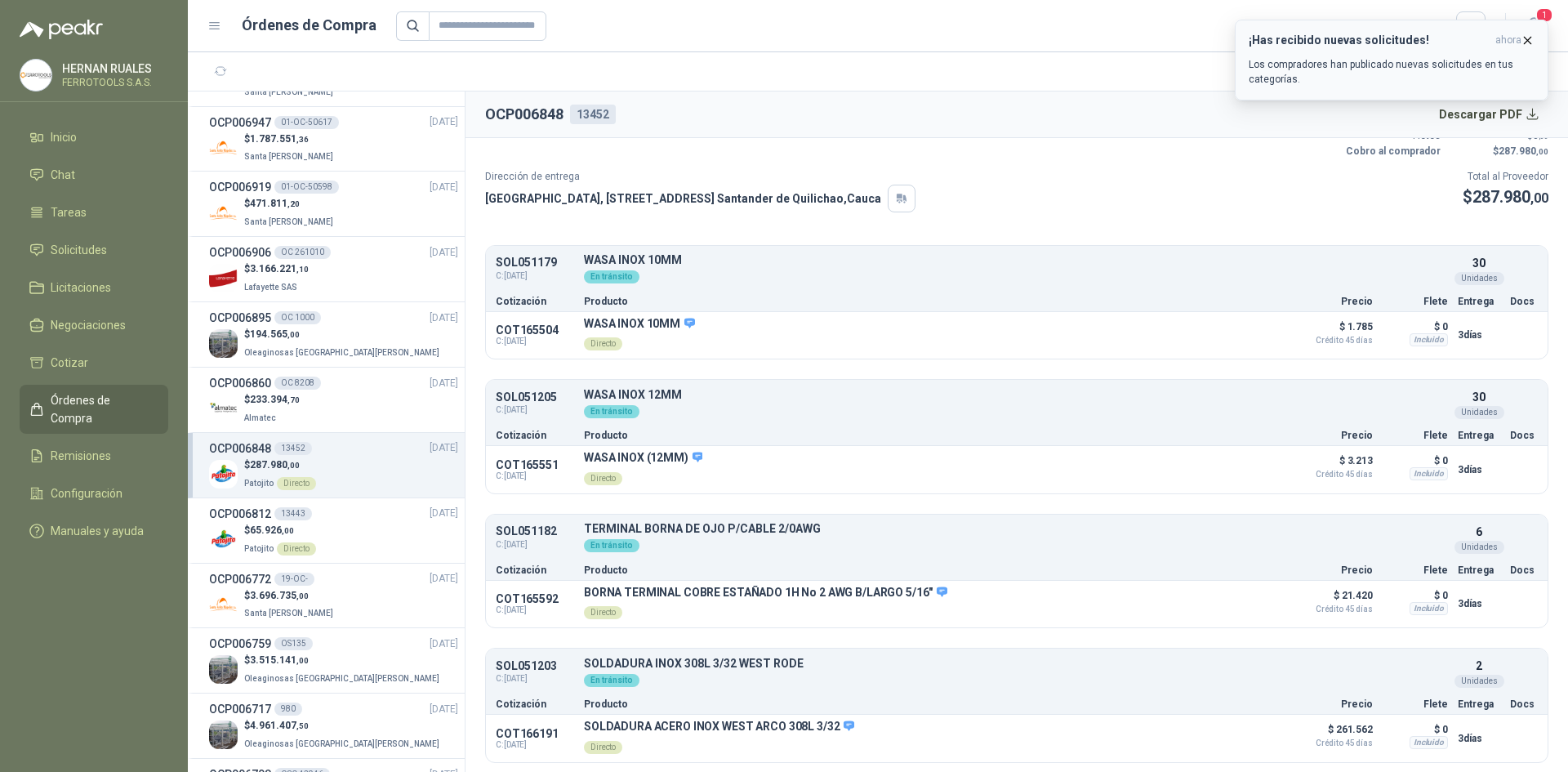
click at [1536, 41] on button "¡Has recibido nuevas solicitudes! ahora Los compradores han publicado nuevas so…" at bounding box center [1392, 60] width 314 height 81
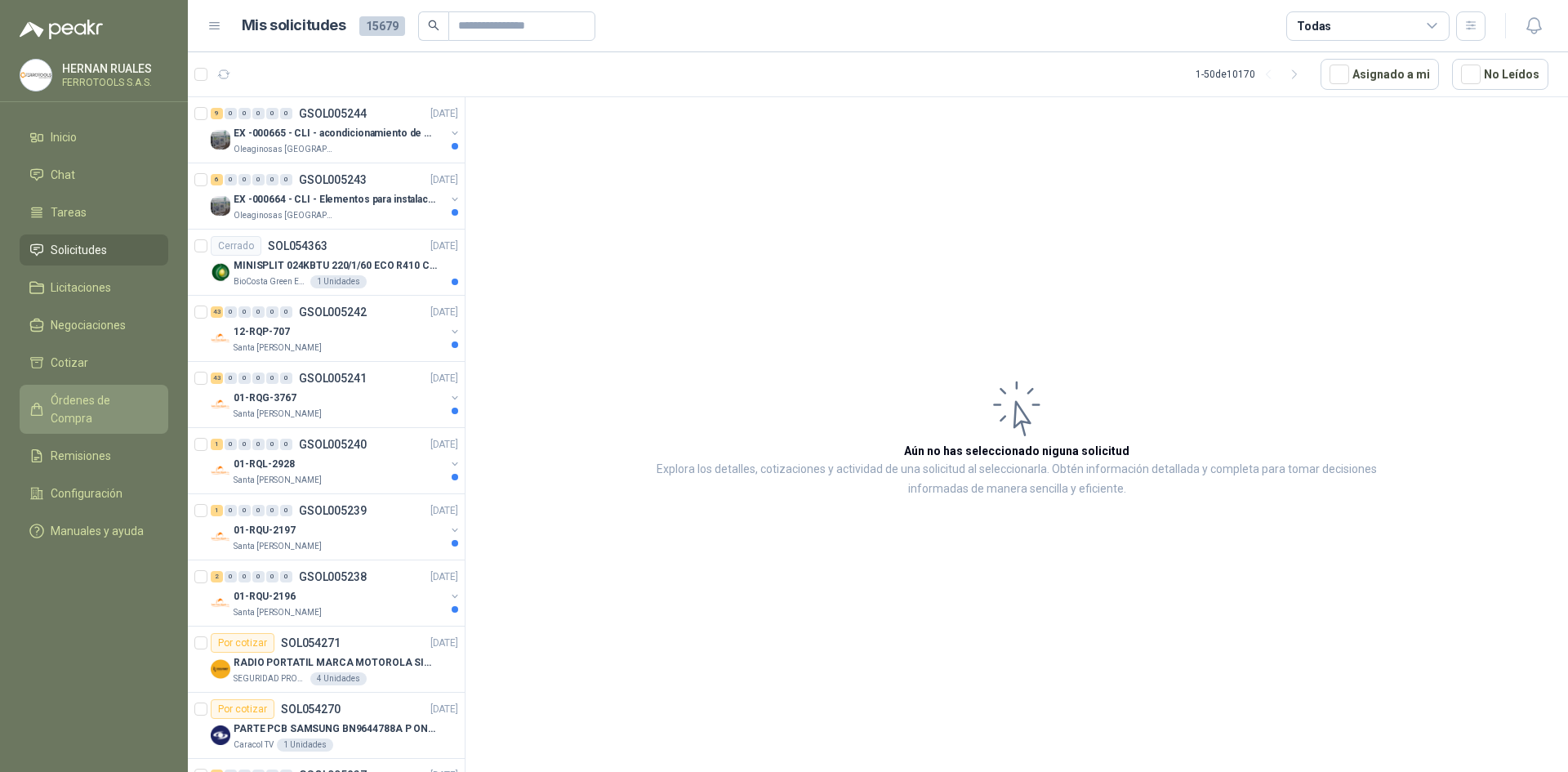
click at [103, 396] on span "Órdenes de Compra" at bounding box center [101, 410] width 102 height 36
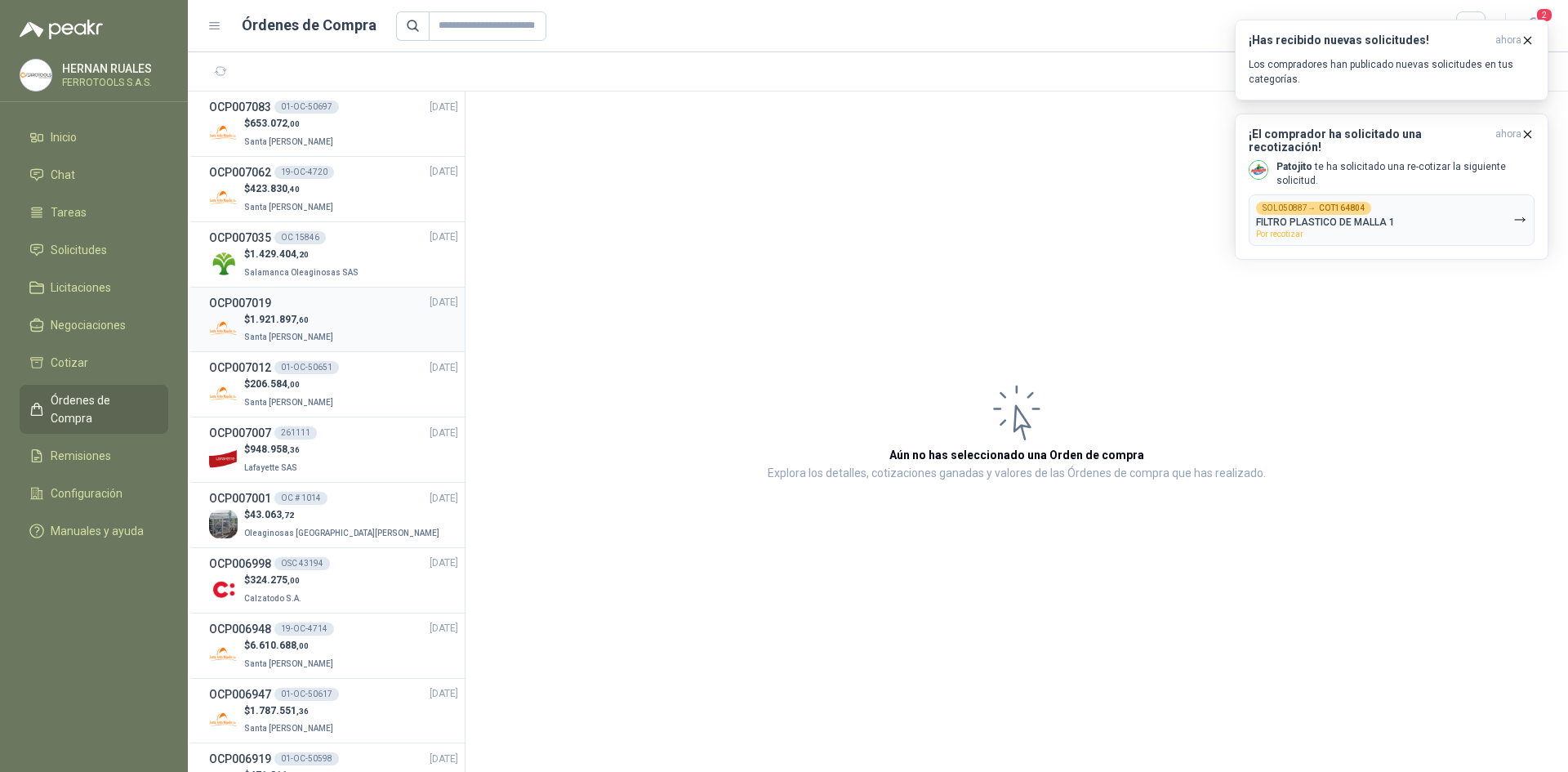
click at [297, 334] on span "Santa [PERSON_NAME]" at bounding box center [289, 337] width 89 height 9
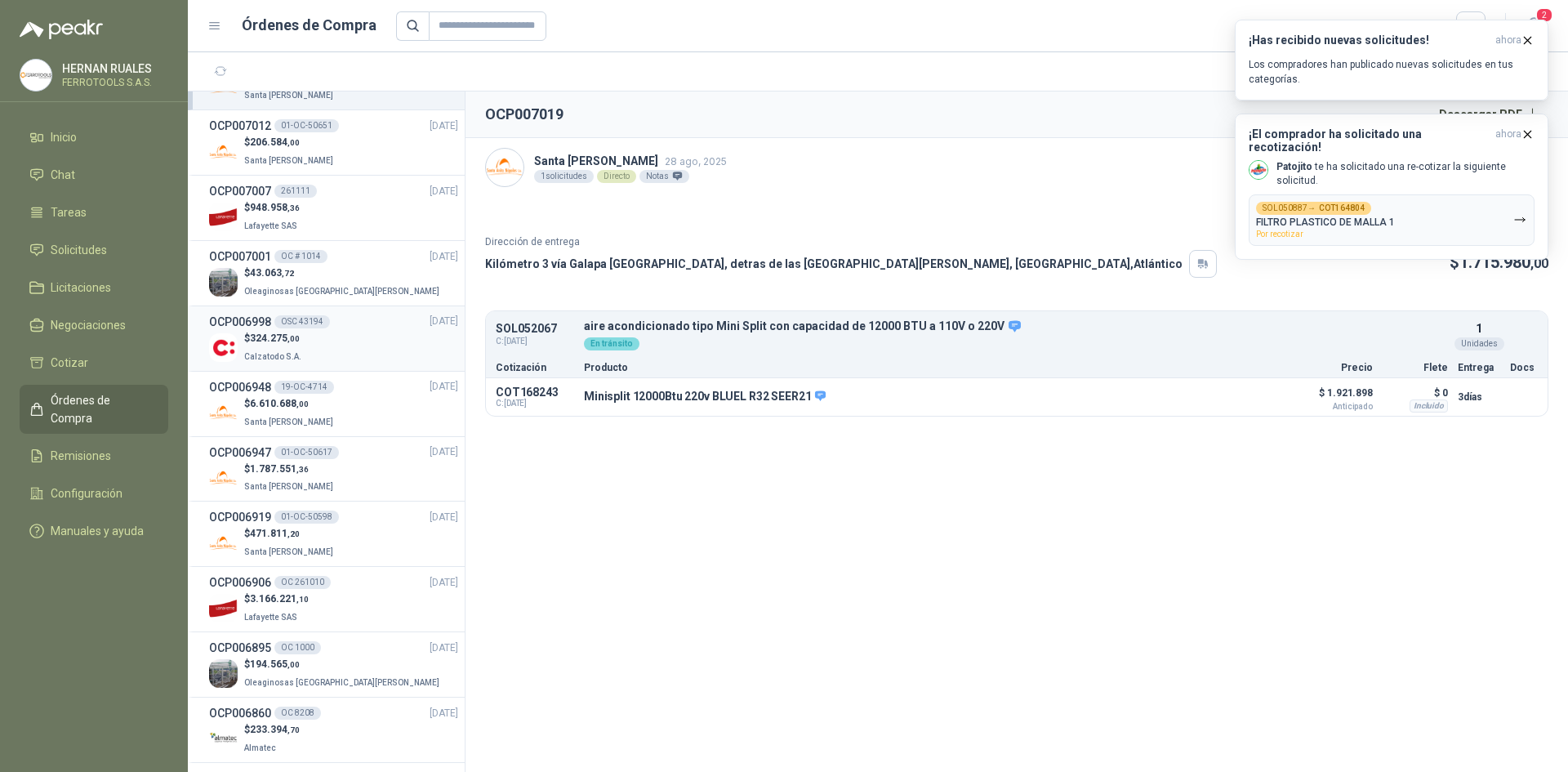
scroll to position [245, 0]
click at [337, 483] on div "$ 1.787.551 ,36 [GEOGRAPHIC_DATA][PERSON_NAME]" at bounding box center [334, 474] width 249 height 33
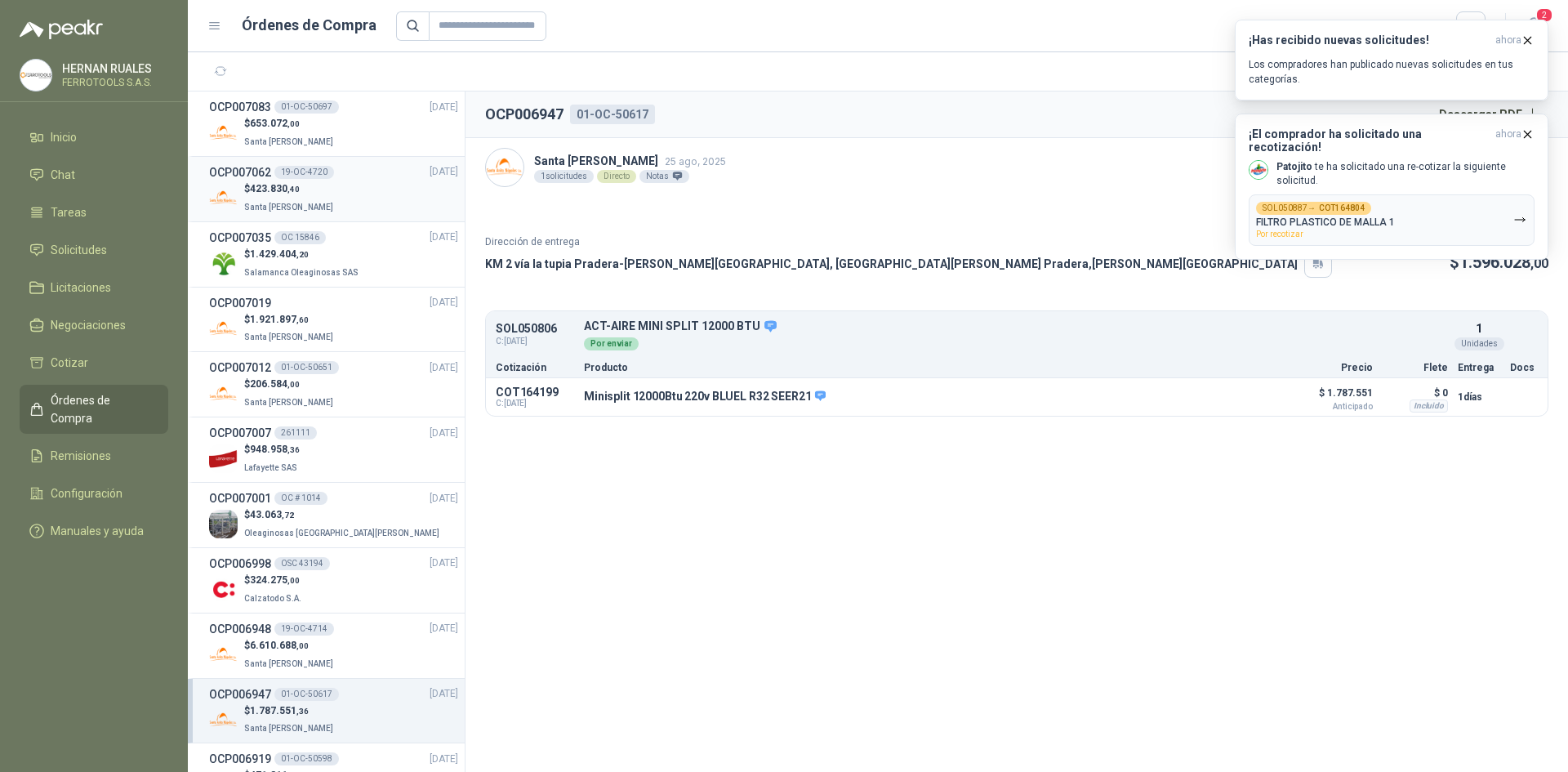
click at [334, 192] on div "$ 423.830 ,40 Santa [PERSON_NAME]" at bounding box center [334, 198] width 249 height 33
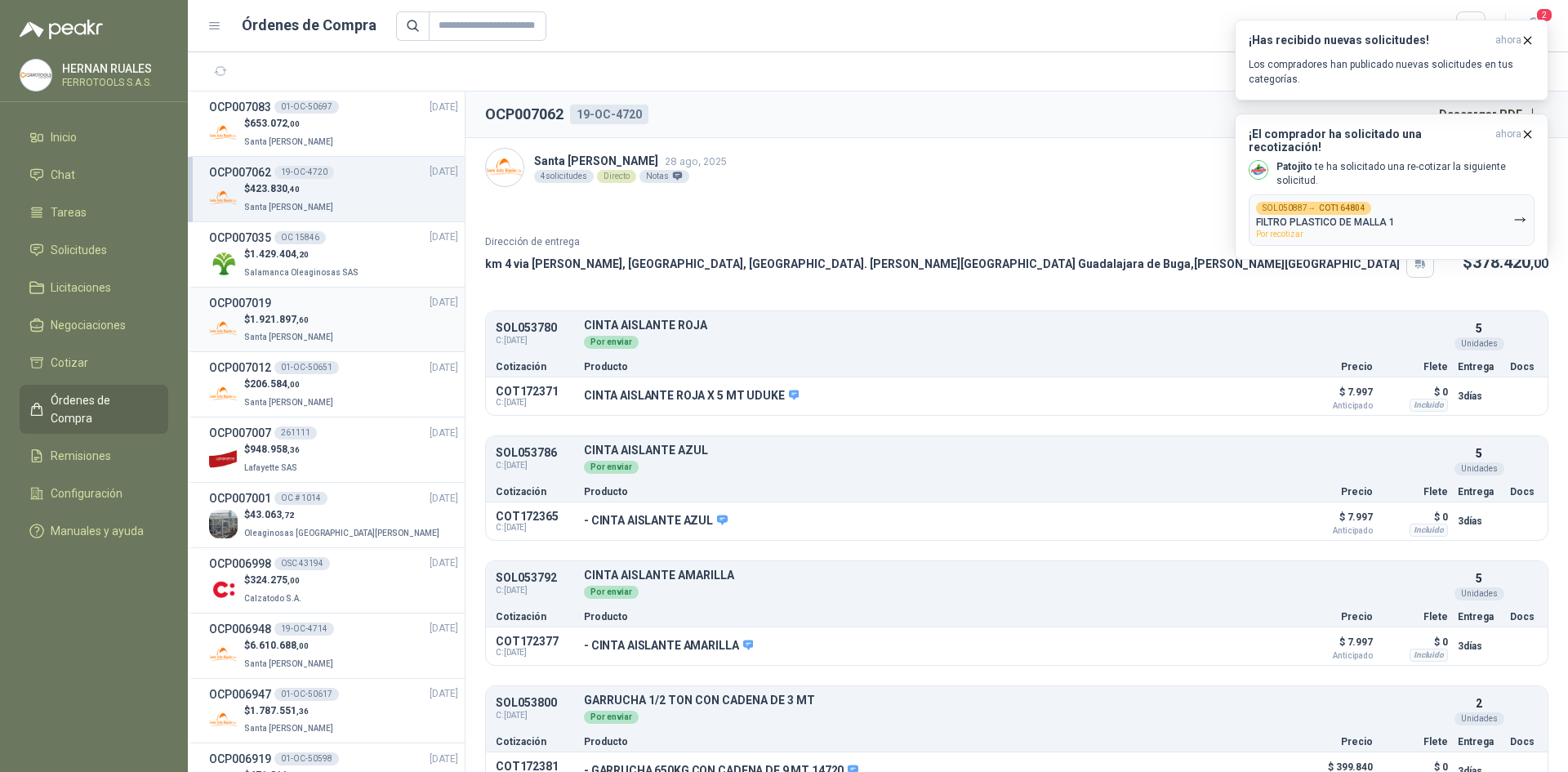
click at [327, 334] on div "$ 1.921.897 ,60 Santa [PERSON_NAME]" at bounding box center [334, 328] width 249 height 33
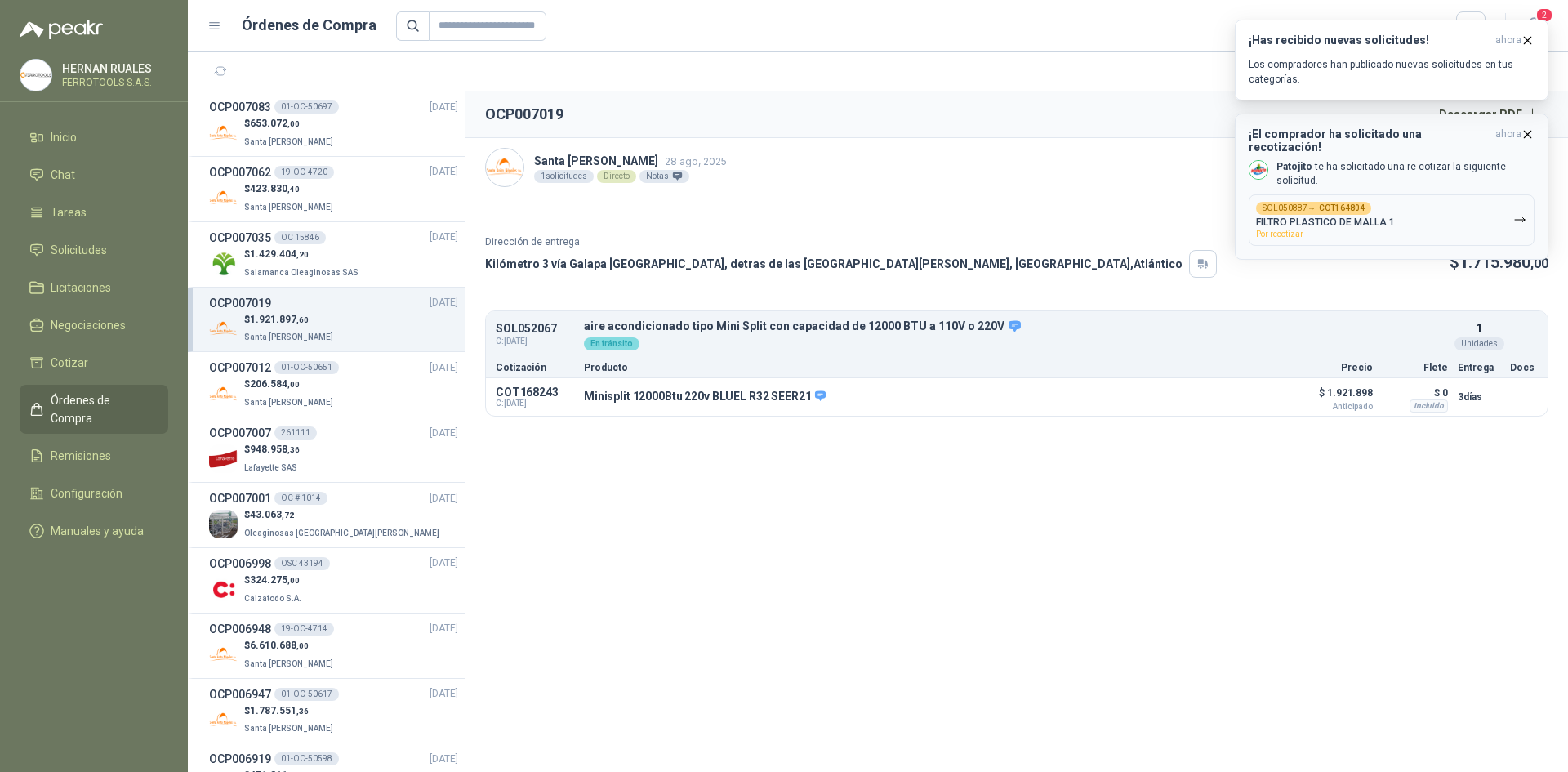
click at [1529, 134] on icon "button" at bounding box center [1528, 134] width 14 height 14
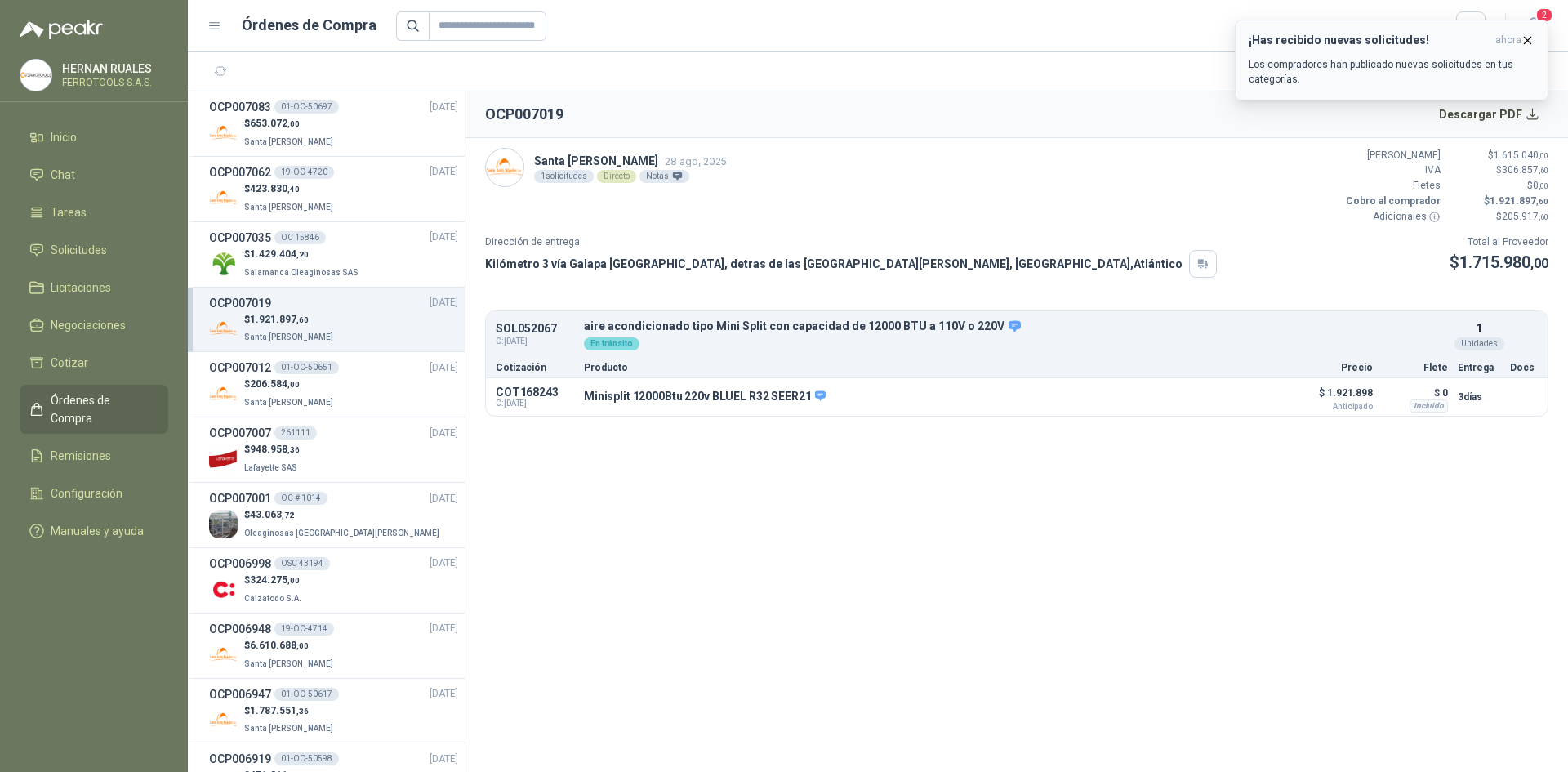
click at [1530, 40] on icon "button" at bounding box center [1528, 40] width 14 height 14
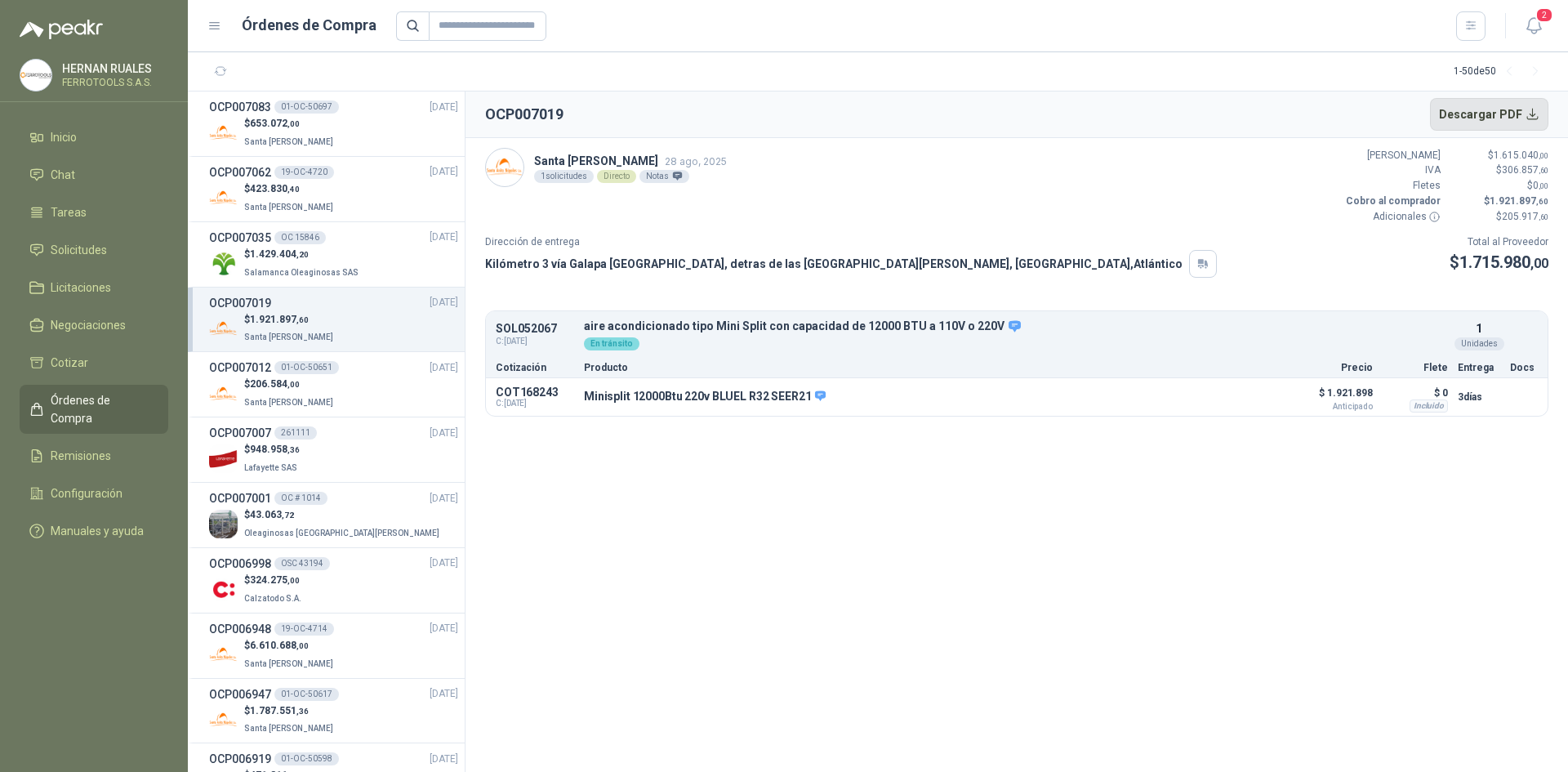
click at [1529, 106] on button "Descargar PDF" at bounding box center [1489, 114] width 119 height 32
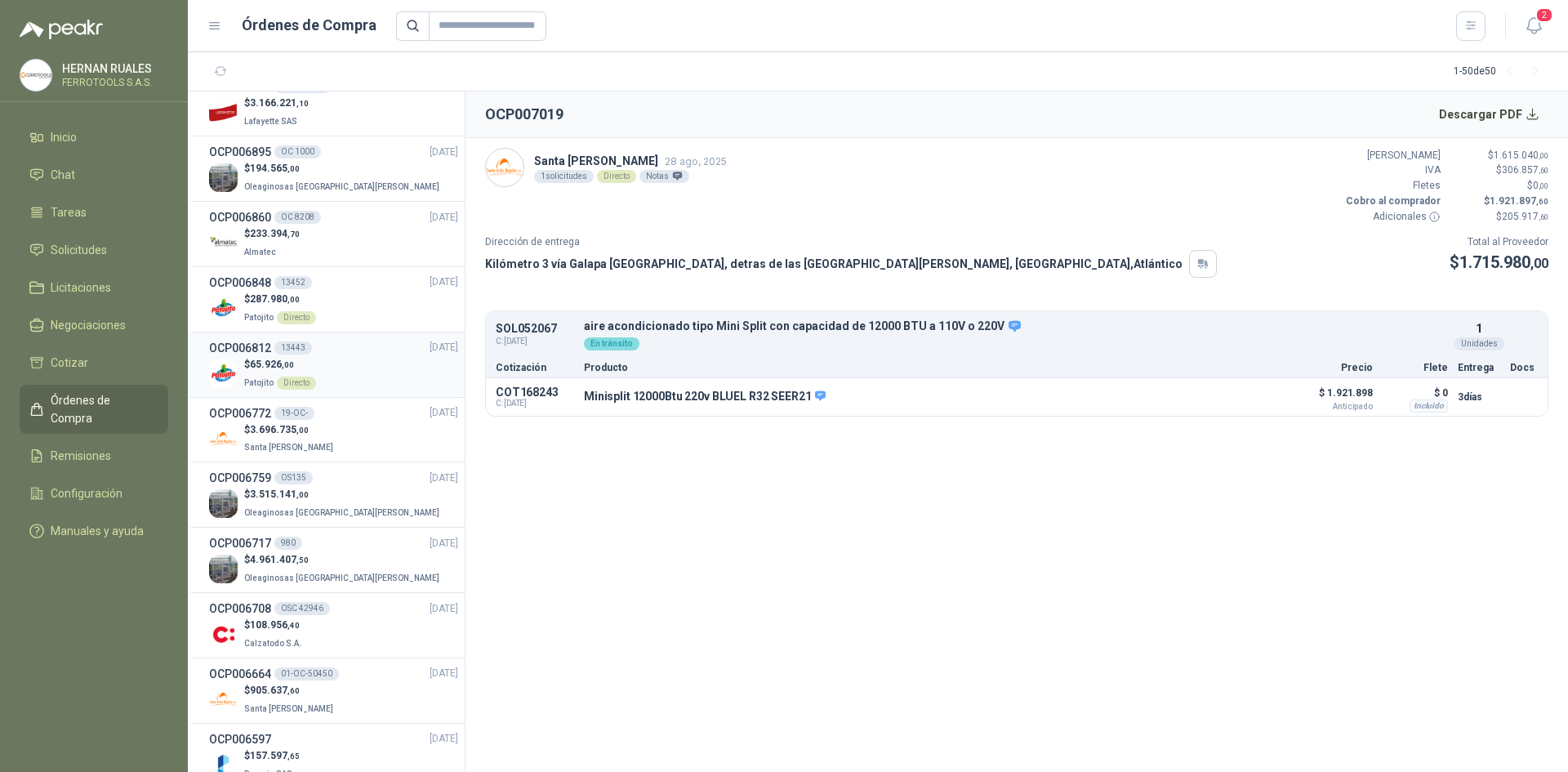
scroll to position [735, 0]
click at [347, 311] on div "$ 287.980 ,00 Patojito Directo" at bounding box center [334, 310] width 249 height 33
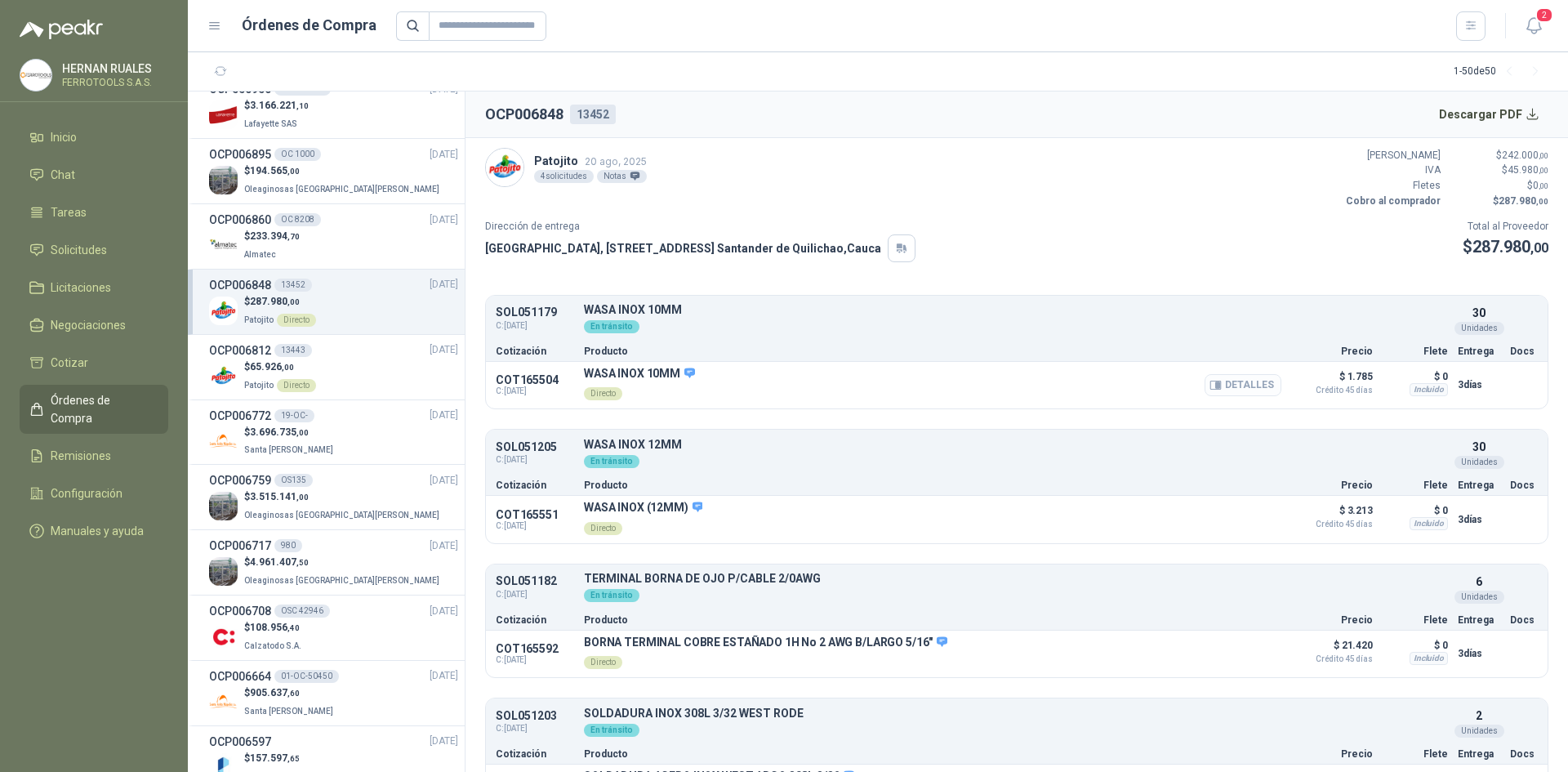
click at [1225, 387] on button "Detalles" at bounding box center [1243, 384] width 77 height 22
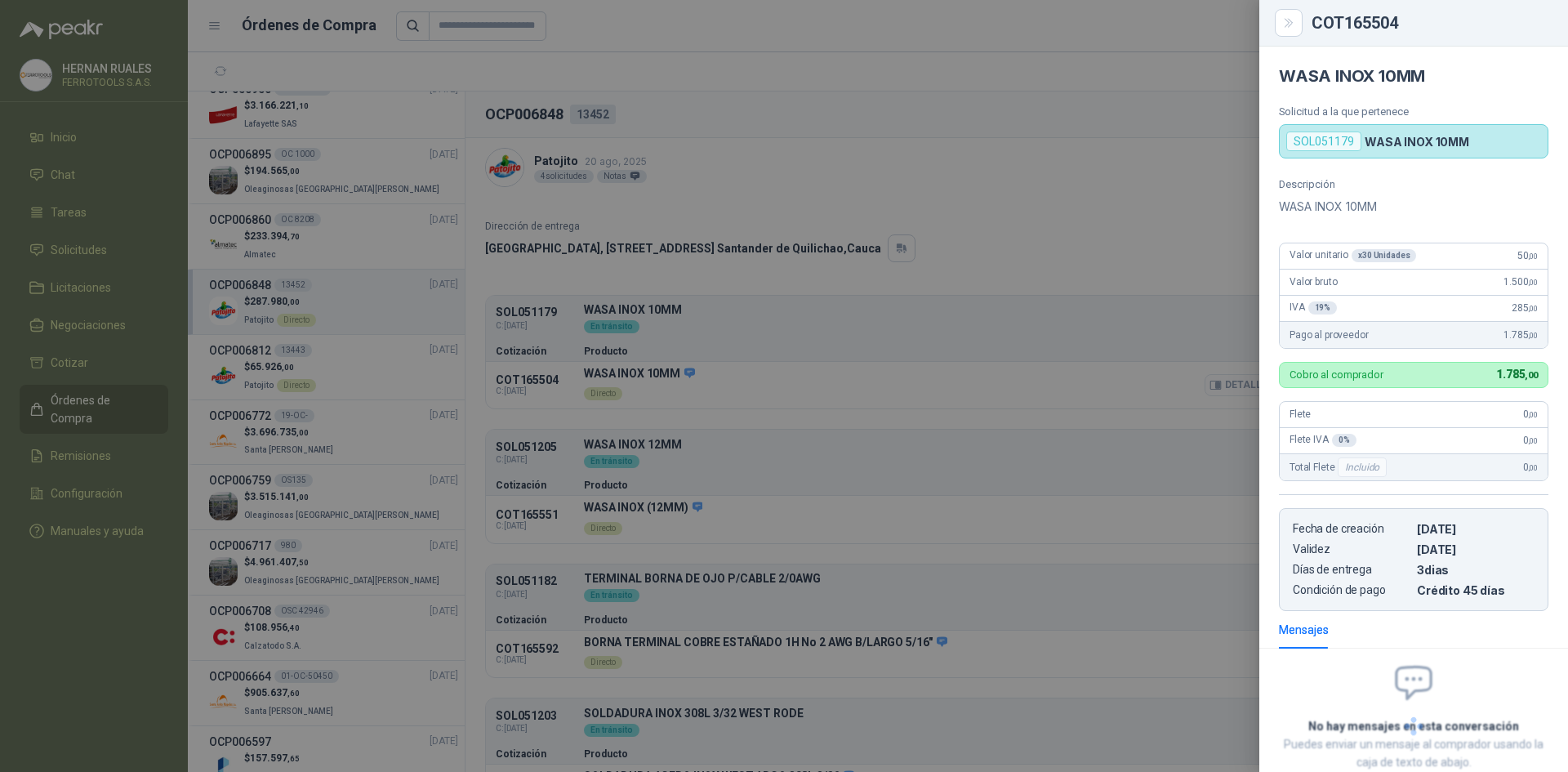
scroll to position [102, 0]
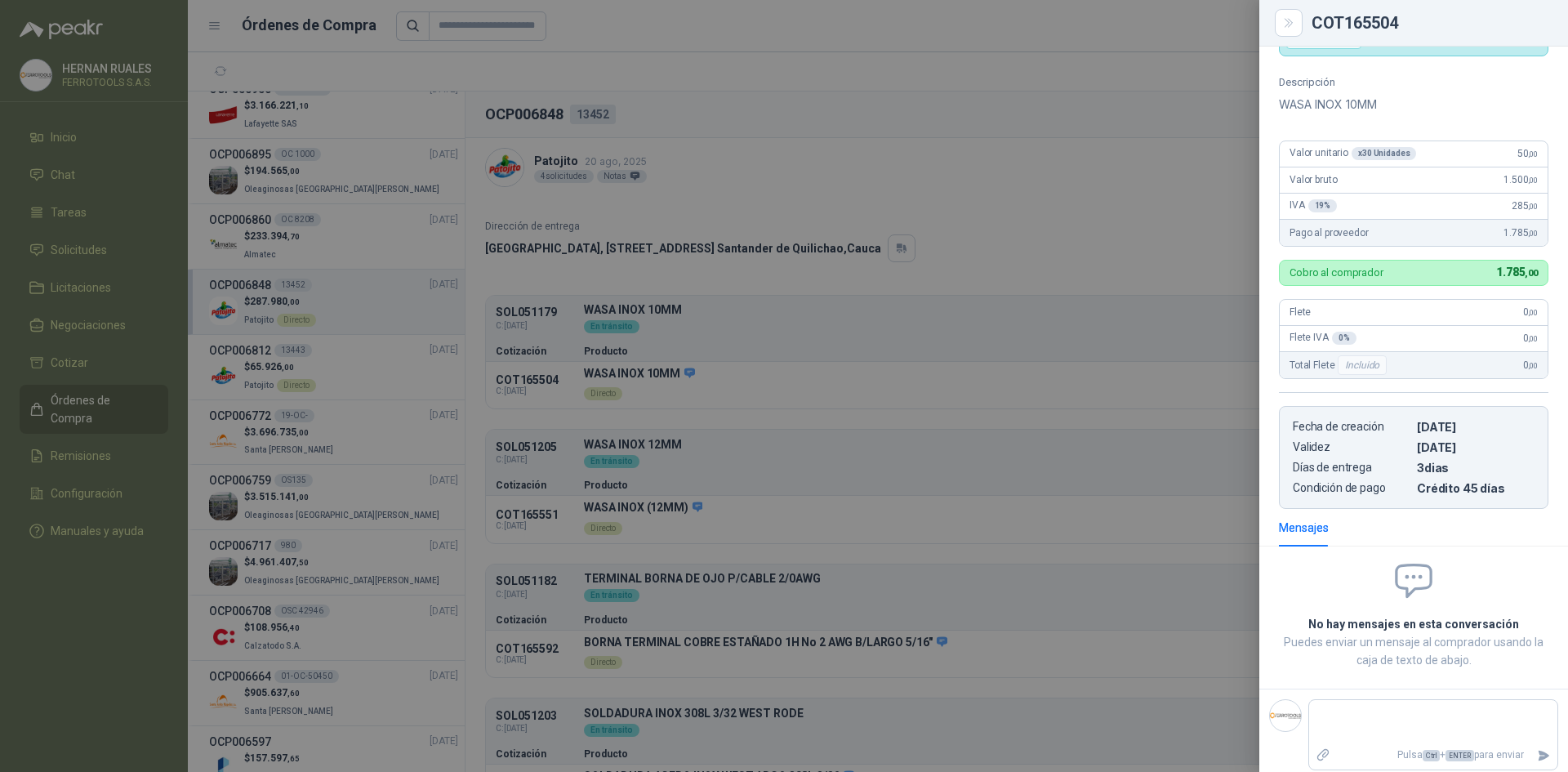
click at [698, 453] on div at bounding box center [784, 386] width 1568 height 772
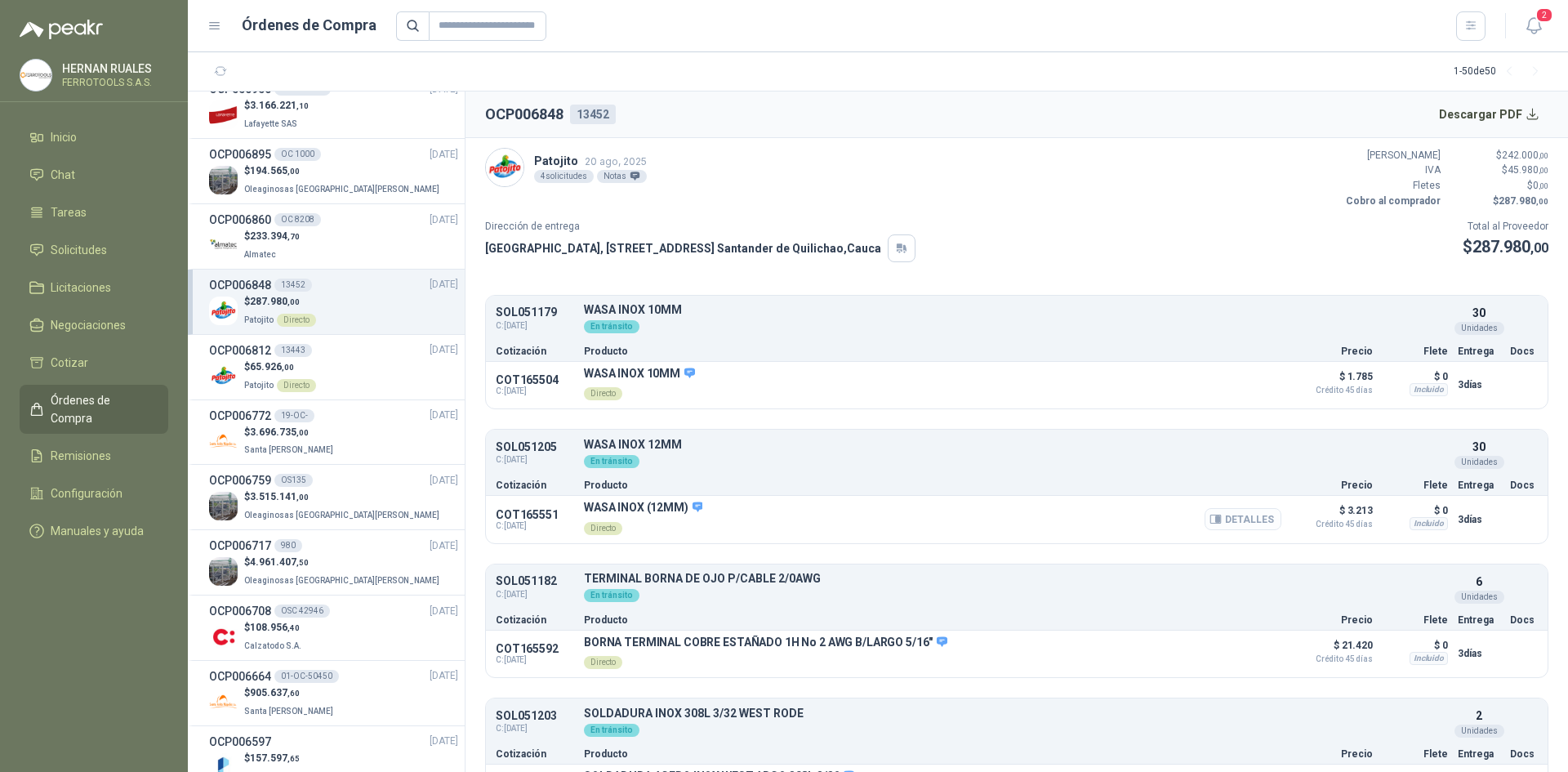
click at [1209, 512] on button "Detalles" at bounding box center [1243, 518] width 77 height 22
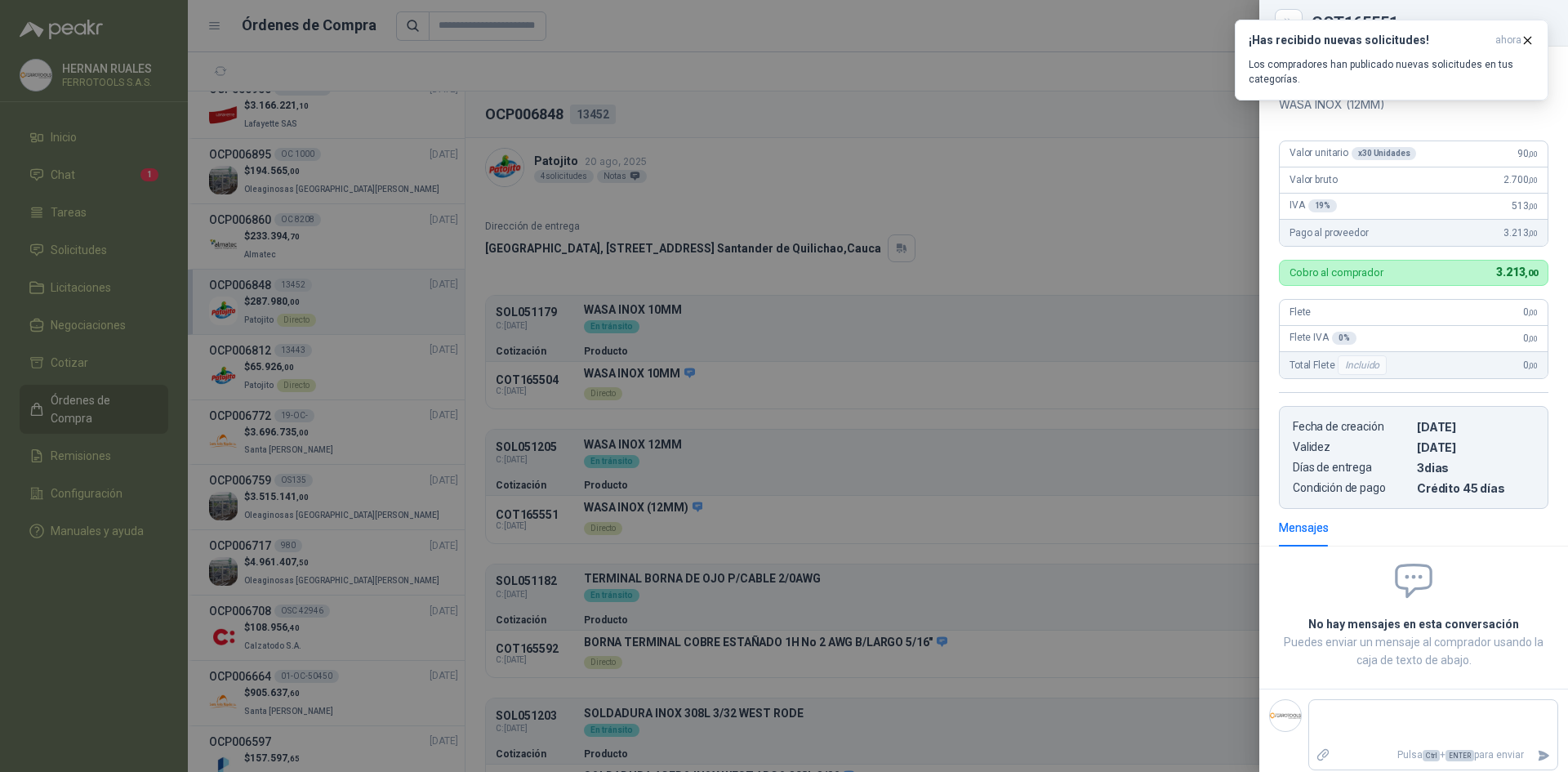
click at [727, 72] on div at bounding box center [784, 386] width 1568 height 772
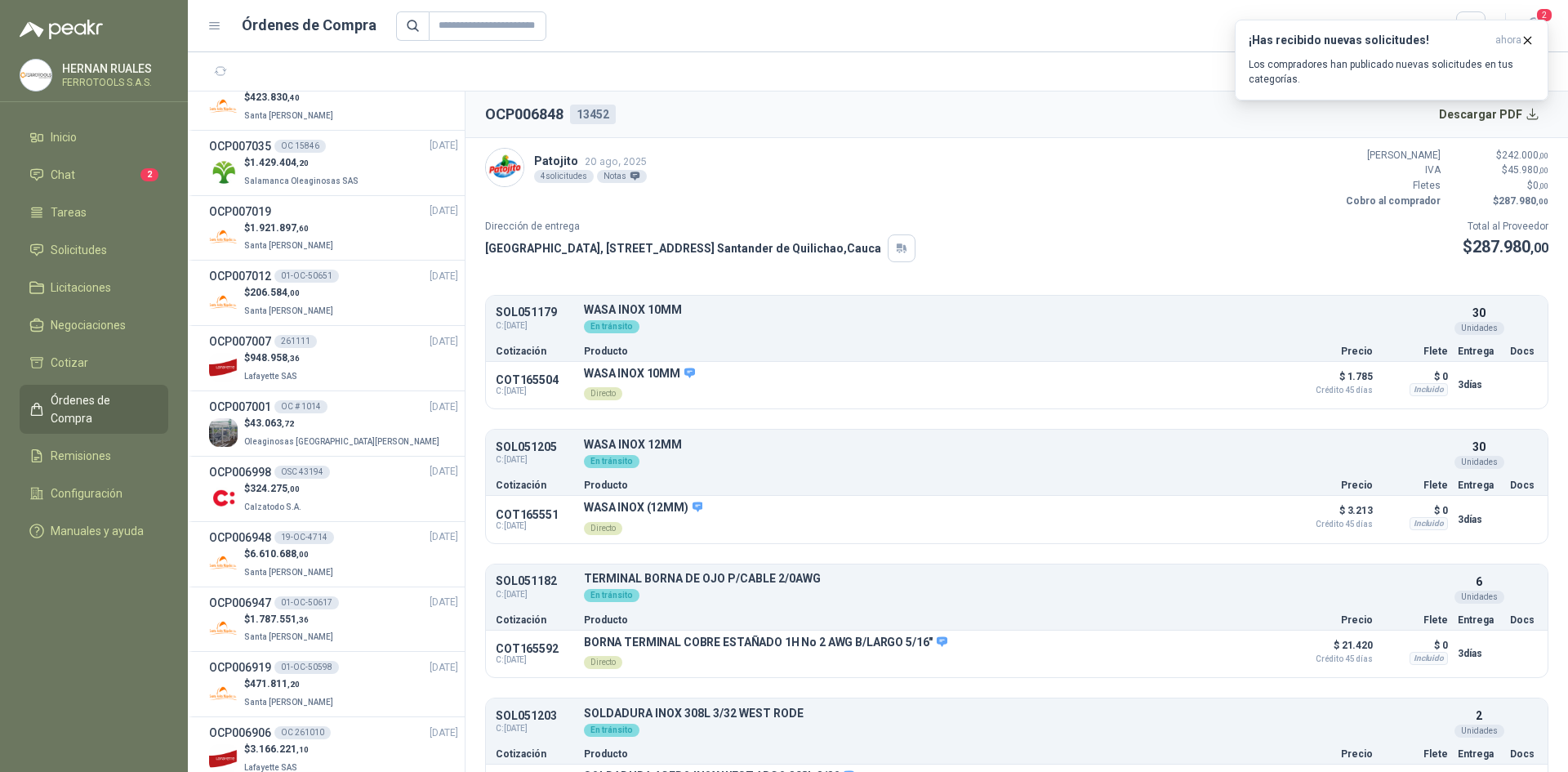
scroll to position [0, 0]
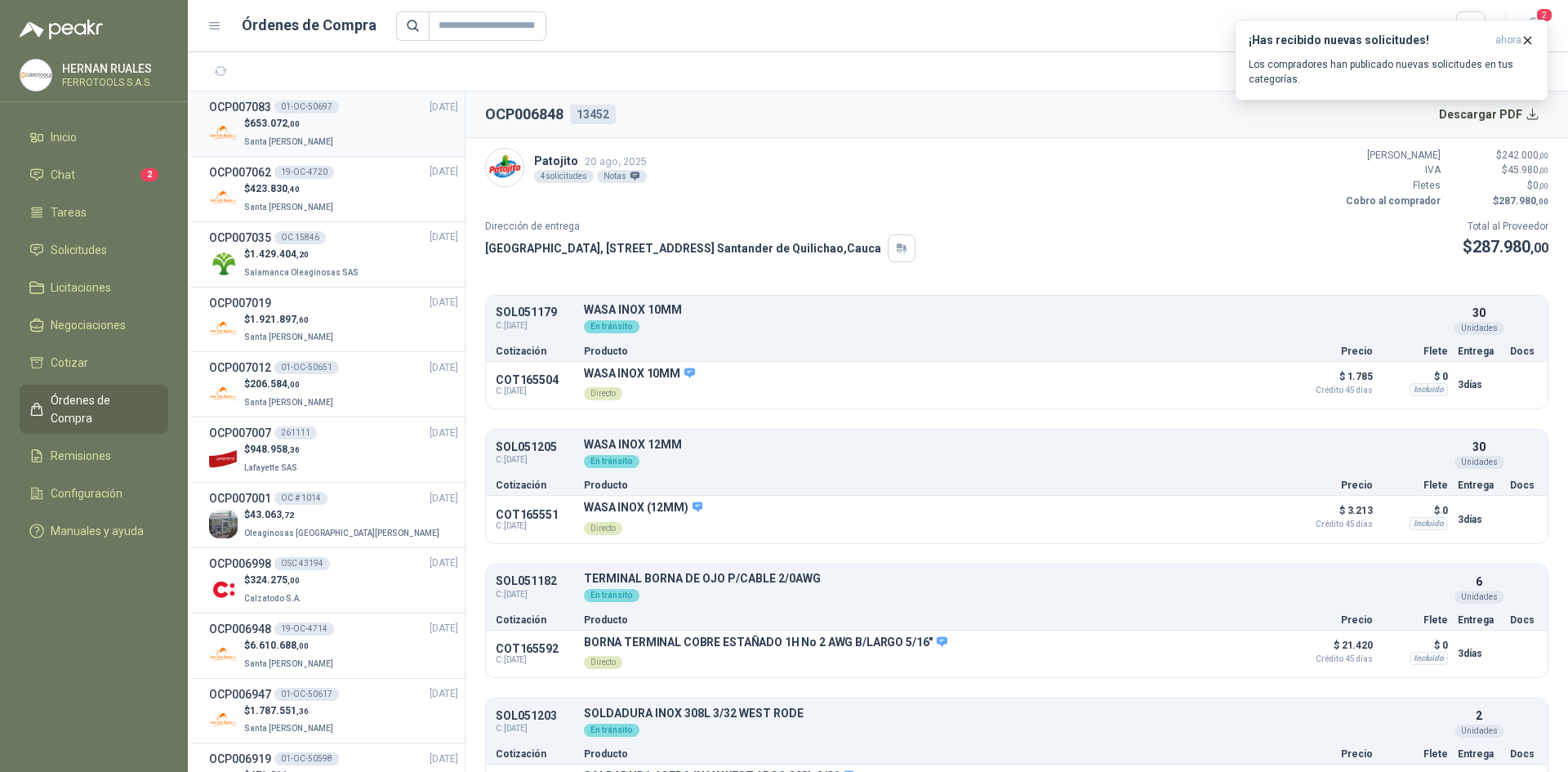
click at [378, 121] on div "$ 653.072 ,00 Santa [PERSON_NAME]" at bounding box center [334, 132] width 249 height 33
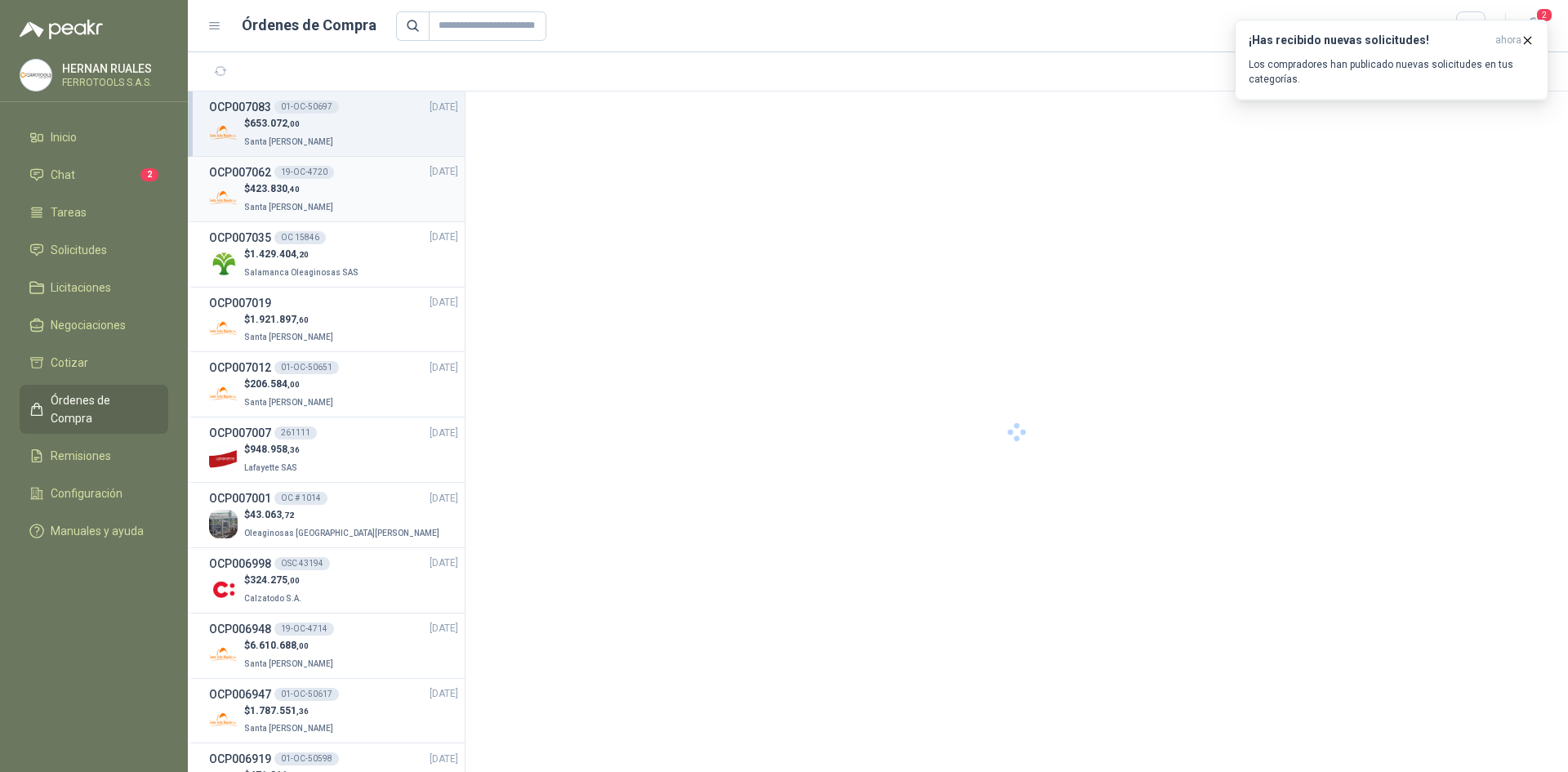
click at [358, 212] on div "$ 423.830 ,40 Santa [PERSON_NAME]" at bounding box center [334, 198] width 249 height 33
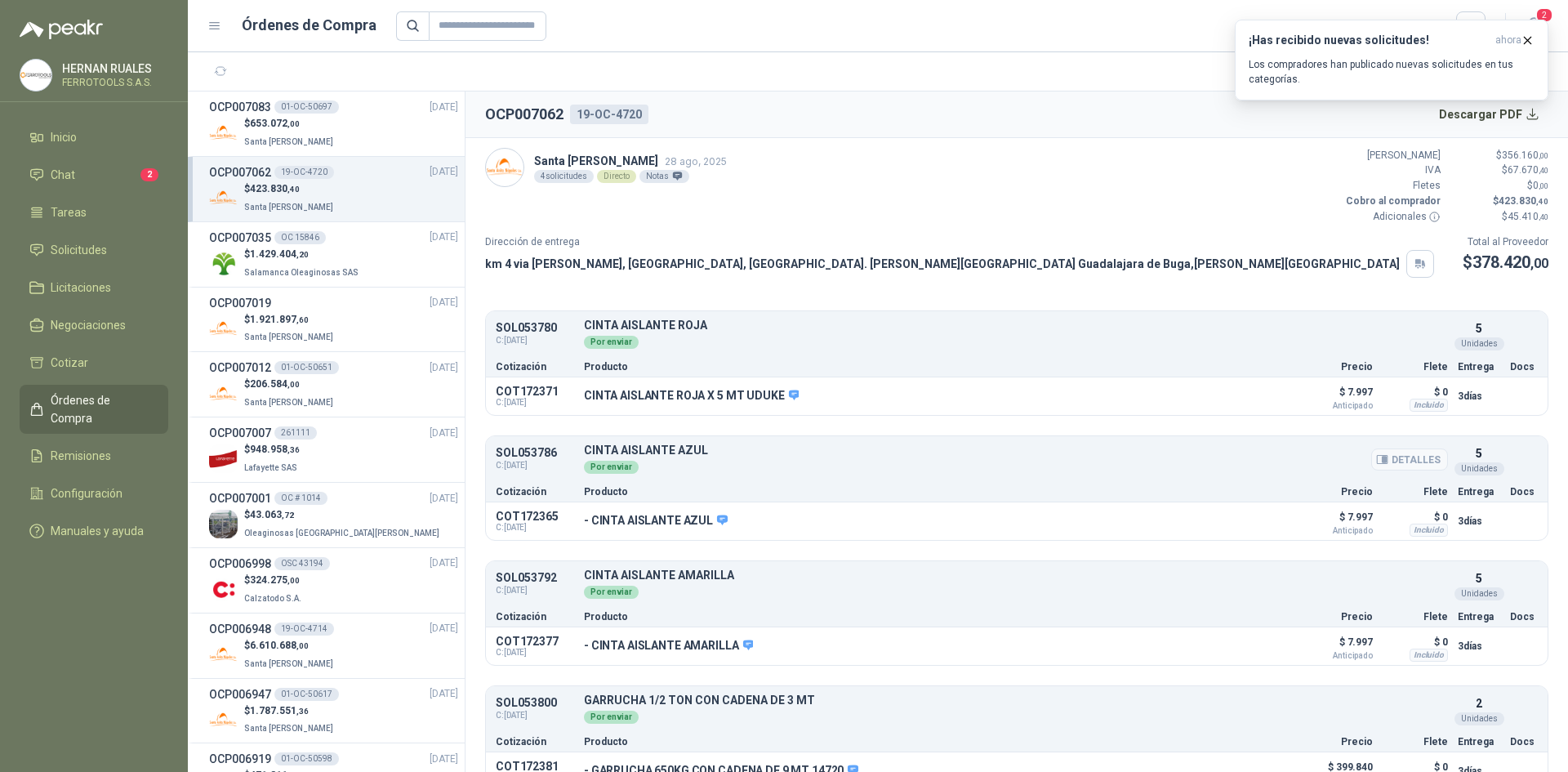
scroll to position [28, 0]
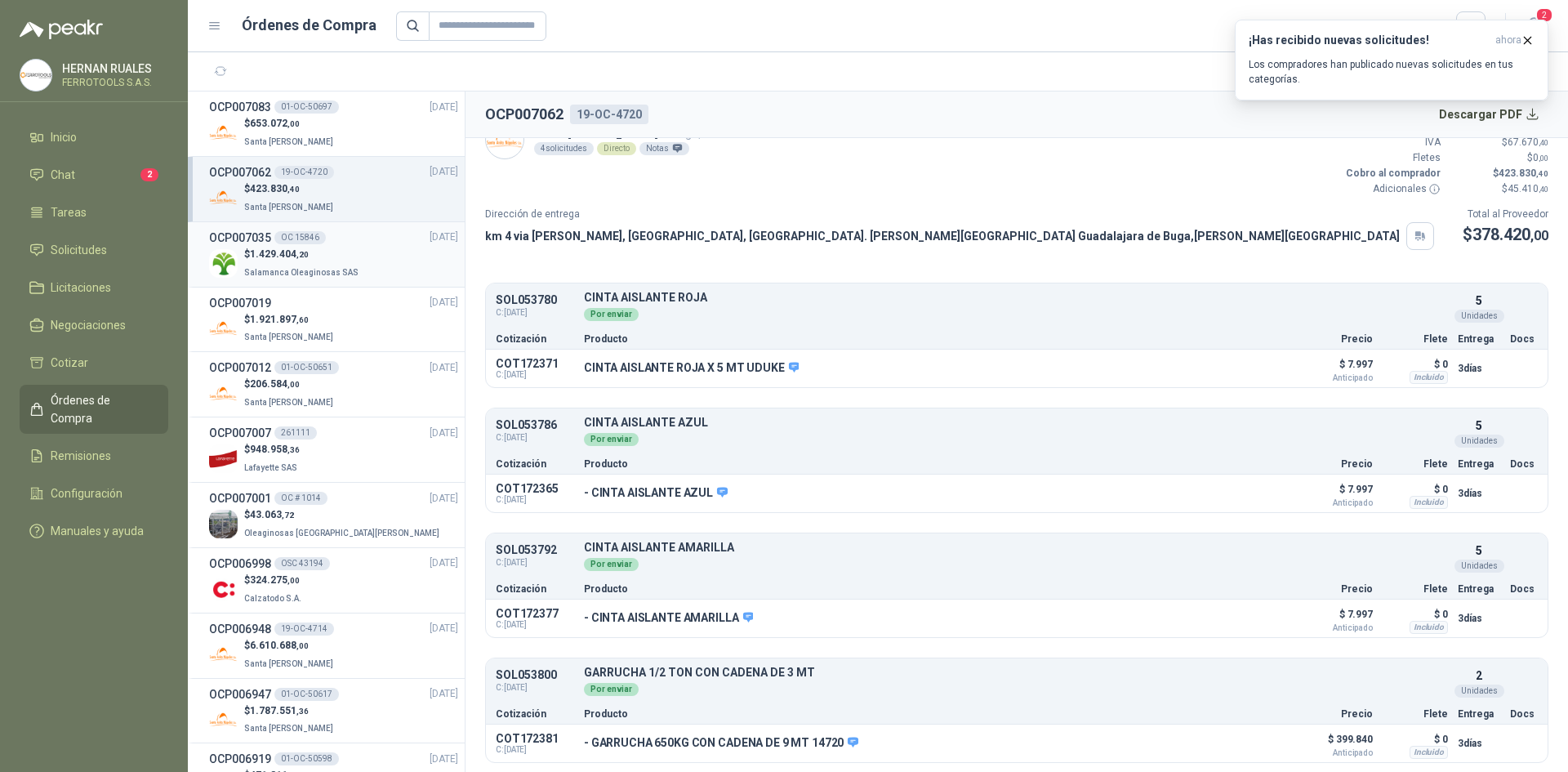
click at [333, 250] on p "$ 1.429.404 ,20" at bounding box center [303, 254] width 118 height 15
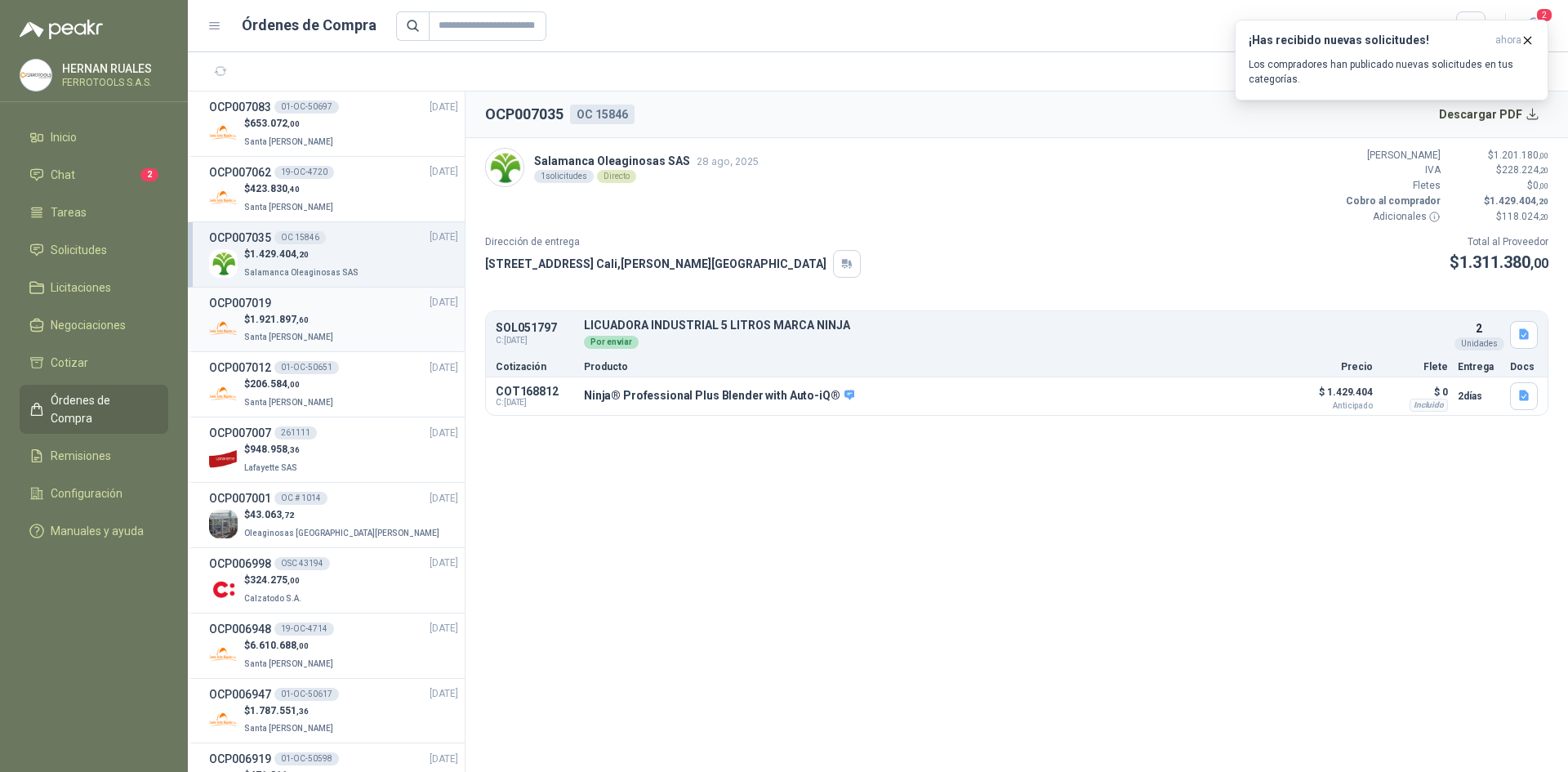
click at [332, 333] on div "$ 1.921.897 ,60 Santa [PERSON_NAME]" at bounding box center [334, 328] width 249 height 33
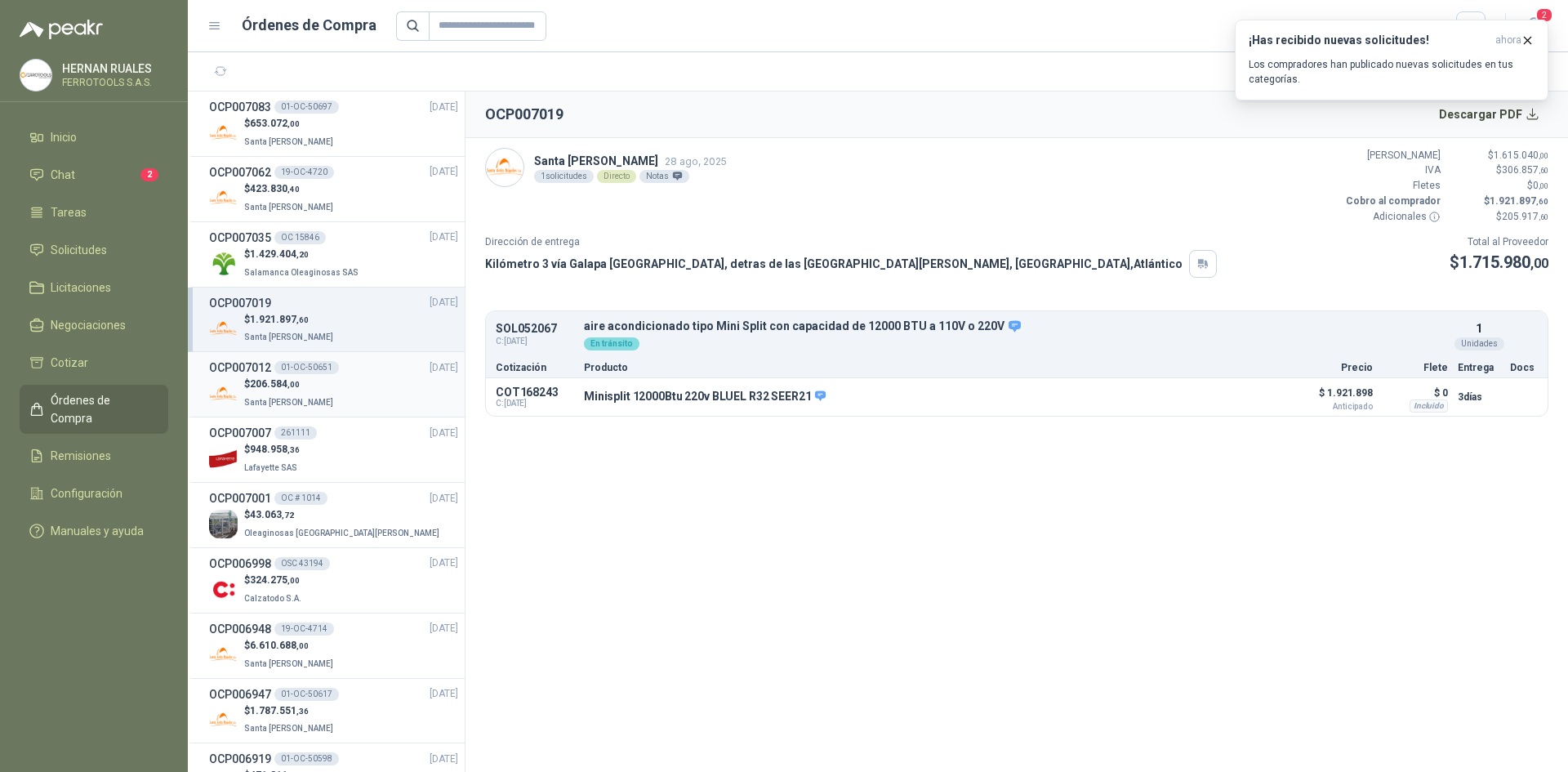
click at [360, 389] on div "$ 206.584 ,00 Santa [PERSON_NAME]" at bounding box center [334, 393] width 249 height 33
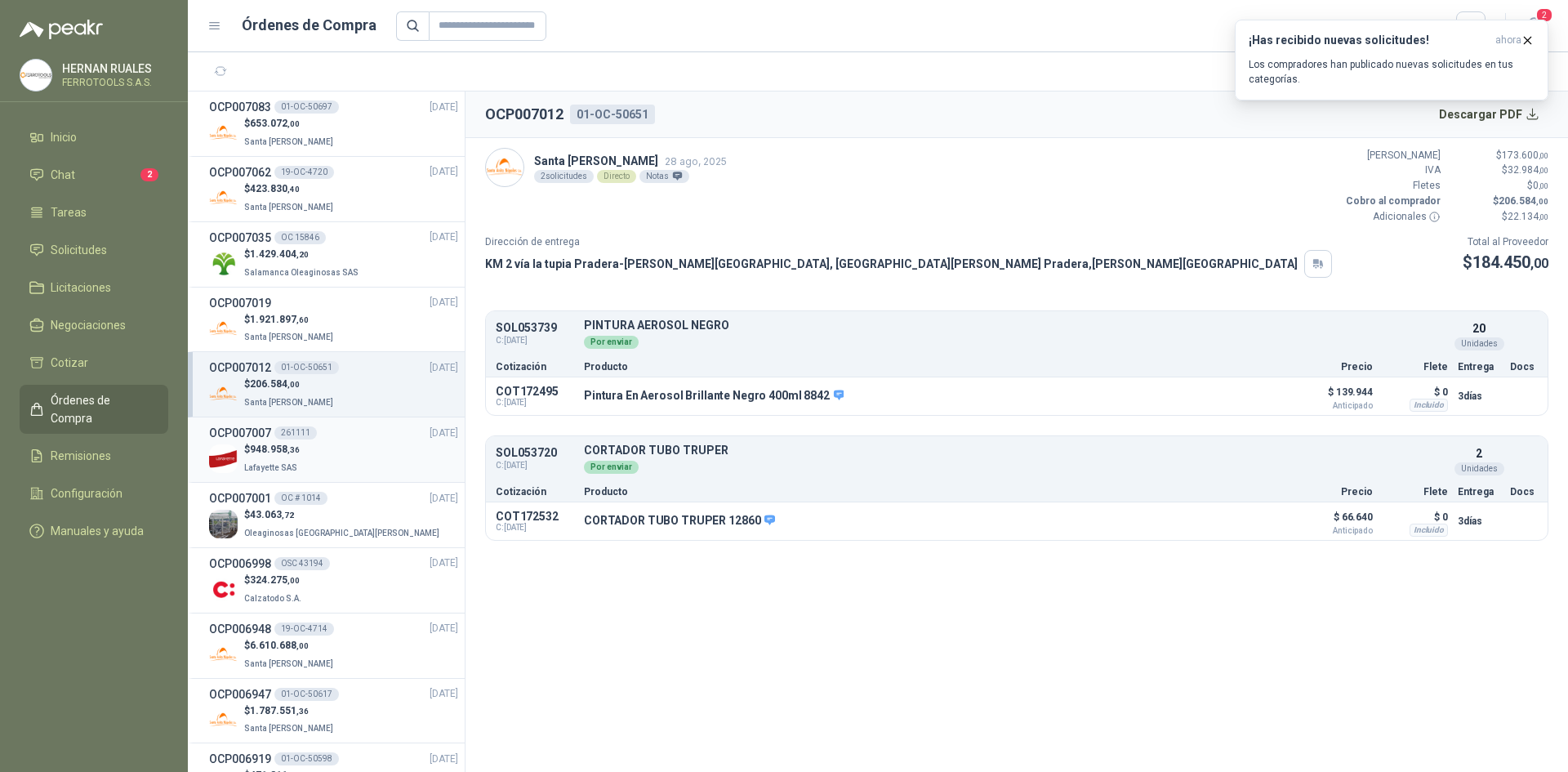
click at [368, 472] on div "$ 948.958 ,36 [GEOGRAPHIC_DATA]" at bounding box center [334, 458] width 249 height 33
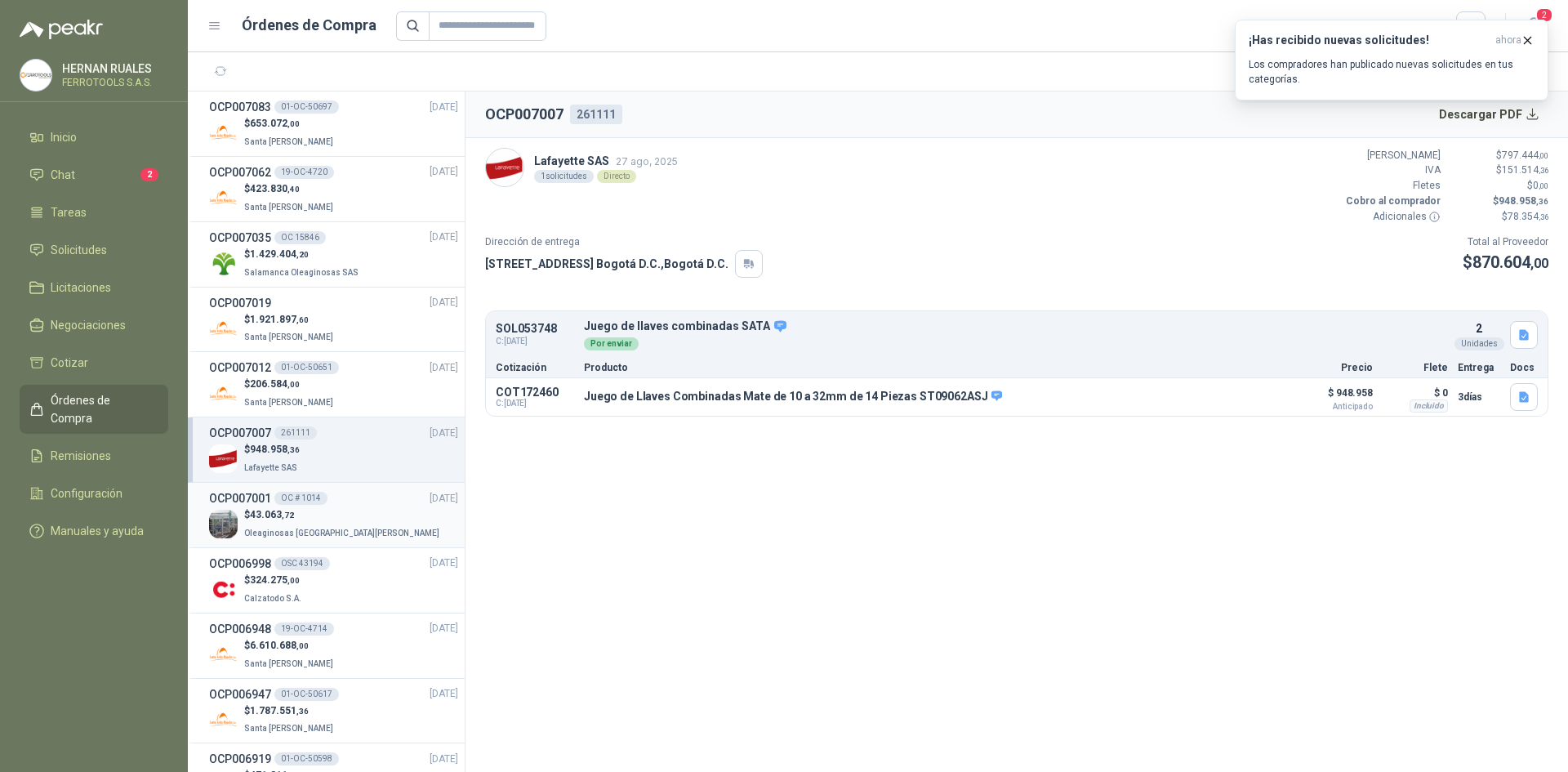
click at [358, 532] on div "$ 43.063 ,72 Oleaginosas [GEOGRAPHIC_DATA][PERSON_NAME]" at bounding box center [334, 524] width 249 height 33
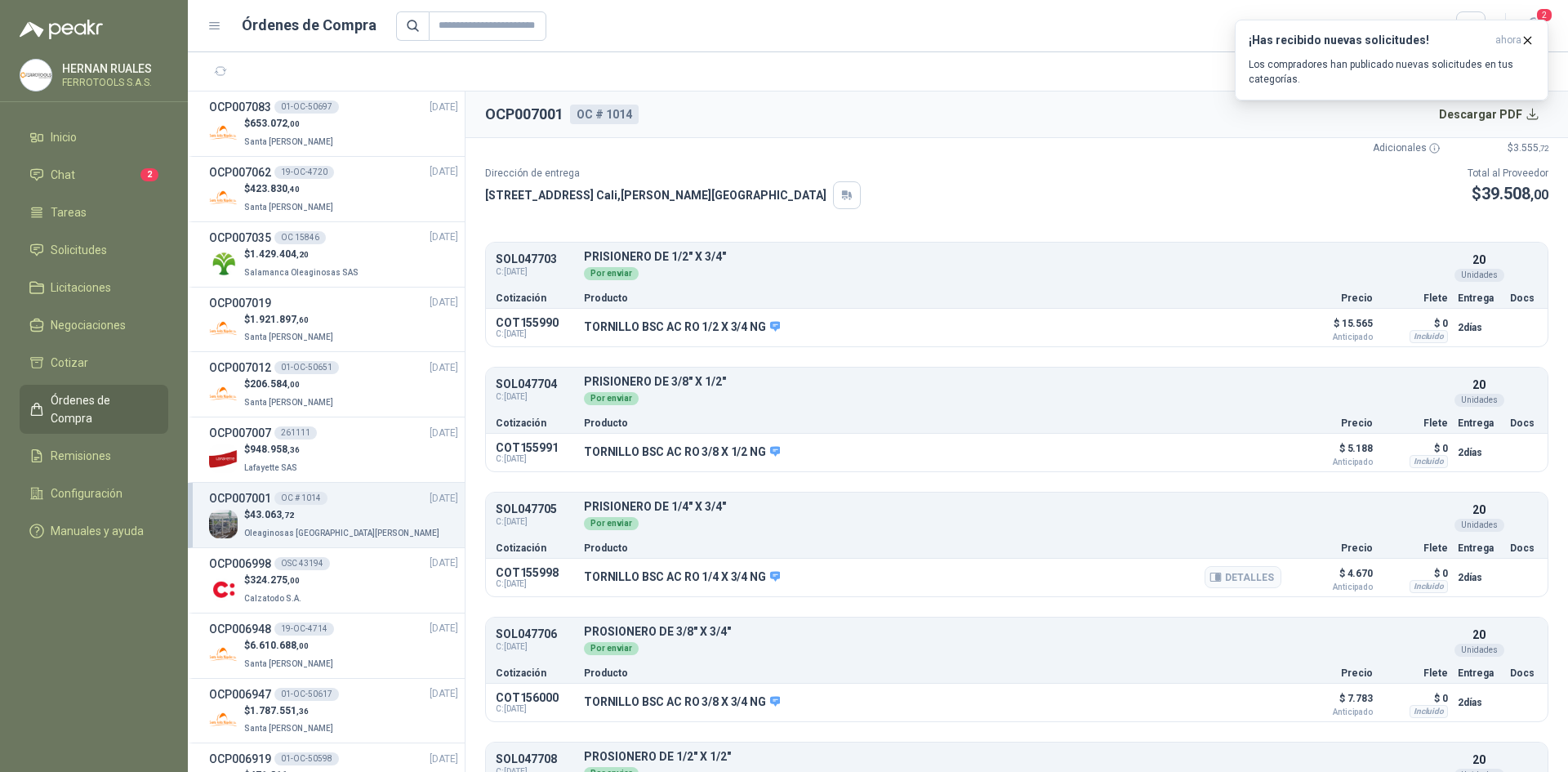
scroll to position [153, 0]
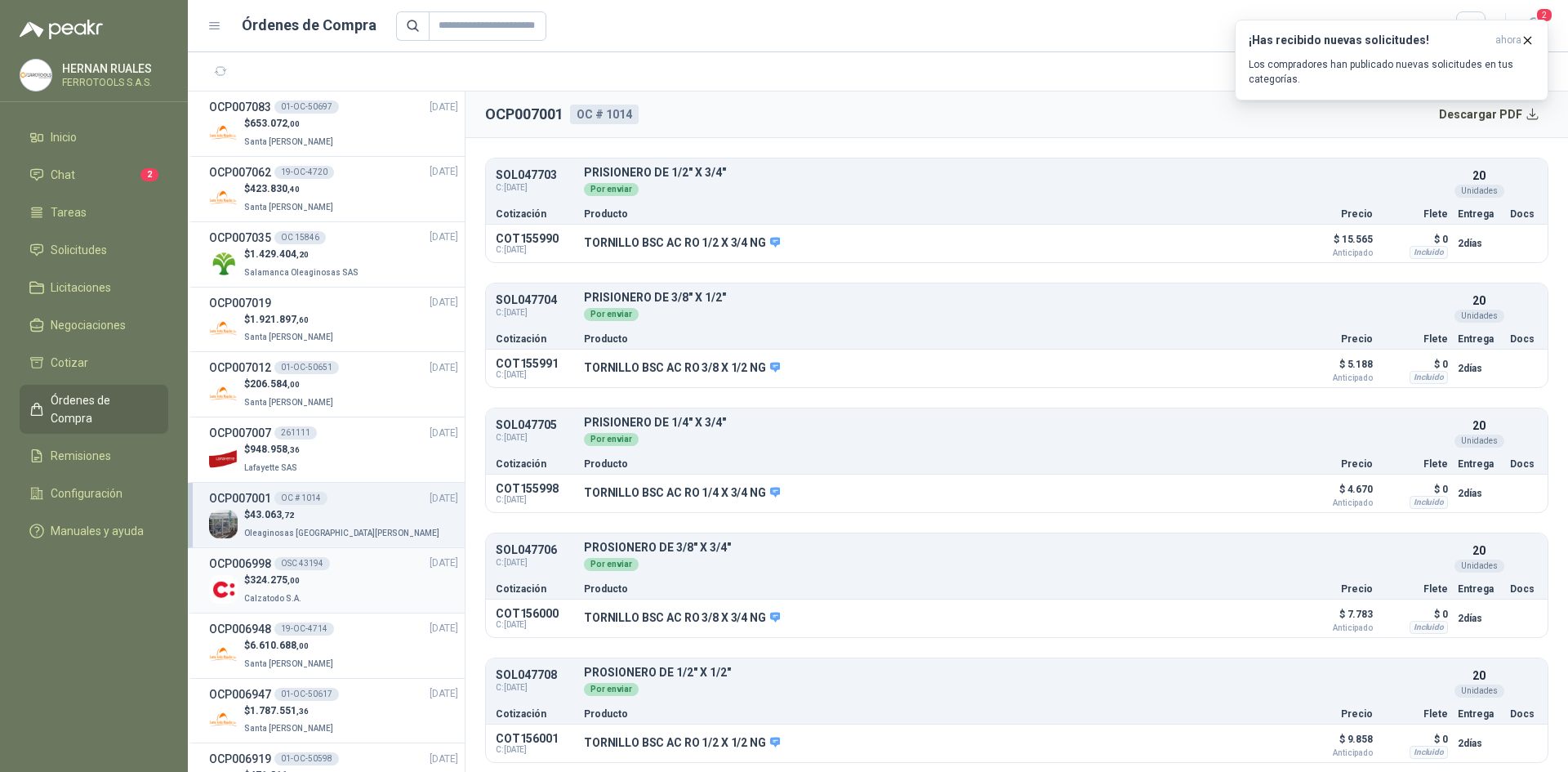
click at [338, 585] on div "$ 324.275 ,00 Calzatodo S.A." at bounding box center [334, 589] width 249 height 33
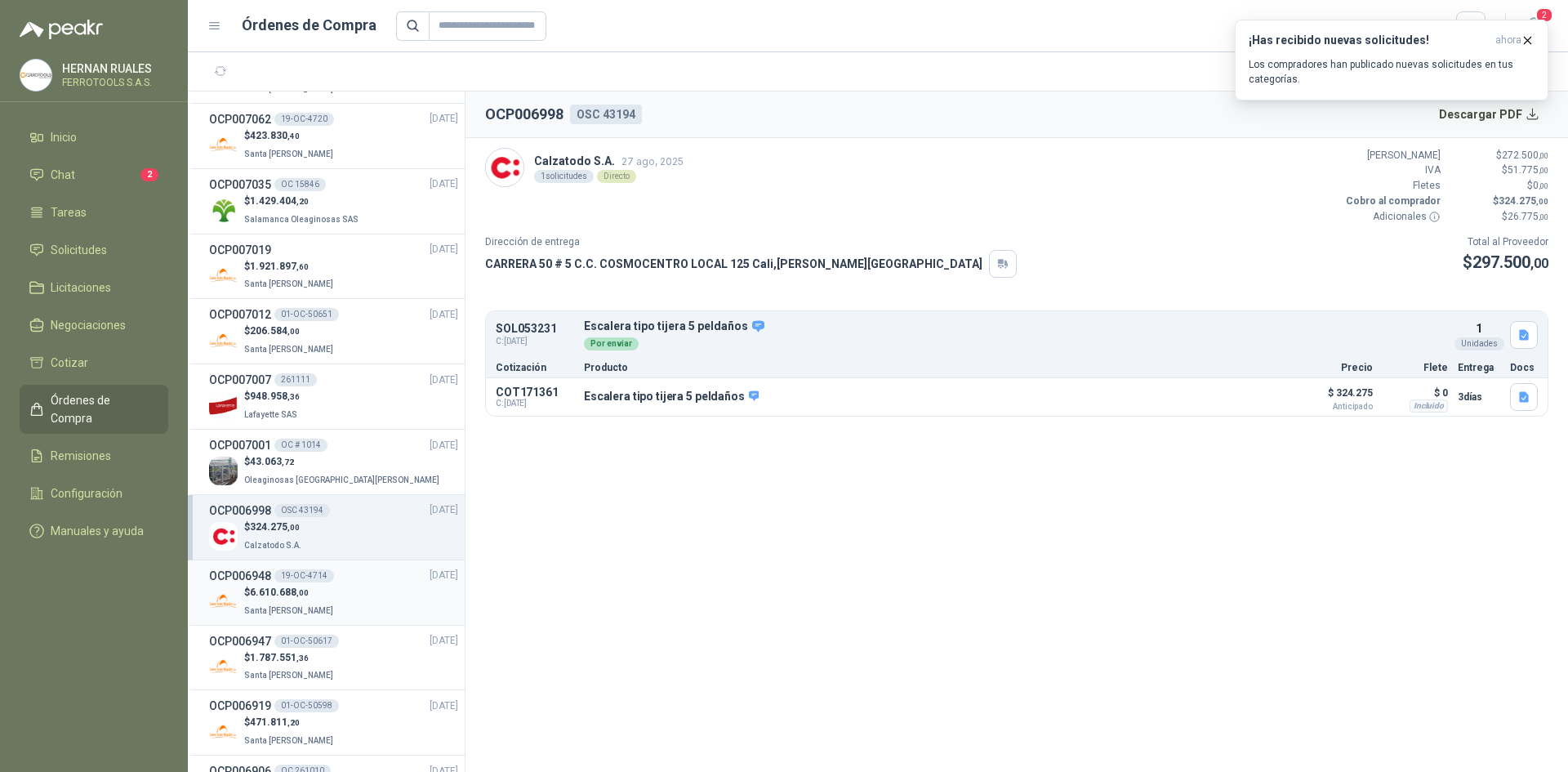
scroll to position [82, 0]
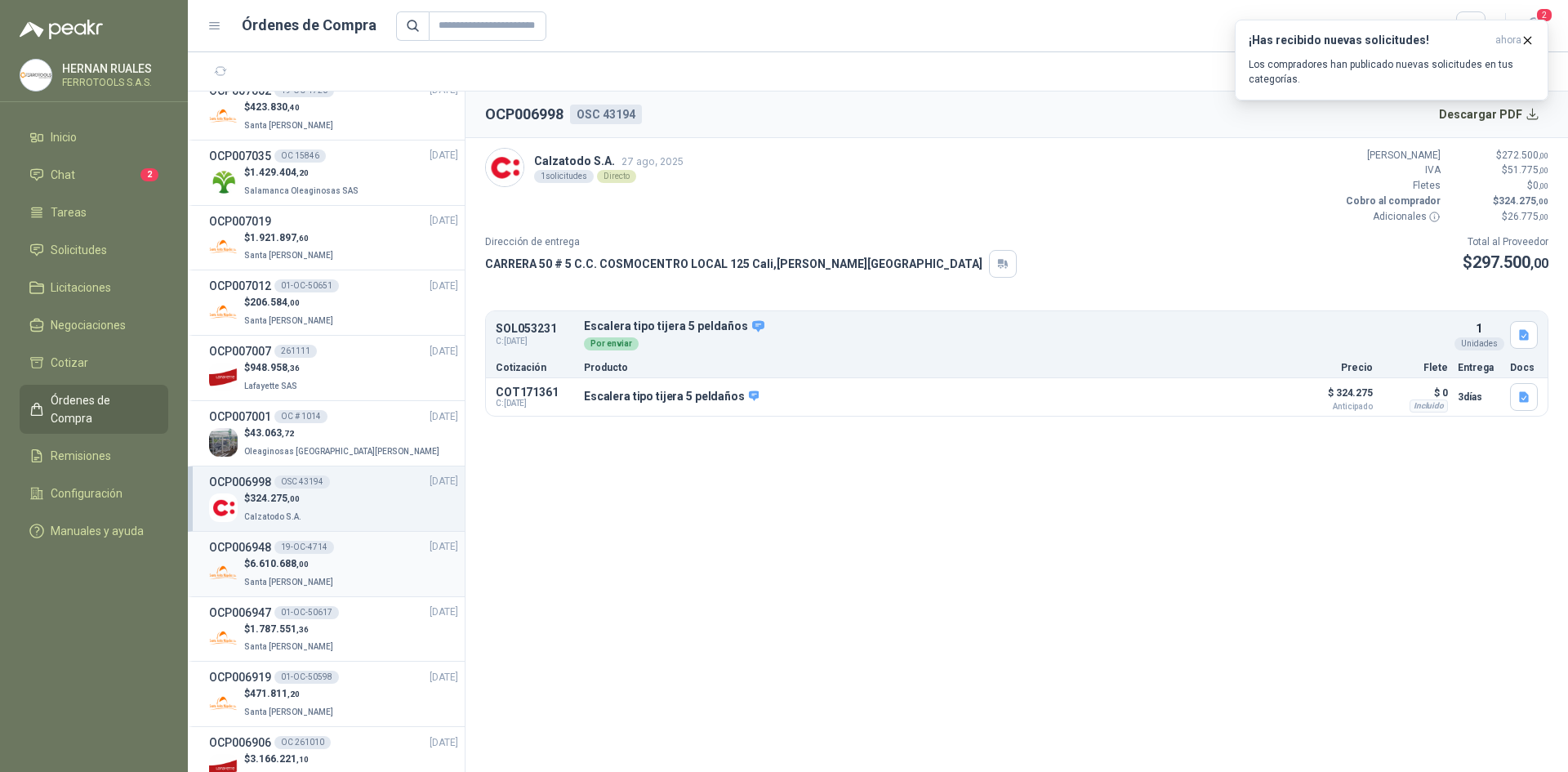
click at [347, 573] on div "$ 6.610.688 ,00 Santa [PERSON_NAME]" at bounding box center [334, 572] width 249 height 33
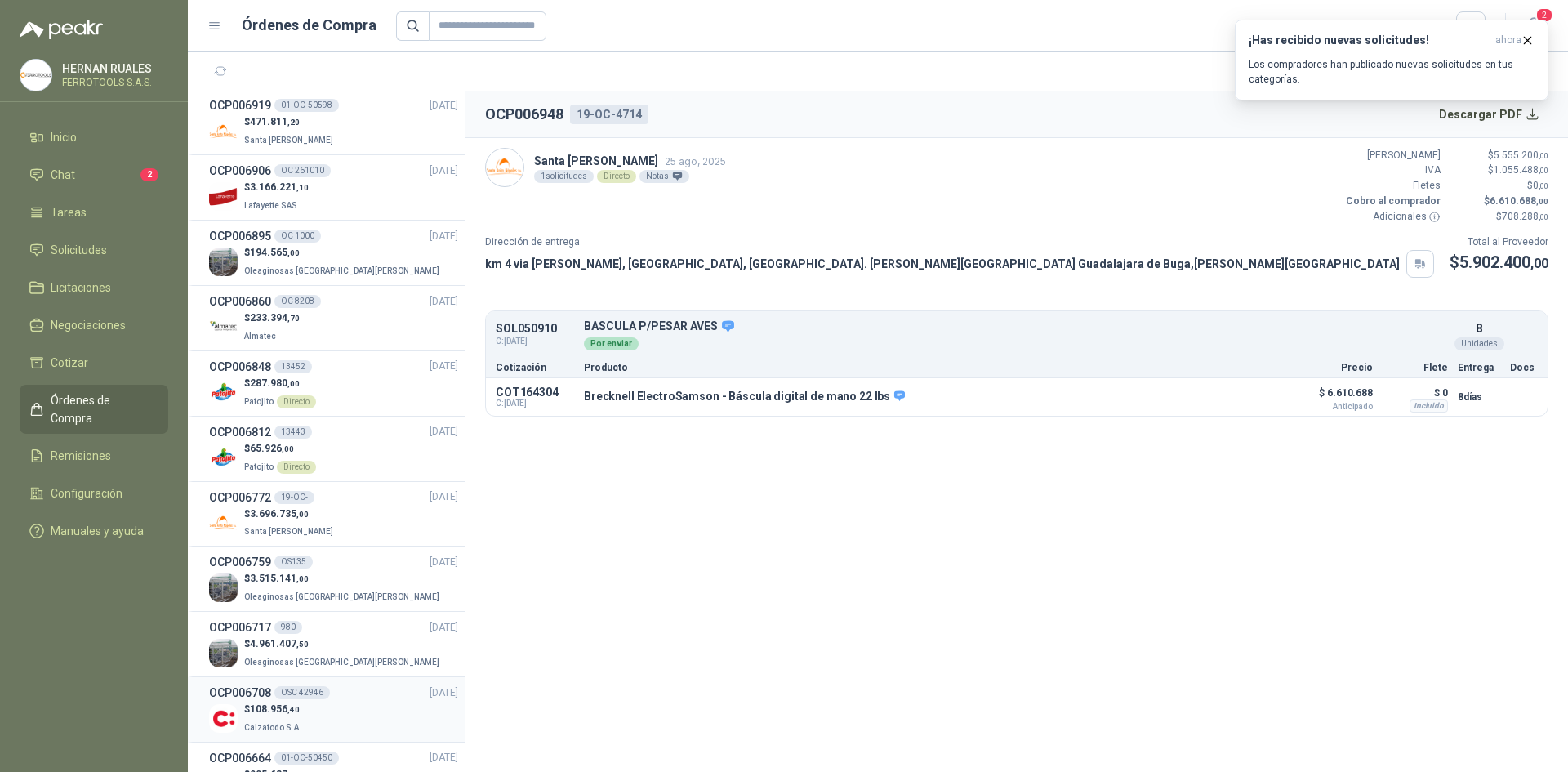
scroll to position [735, 0]
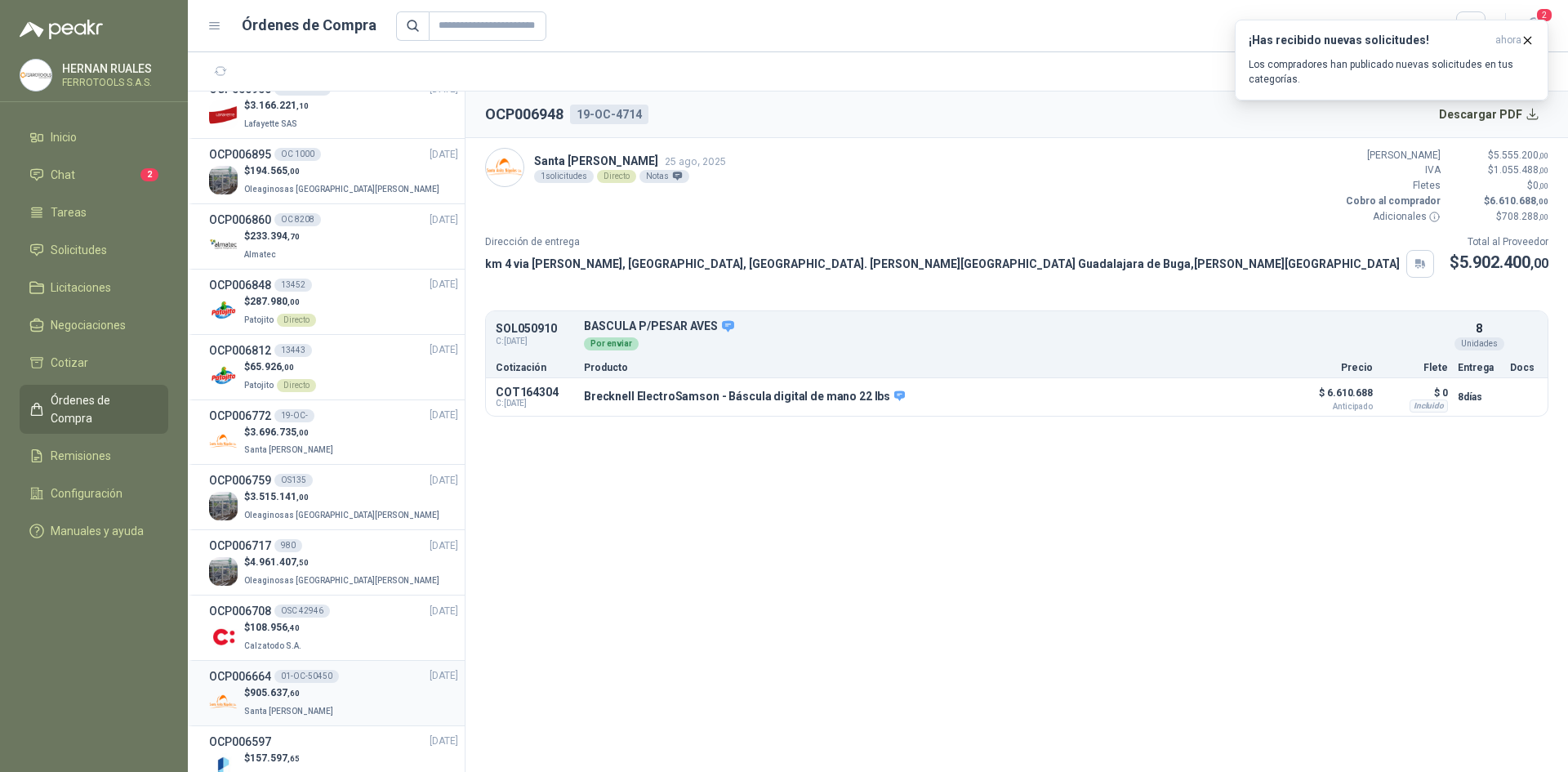
click at [376, 685] on div "$ 905.637 ,60 [GEOGRAPHIC_DATA][PERSON_NAME]" at bounding box center [334, 702] width 249 height 33
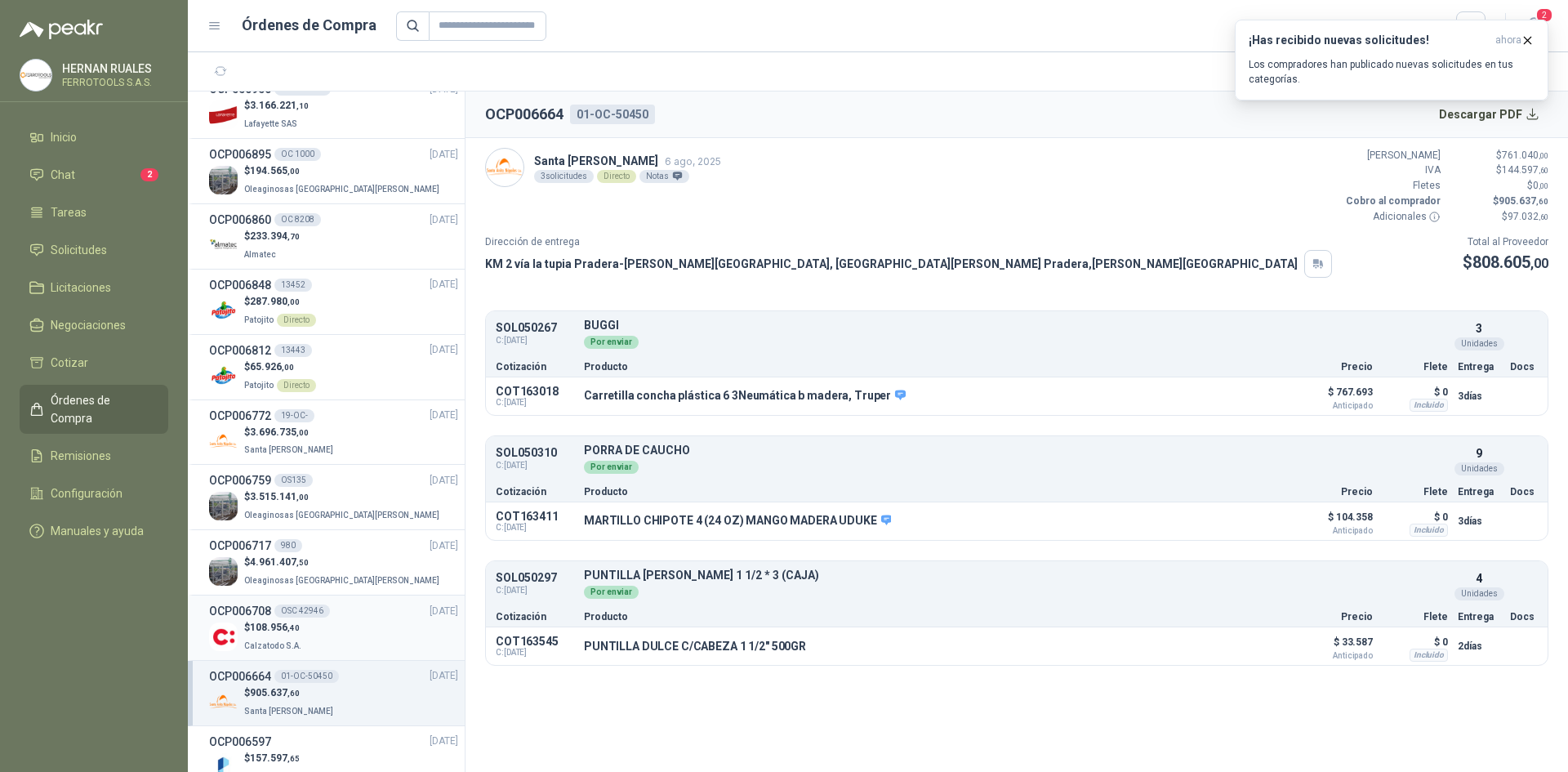
click at [374, 634] on div "$ 108.956 ,40 Calzatodo S.A." at bounding box center [334, 636] width 249 height 33
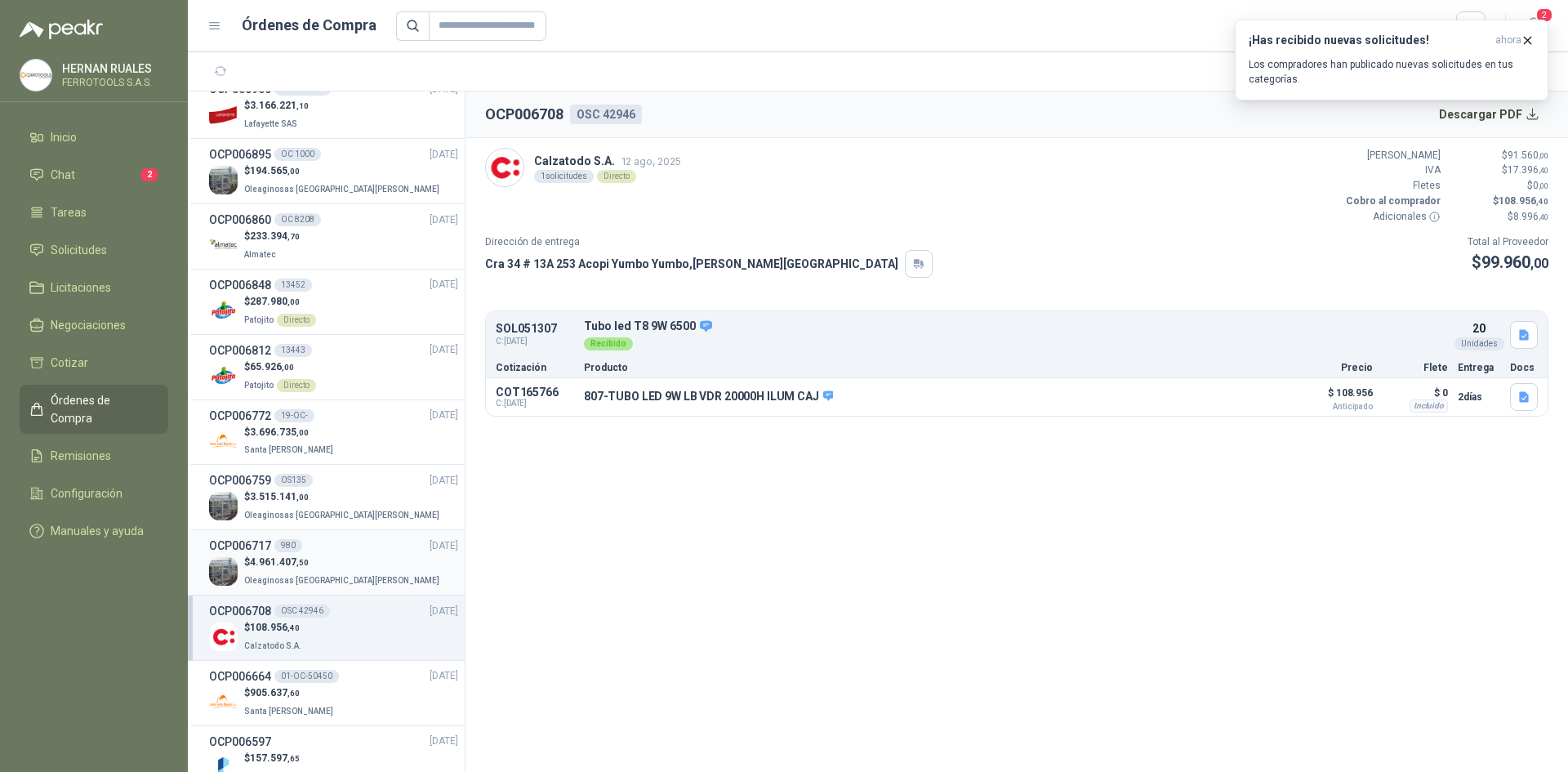
click at [347, 562] on div "$ 4.961.407 ,50 Oleaginosas [GEOGRAPHIC_DATA][PERSON_NAME]" at bounding box center [334, 570] width 249 height 33
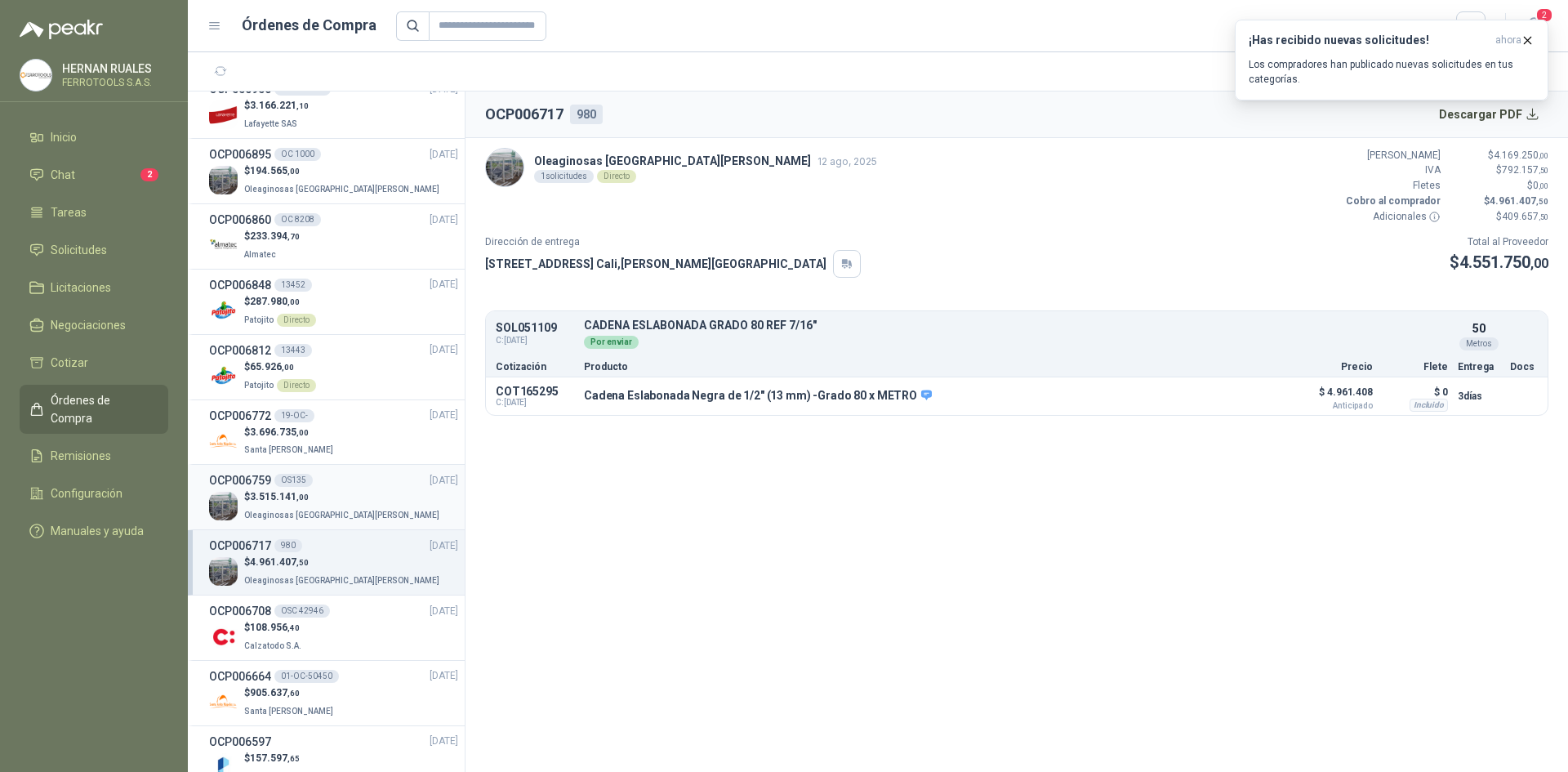
click at [360, 501] on div "$ 3.515.141 ,00 Oleaginosas [GEOGRAPHIC_DATA][PERSON_NAME]" at bounding box center [334, 506] width 249 height 33
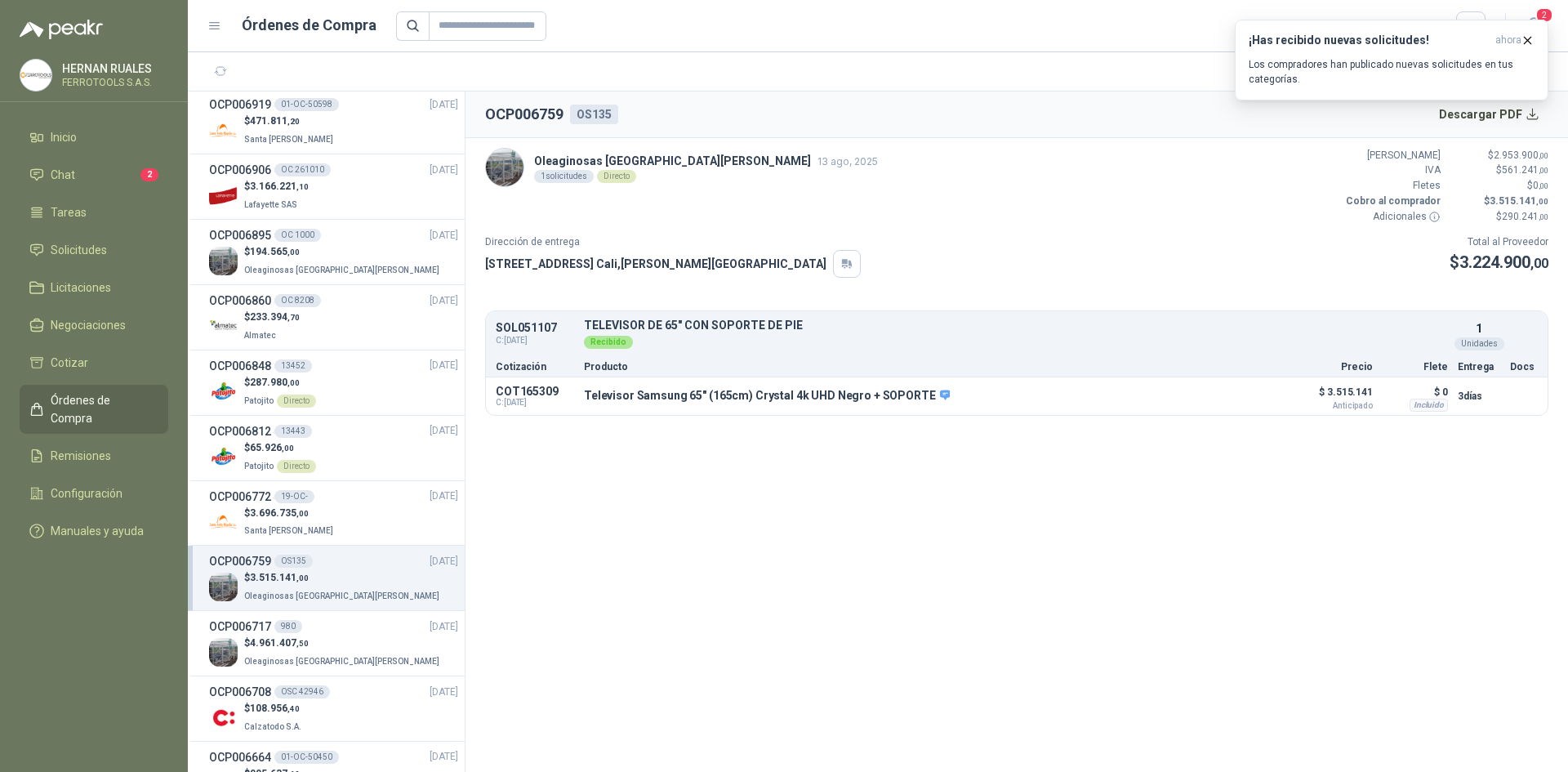
scroll to position [571, 0]
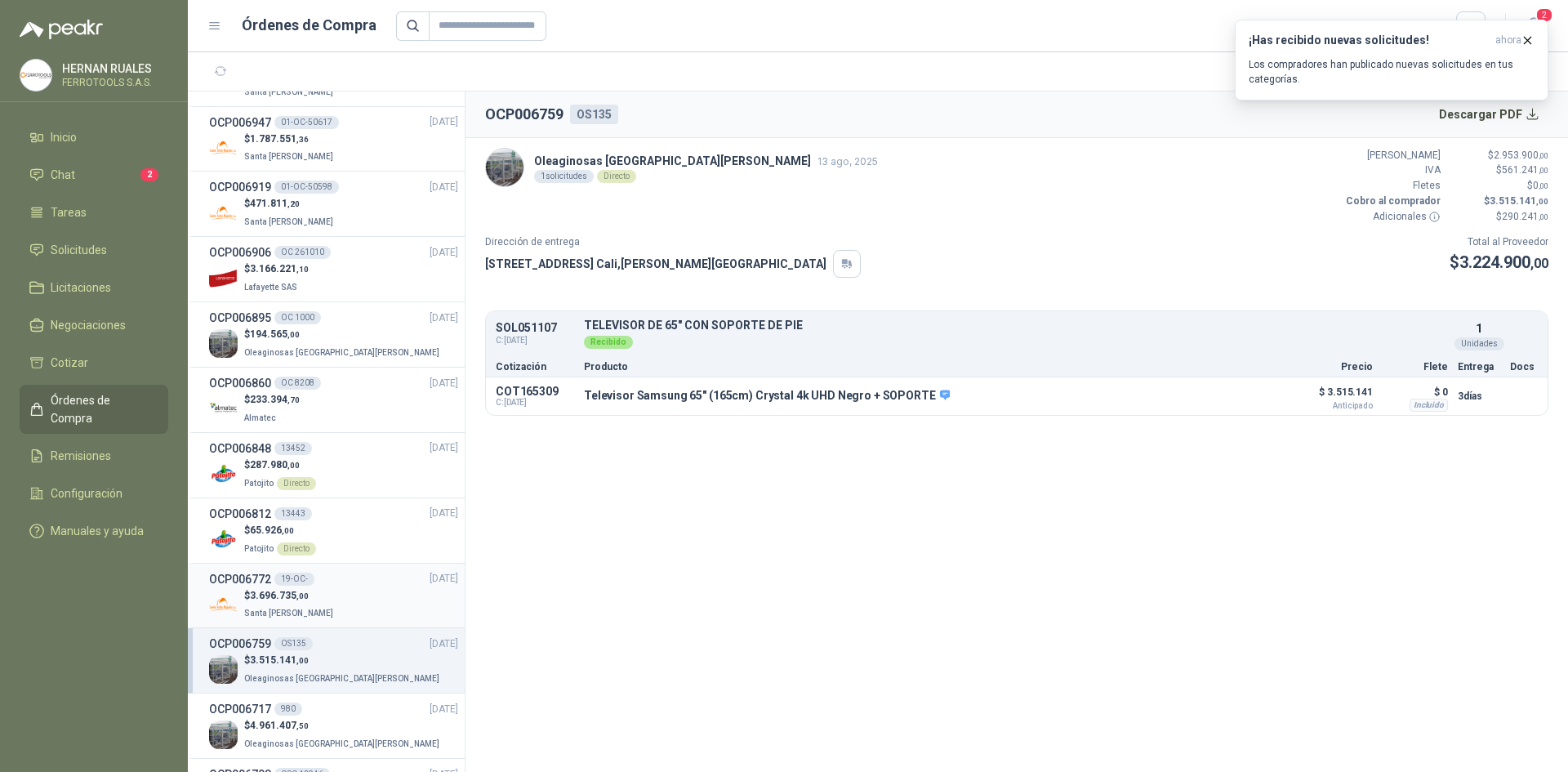
click at [340, 591] on div "$ 3.696.735 ,00 Santa [PERSON_NAME]" at bounding box center [334, 605] width 249 height 33
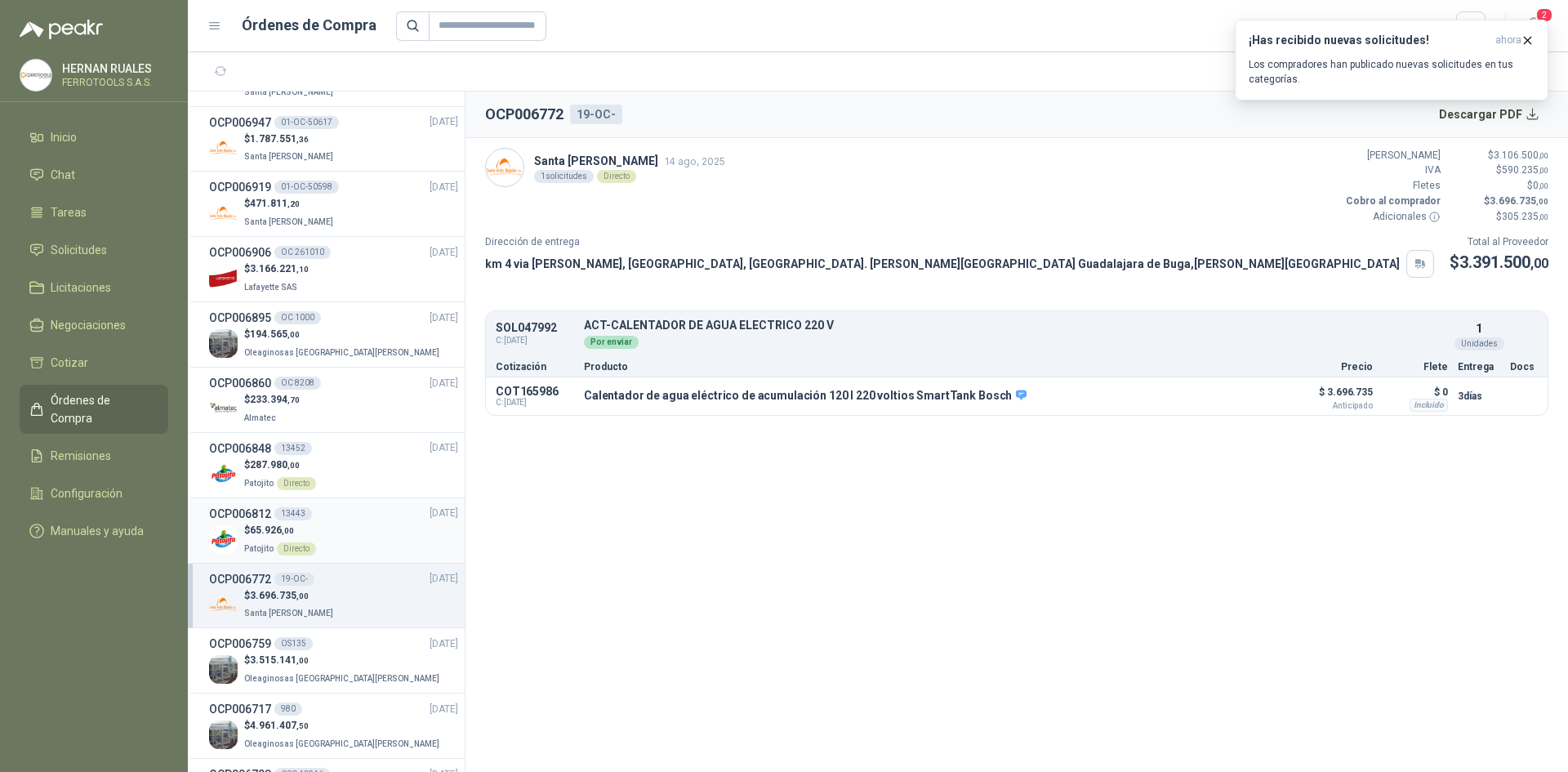
click at [359, 533] on div "$ 65.926 ,00 Patojito Directo" at bounding box center [334, 539] width 249 height 33
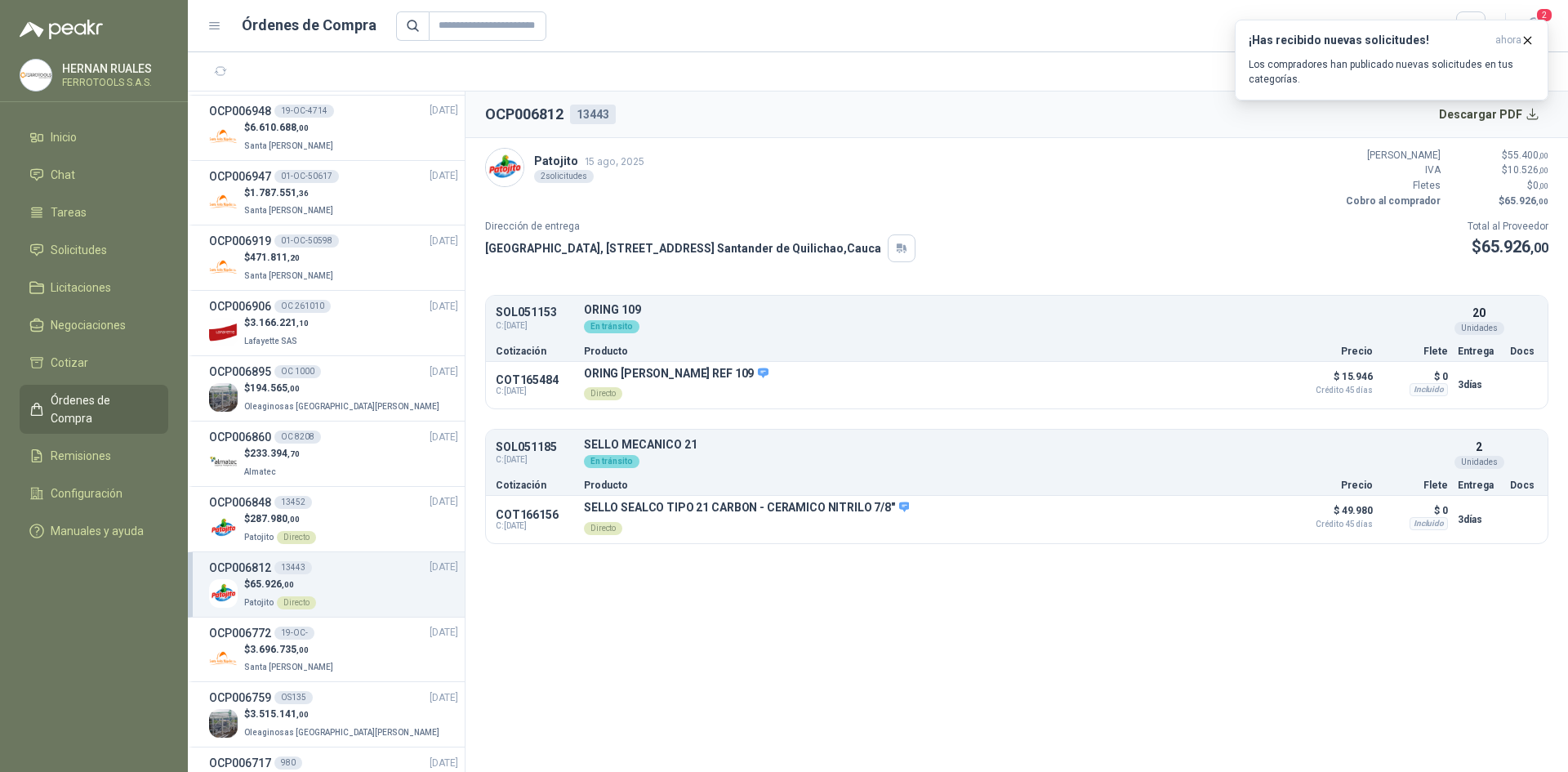
scroll to position [490, 0]
